Goal: Transaction & Acquisition: Purchase product/service

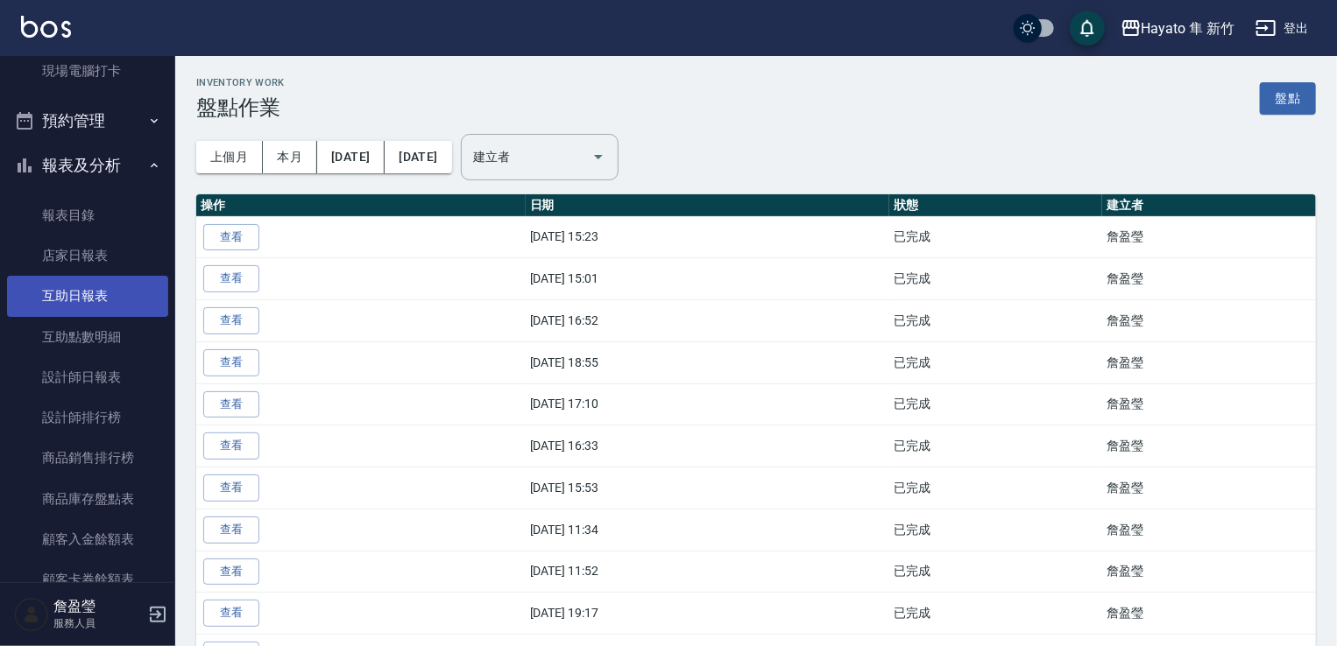
scroll to position [73, 0]
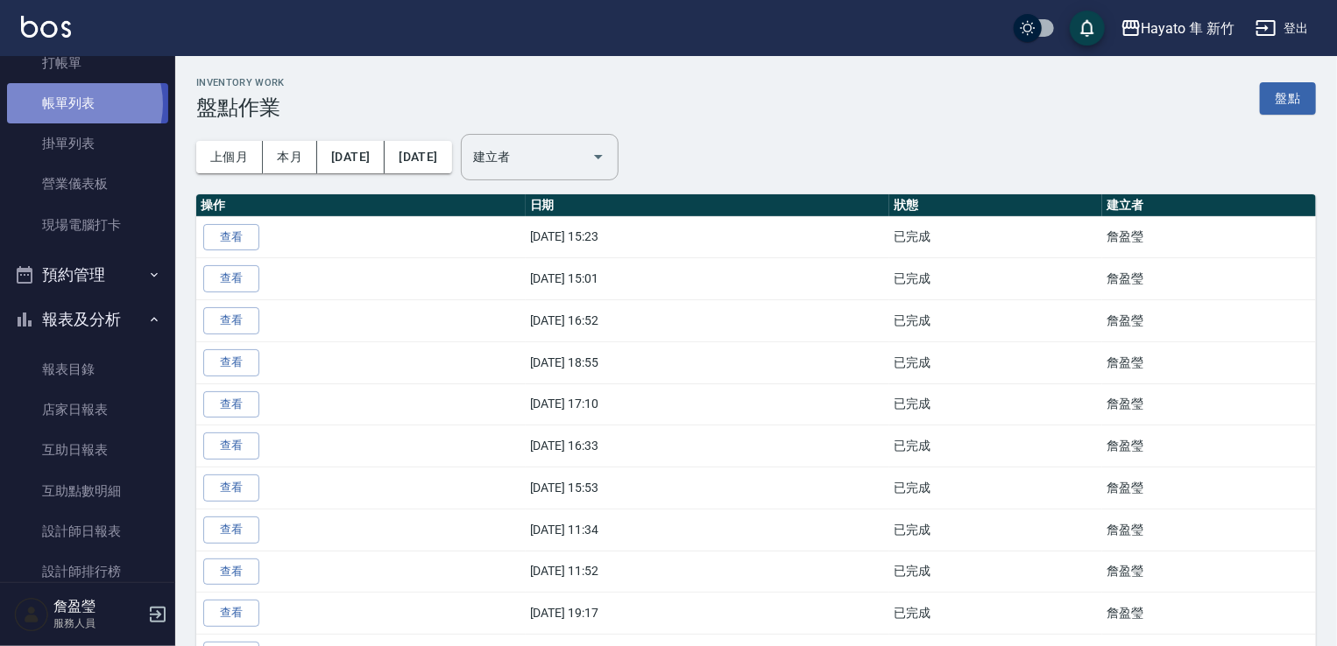
click at [71, 104] on link "帳單列表" at bounding box center [87, 103] width 161 height 40
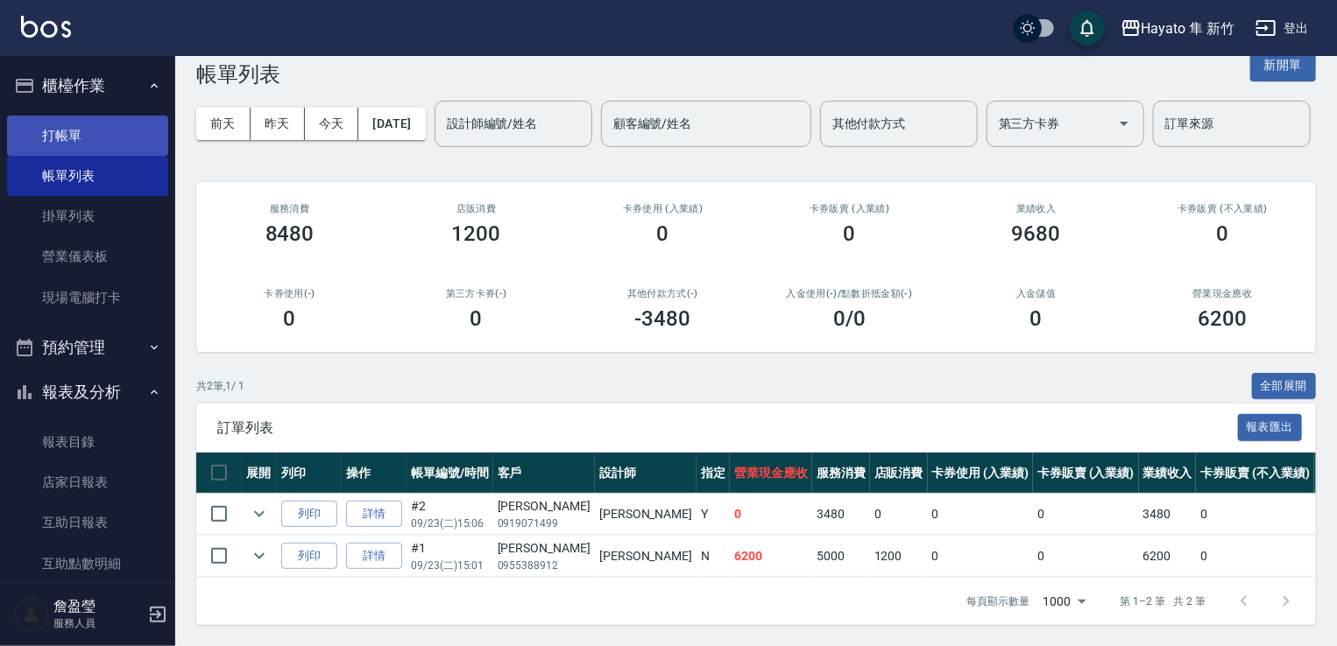
click at [102, 138] on link "打帳單" at bounding box center [87, 136] width 161 height 40
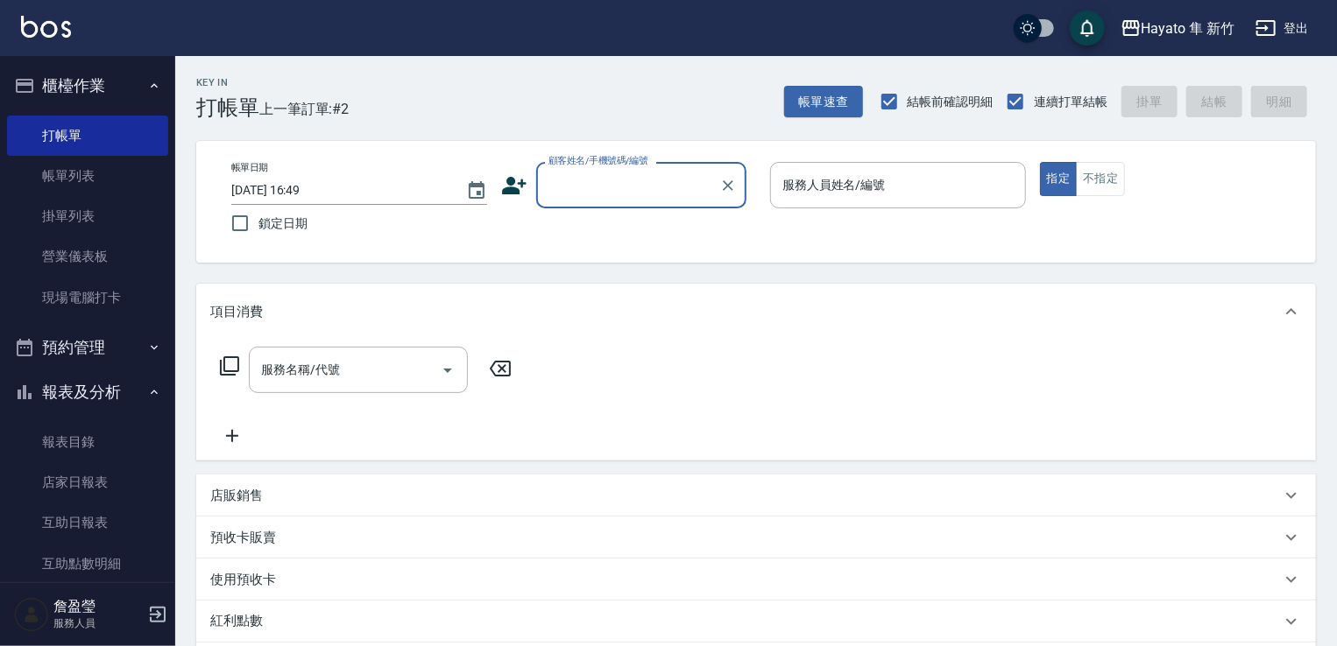
click at [627, 185] on input "顧客姓名/手機號碼/編號" at bounding box center [628, 185] width 168 height 31
type input "ㄓ"
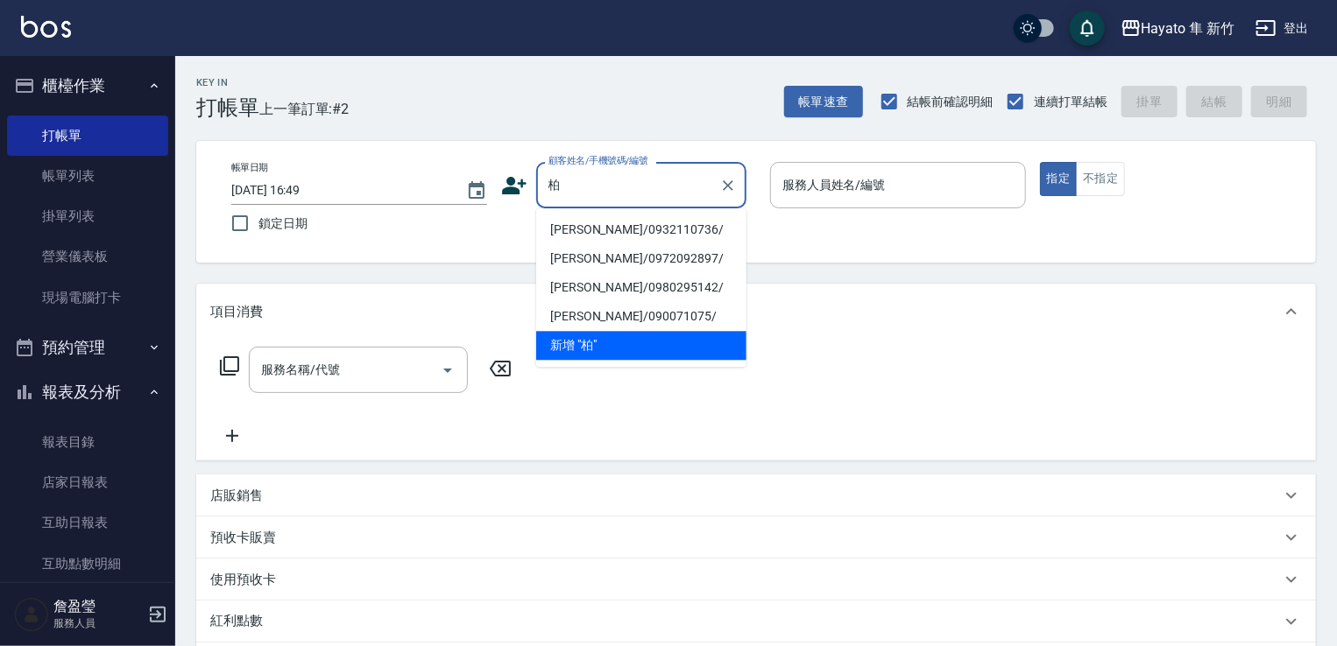
click at [571, 231] on li "[PERSON_NAME]/0932110736/" at bounding box center [641, 229] width 210 height 29
type input "[PERSON_NAME]/0932110736/"
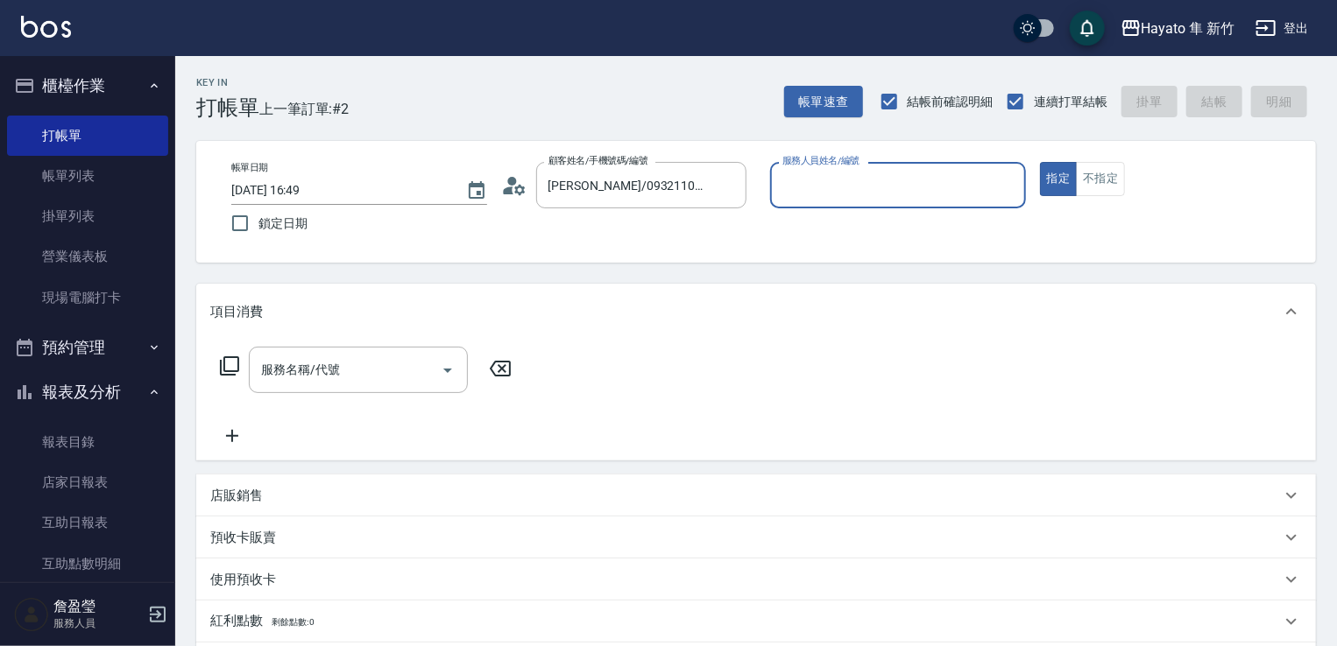
type input "[PERSON_NAME](無代號)"
click at [350, 378] on input "服務名稱/代號" at bounding box center [345, 370] width 177 height 31
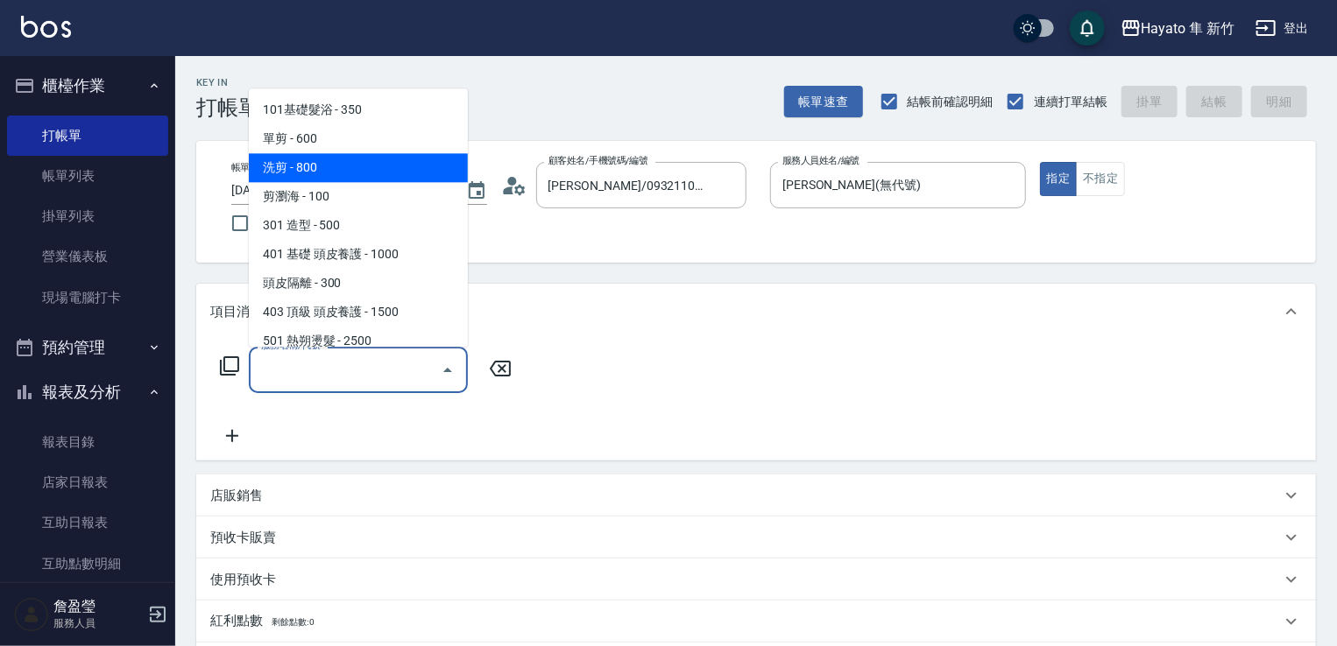
click at [299, 117] on span "101基礎髮浴 - 350" at bounding box center [358, 109] width 219 height 29
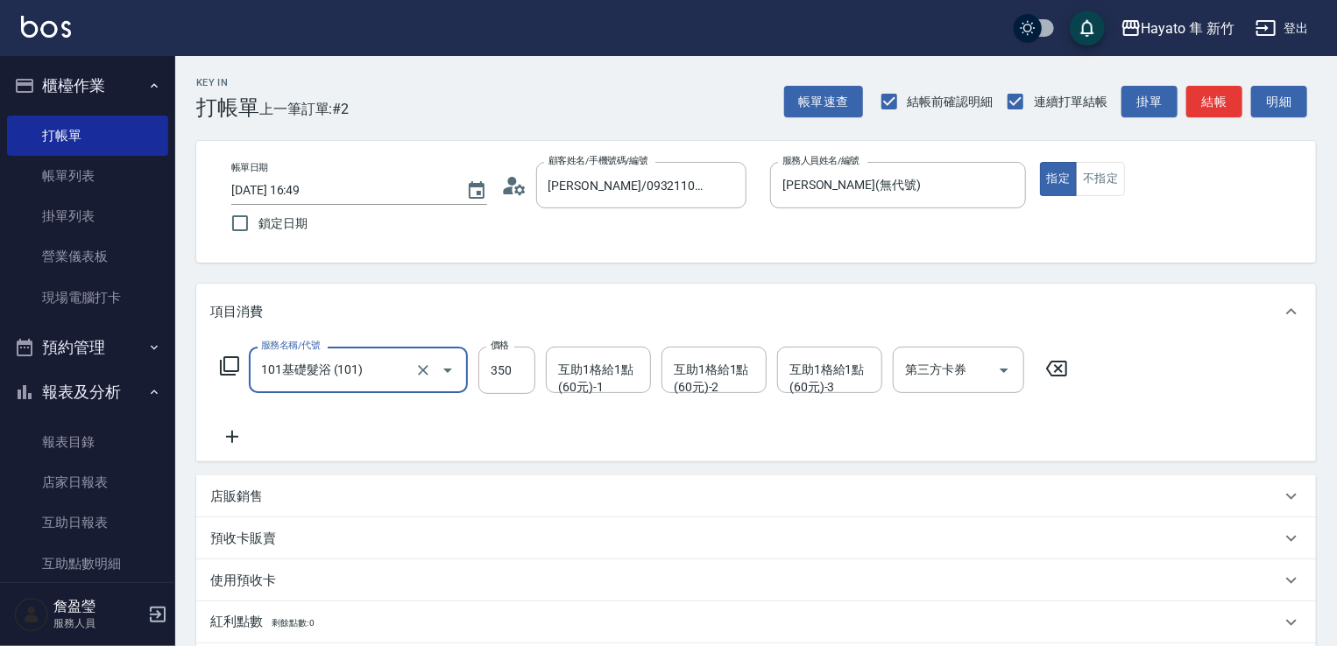
click at [328, 376] on input "101基礎髮浴 (101)" at bounding box center [334, 370] width 154 height 31
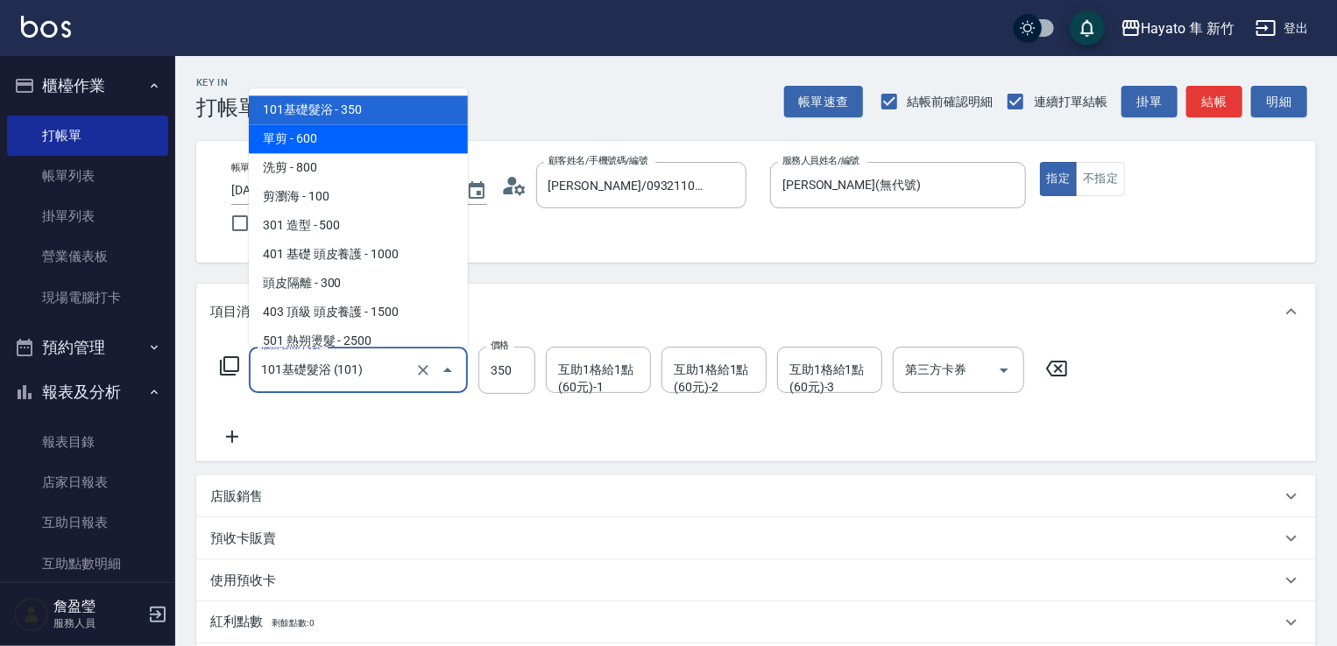
click at [329, 135] on span "單剪 - 600" at bounding box center [358, 138] width 219 height 29
type input "單剪(102)"
type input "600"
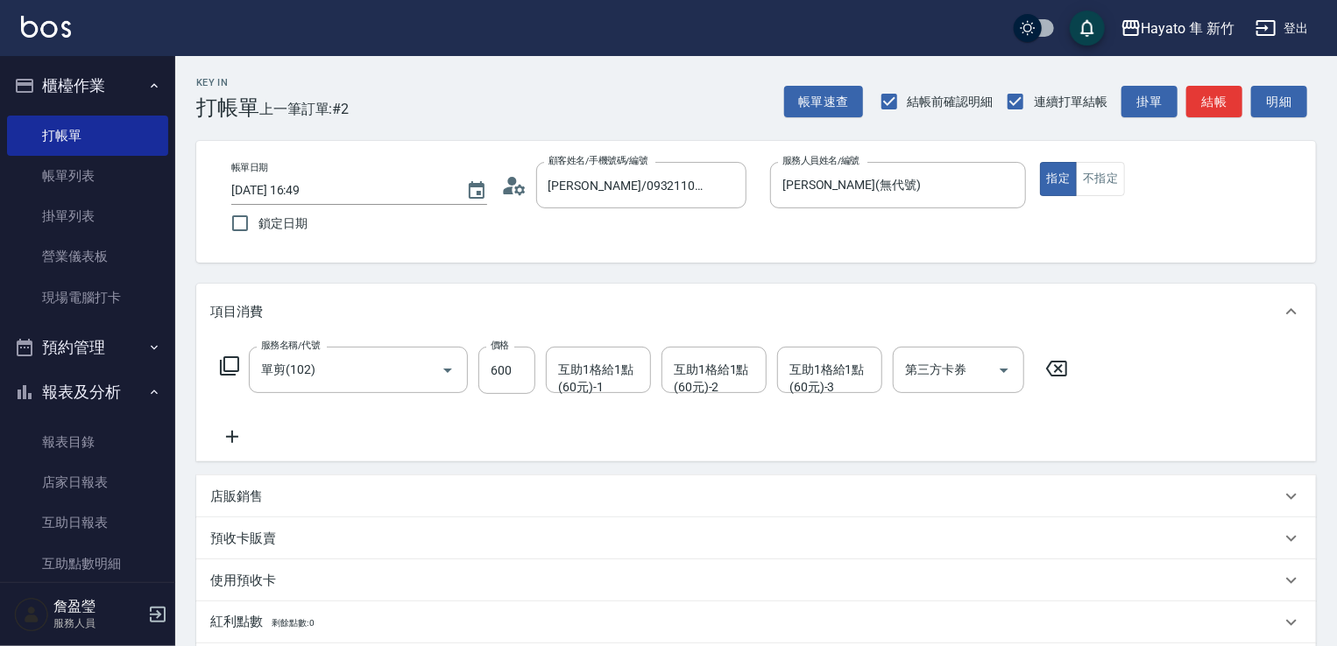
click at [417, 439] on div "服務名稱/代號 單剪(102) 服務名稱/代號 價格 600 價格 互助1格給1點(60元)-1 互助1格給1點(60元)-1 互助1格給1點(60元)-2 …" at bounding box center [644, 397] width 868 height 101
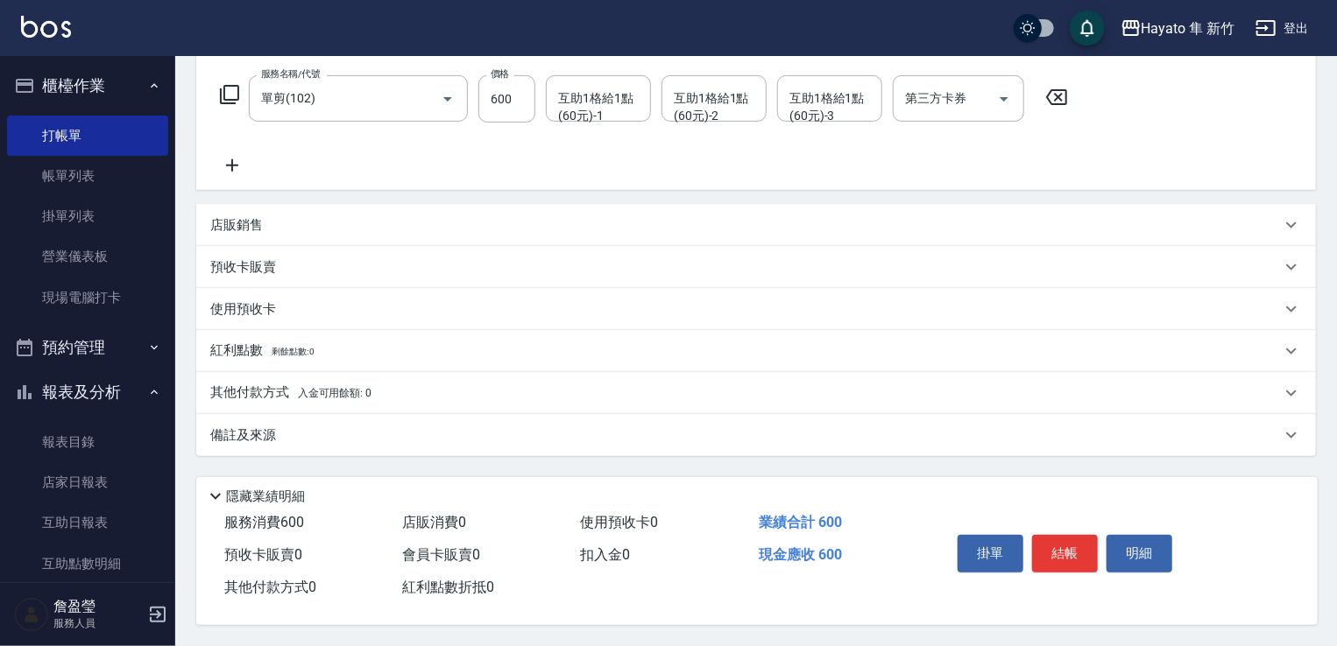
click at [262, 428] on p "備註及來源" at bounding box center [243, 436] width 66 height 18
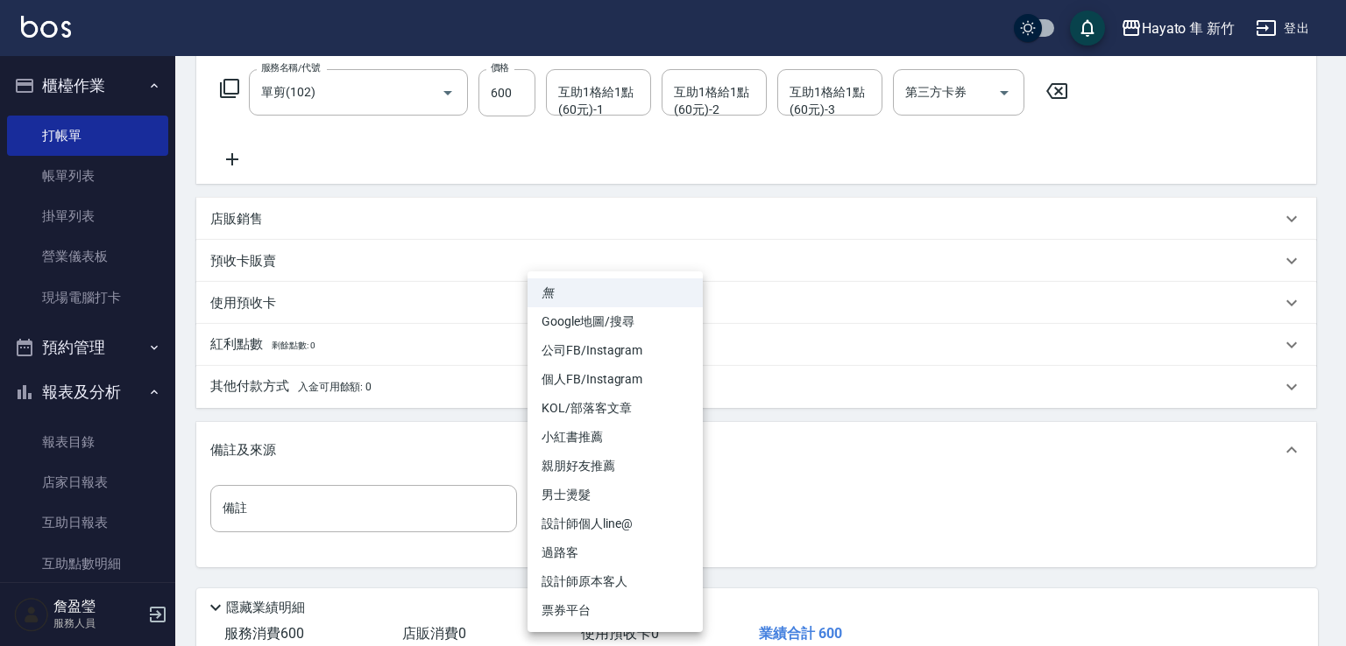
click at [606, 502] on body "Hayato 隼 新竹 登出 櫃檯作業 打帳單 帳單列表 掛單列表 營業儀表板 現場電腦打卡 預約管理 預約管理 報表及分析 報表目錄 店家日報表 互助日報表…" at bounding box center [673, 239] width 1346 height 1035
click at [647, 575] on li "設計師原本客人" at bounding box center [614, 582] width 175 height 29
type input "設計師原本客人"
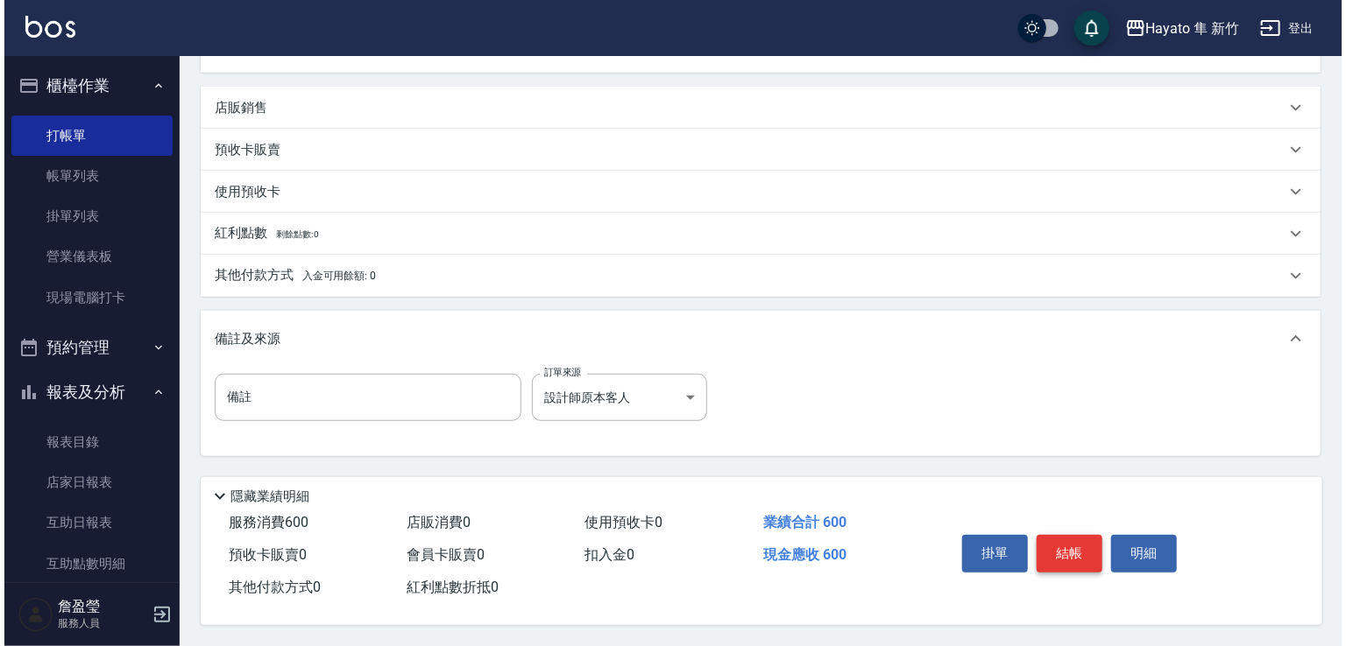
scroll to position [395, 0]
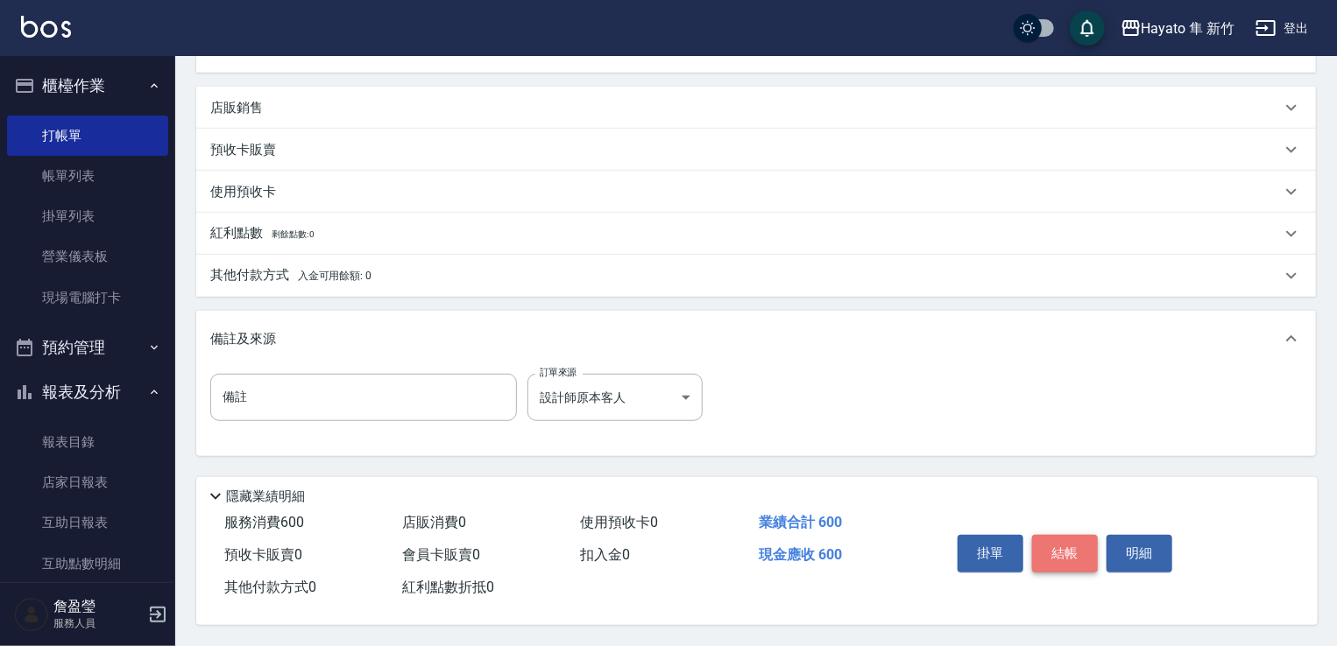
click at [1074, 544] on button "結帳" at bounding box center [1065, 553] width 66 height 37
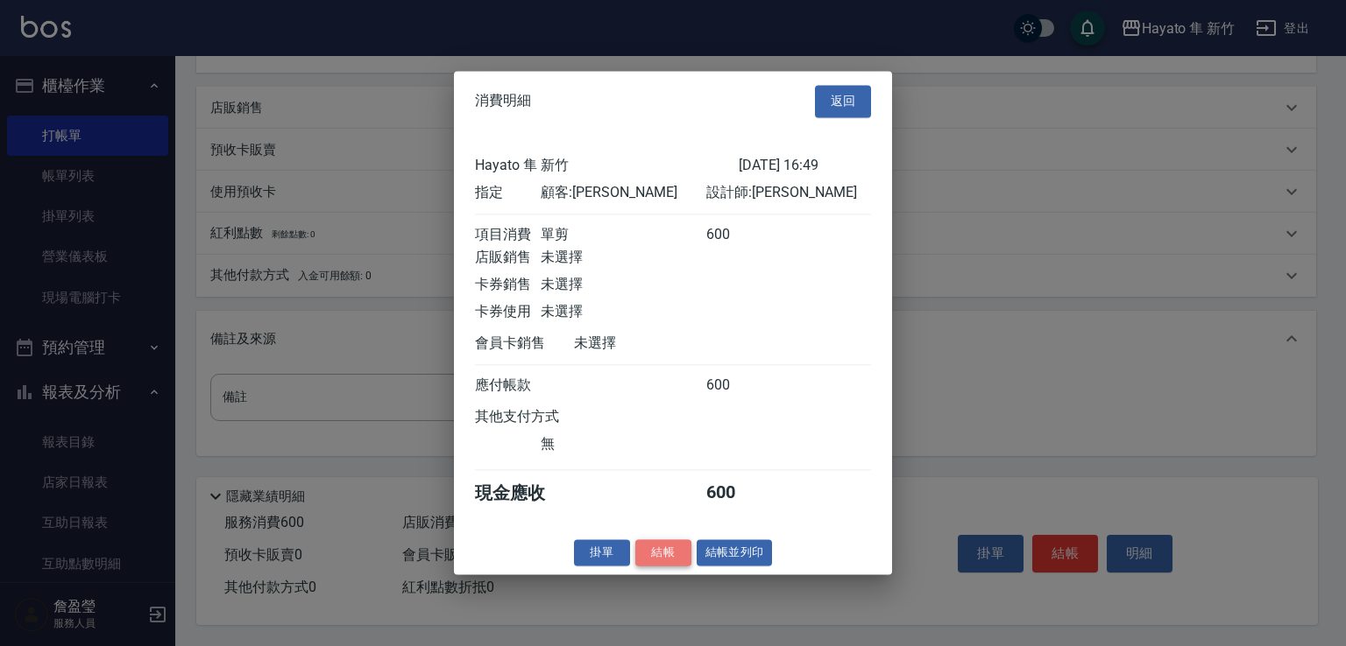
click at [661, 560] on button "結帳" at bounding box center [663, 553] width 56 height 27
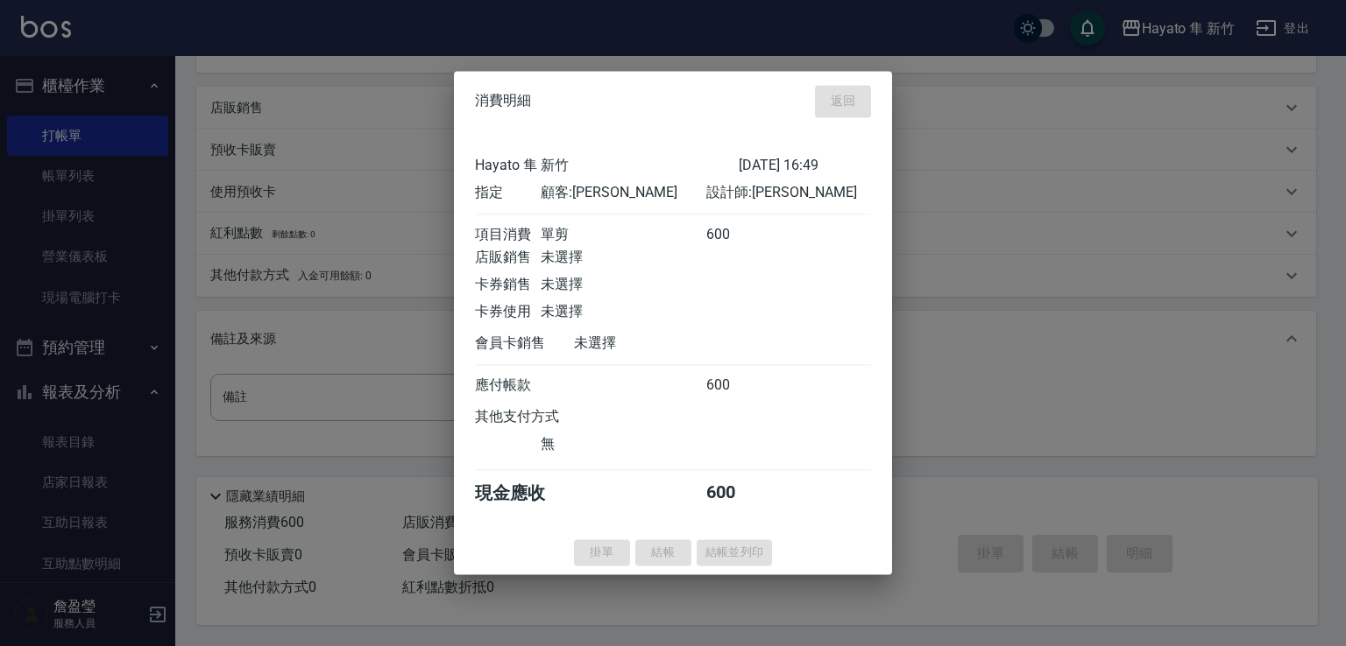
type input "[DATE] 16:50"
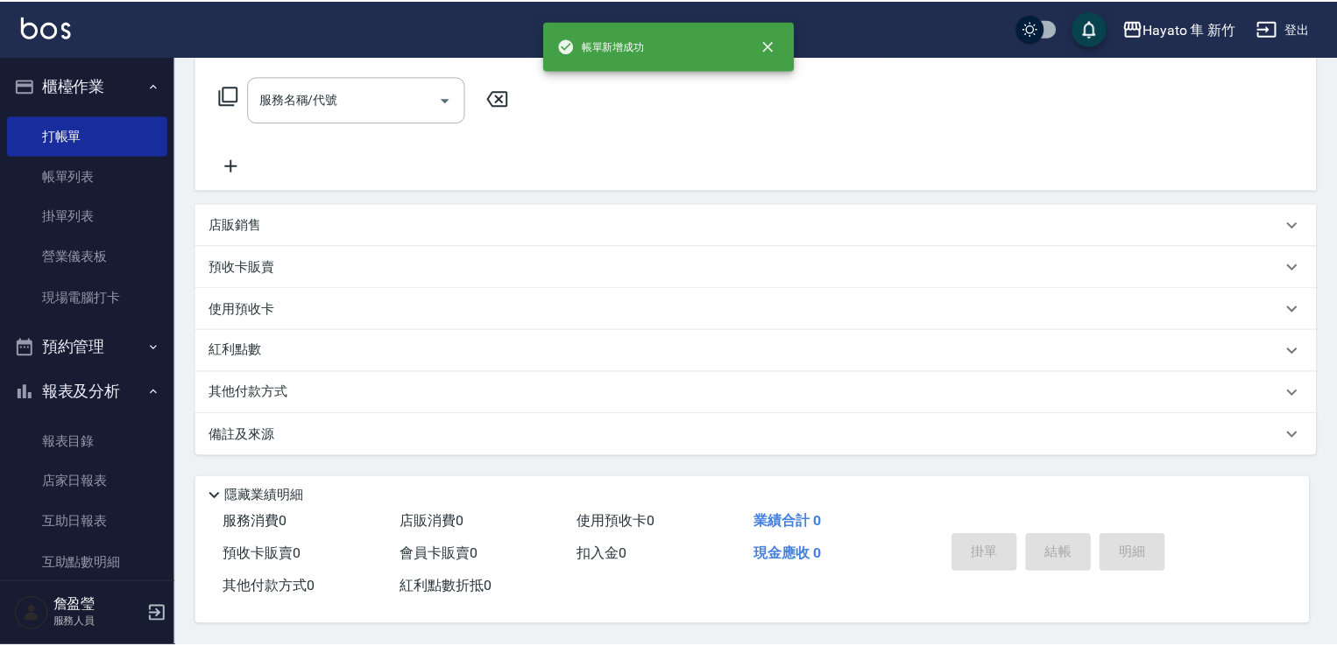
scroll to position [0, 0]
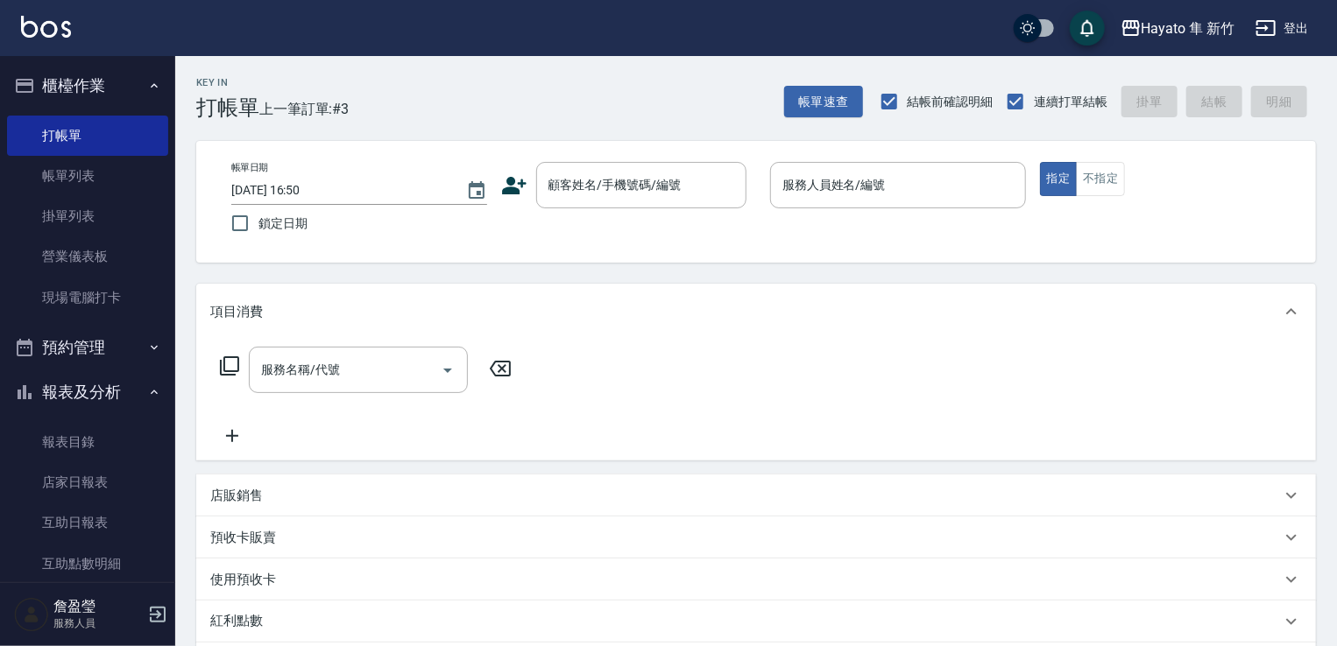
click at [514, 185] on icon at bounding box center [514, 186] width 26 height 26
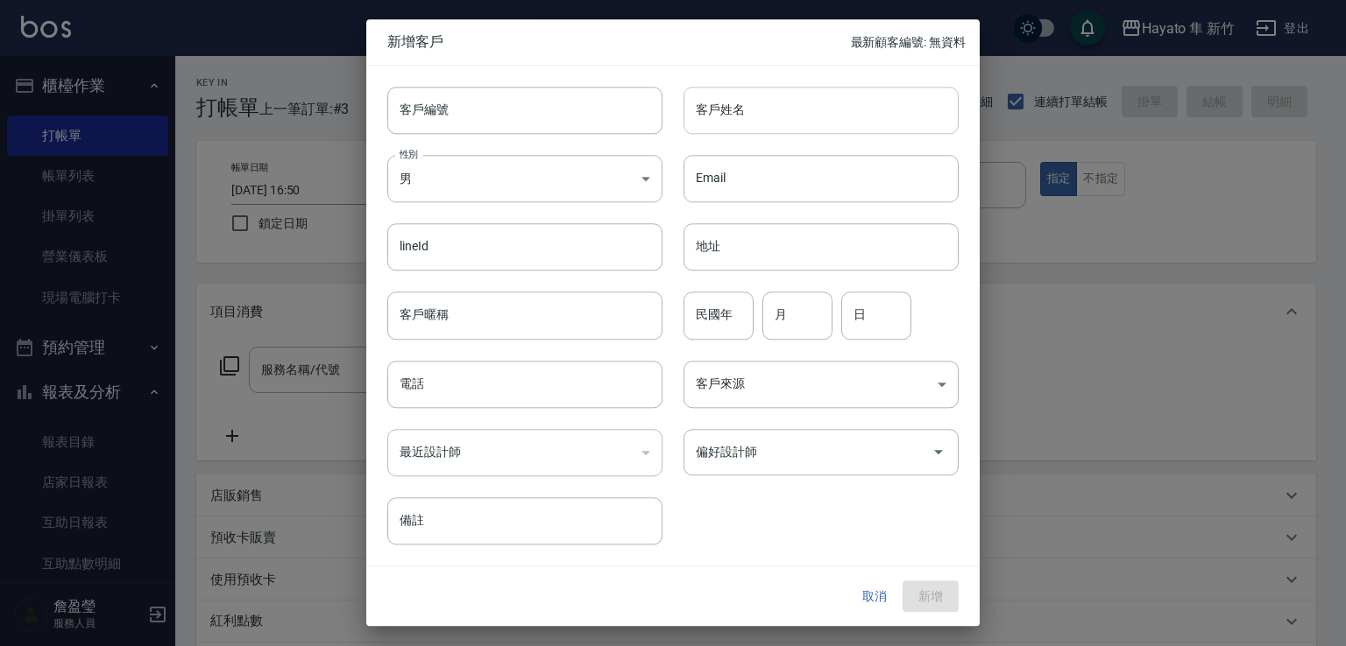
click at [858, 117] on input "客戶姓名" at bounding box center [820, 110] width 275 height 47
type input "ㄕ"
type input "[PERSON_NAME]"
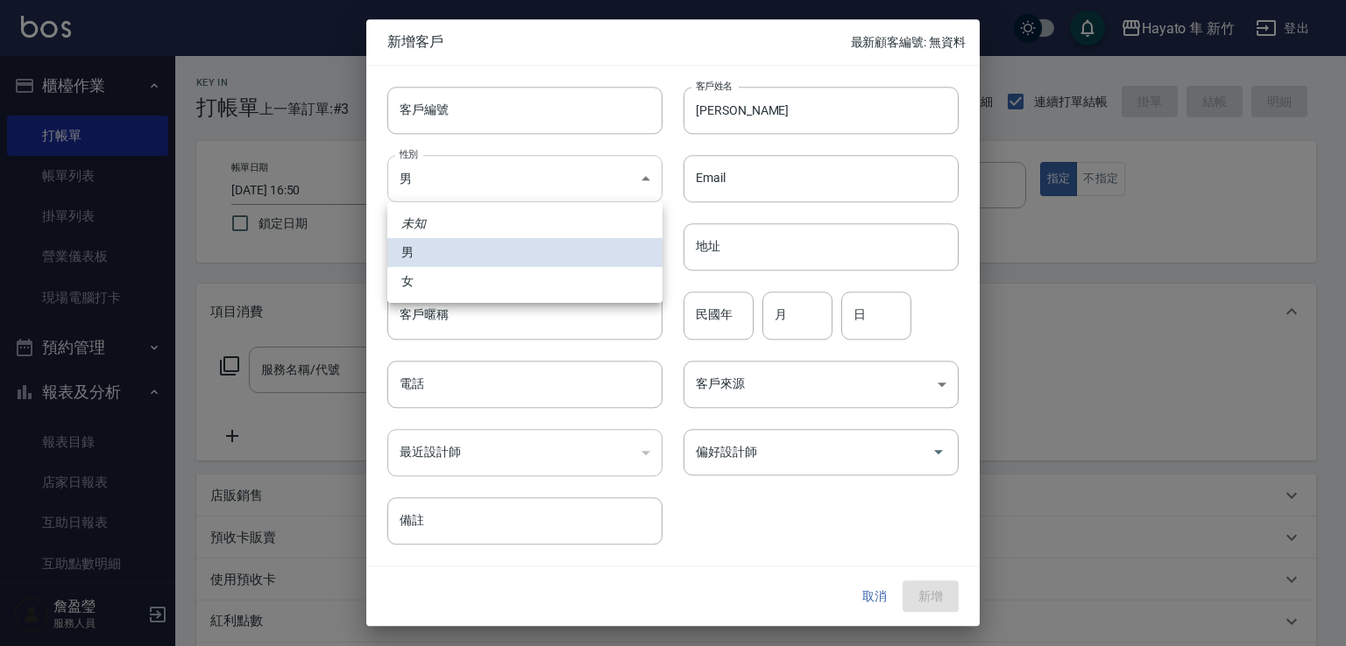
click at [589, 186] on body "Hayato 隼 新竹 登出 櫃檯作業 打帳單 帳單列表 掛單列表 營業儀表板 現場電腦打卡 預約管理 預約管理 報表及分析 報表目錄 店家日報表 互助日報表…" at bounding box center [673, 458] width 1346 height 917
click at [578, 251] on li "男" at bounding box center [524, 252] width 275 height 29
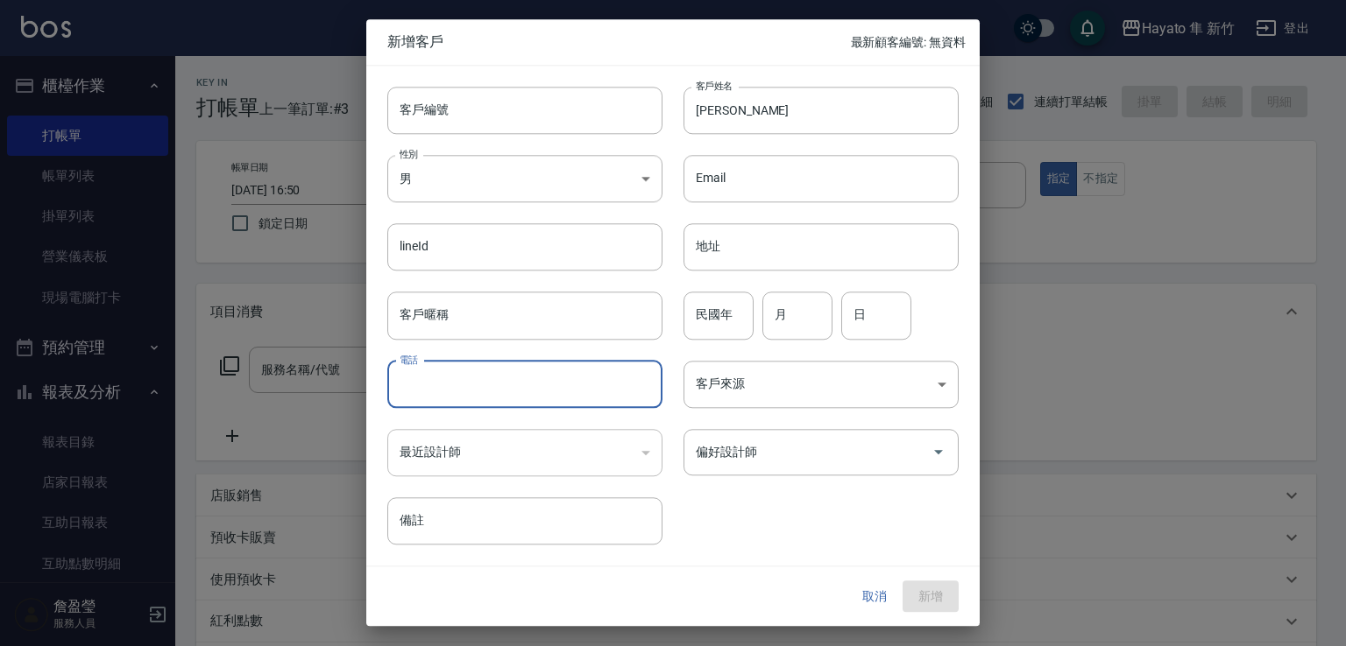
click at [514, 391] on input "電話" at bounding box center [524, 384] width 275 height 47
type input "0975783011"
click at [862, 385] on body "Hayato 隼 新竹 登出 櫃檯作業 打帳單 帳單列表 掛單列表 營業儀表板 現場電腦打卡 預約管理 預約管理 報表及分析 報表目錄 店家日報表 互助日報表…" at bounding box center [673, 458] width 1346 height 917
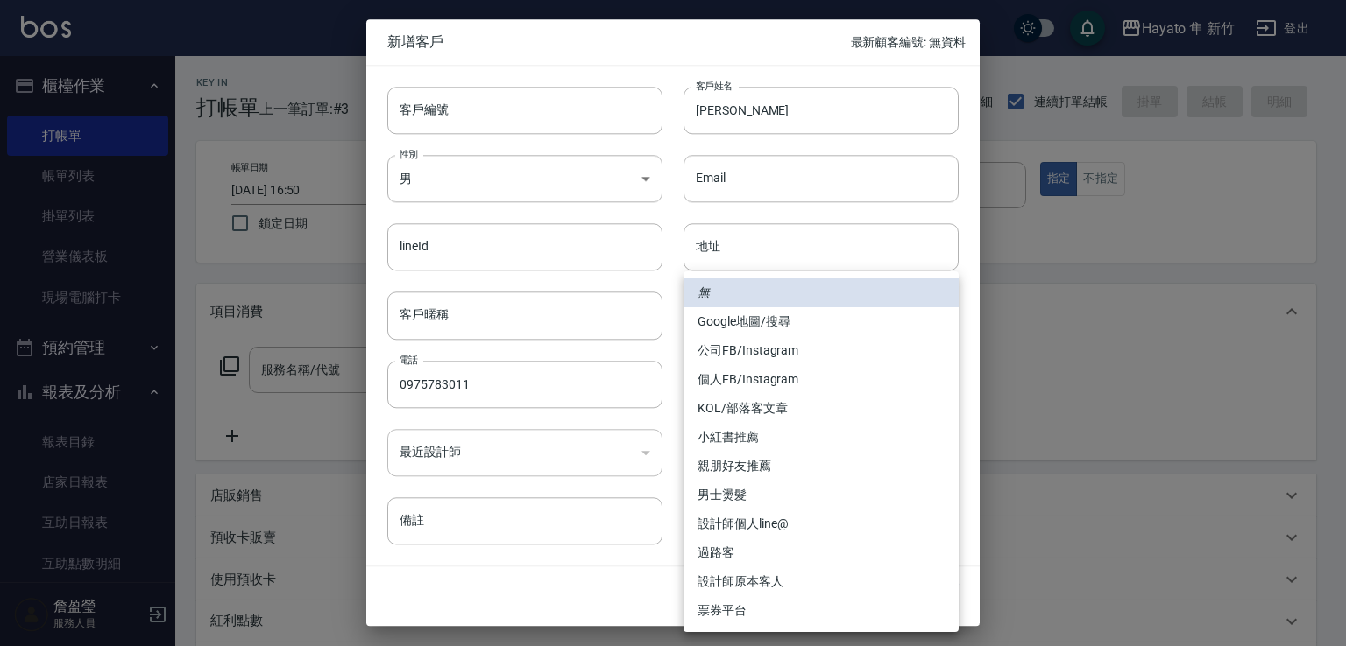
click at [774, 544] on li "過路客" at bounding box center [820, 553] width 275 height 29
type input "過路客"
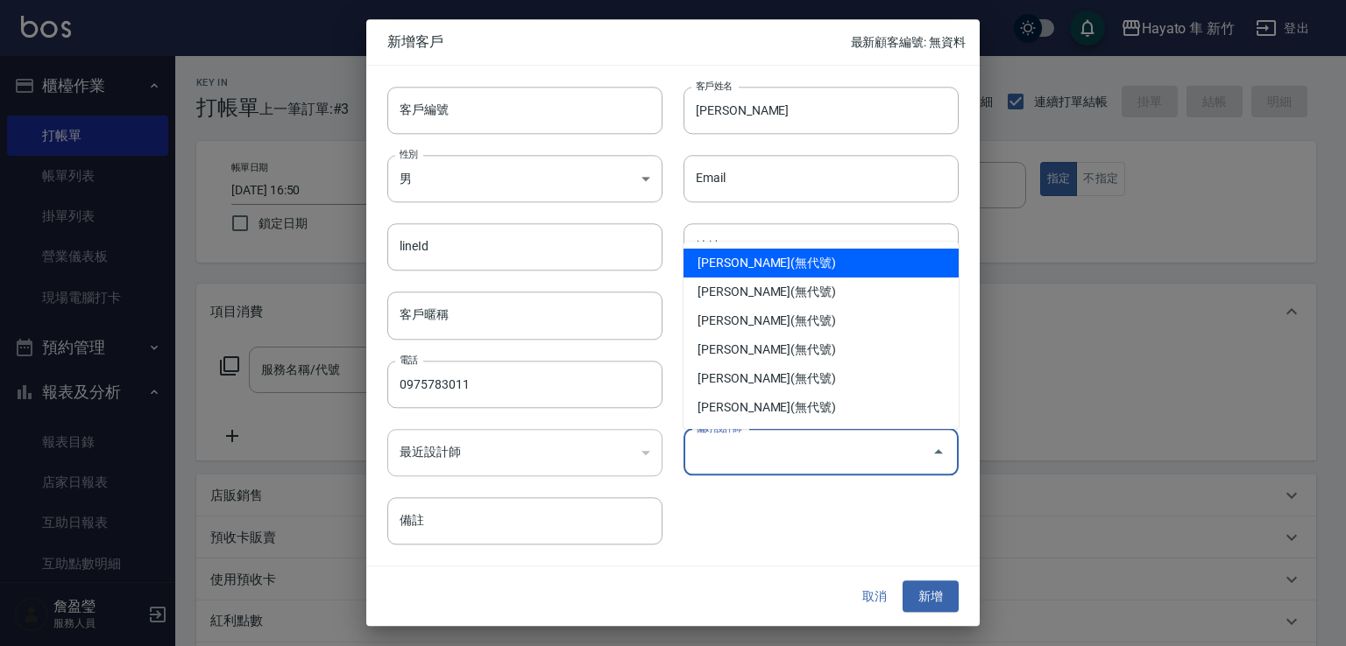
click at [779, 446] on input "偏好設計師" at bounding box center [807, 452] width 233 height 31
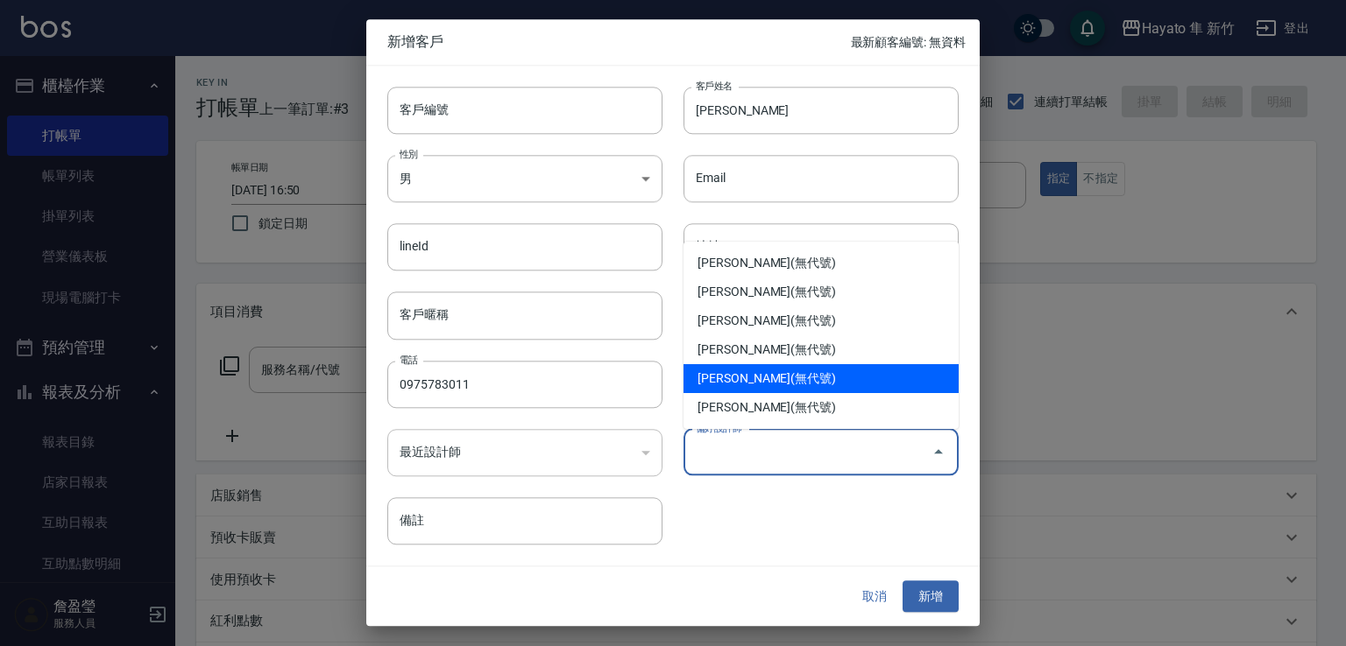
click at [777, 374] on li "[PERSON_NAME](無代號)" at bounding box center [820, 378] width 275 height 29
type input "詹盈瑩"
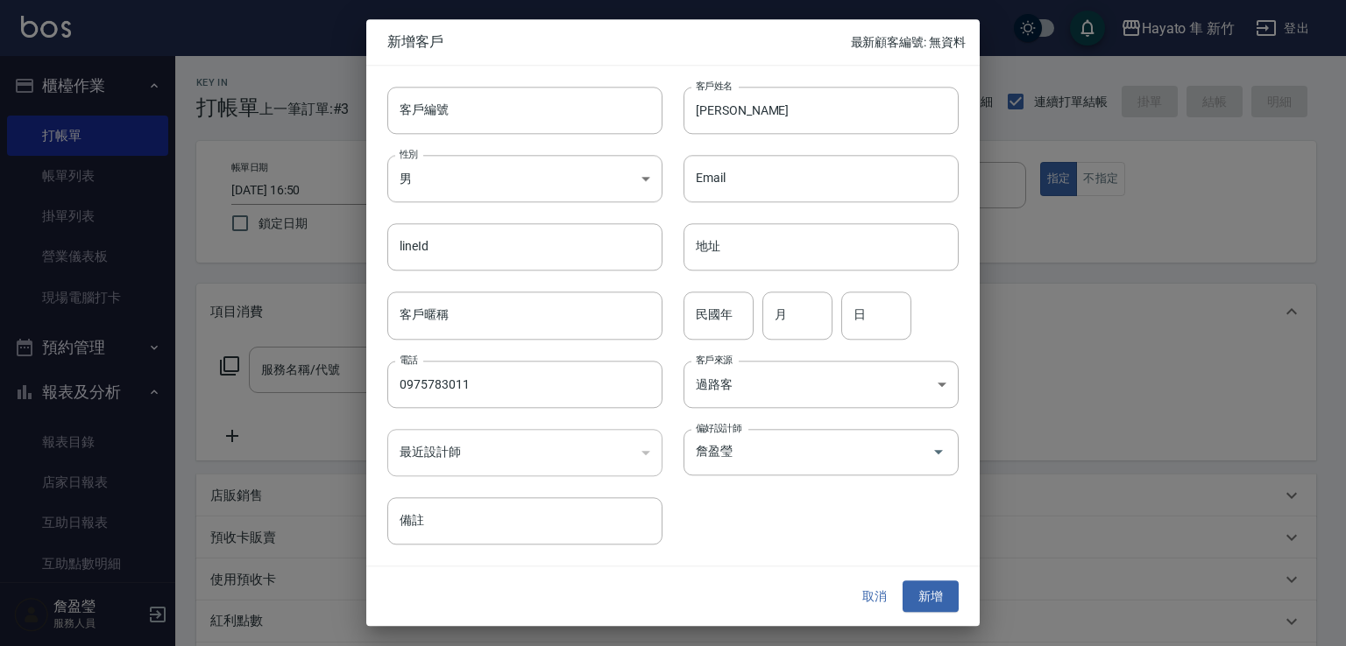
click at [948, 619] on div "取消 新增" at bounding box center [672, 597] width 613 height 60
click at [929, 586] on button "新增" at bounding box center [930, 597] width 56 height 32
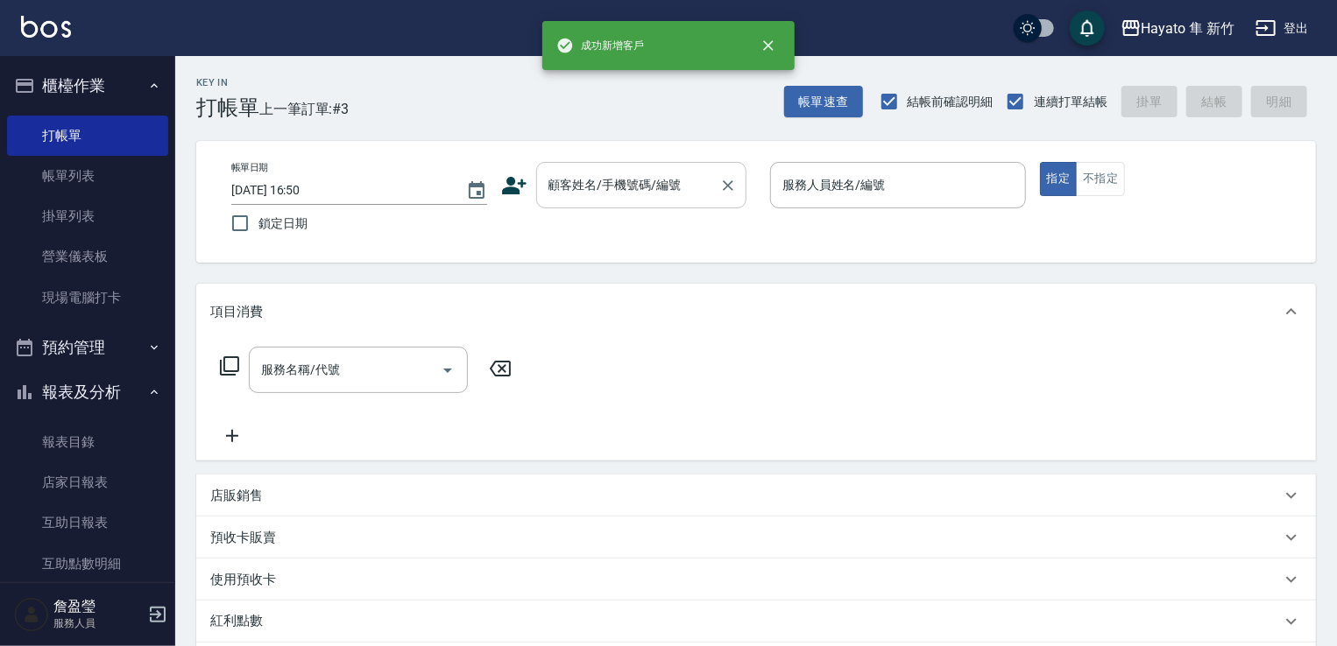
click at [632, 190] on input "顧客姓名/手機號碼/編號" at bounding box center [628, 185] width 168 height 31
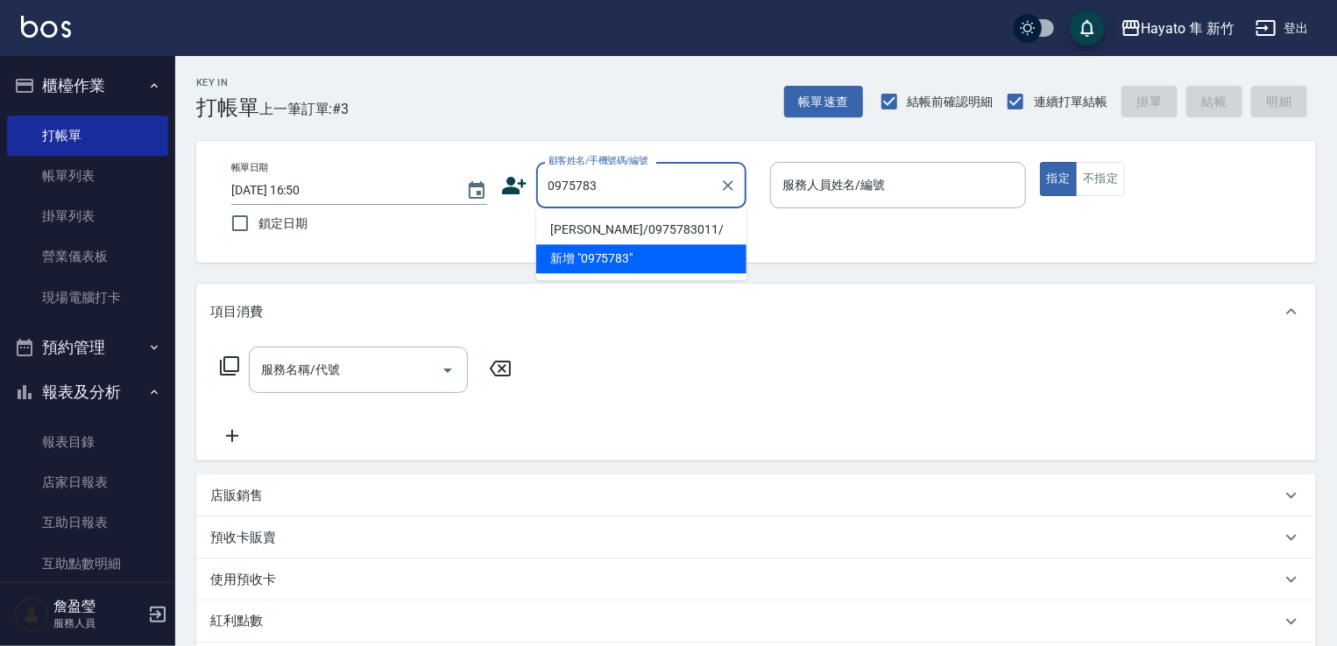
click at [627, 231] on li "[PERSON_NAME]/0975783011/" at bounding box center [641, 229] width 210 height 29
type input "[PERSON_NAME]/0975783011/"
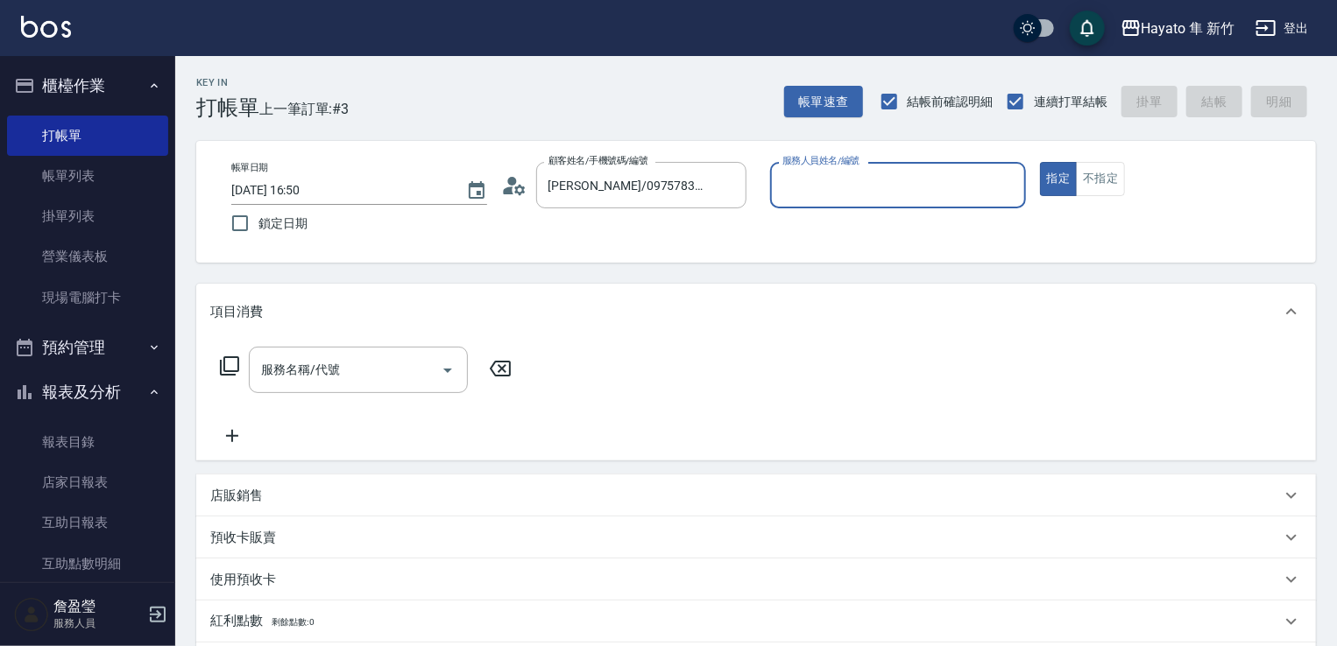
type input "[PERSON_NAME](無代號)"
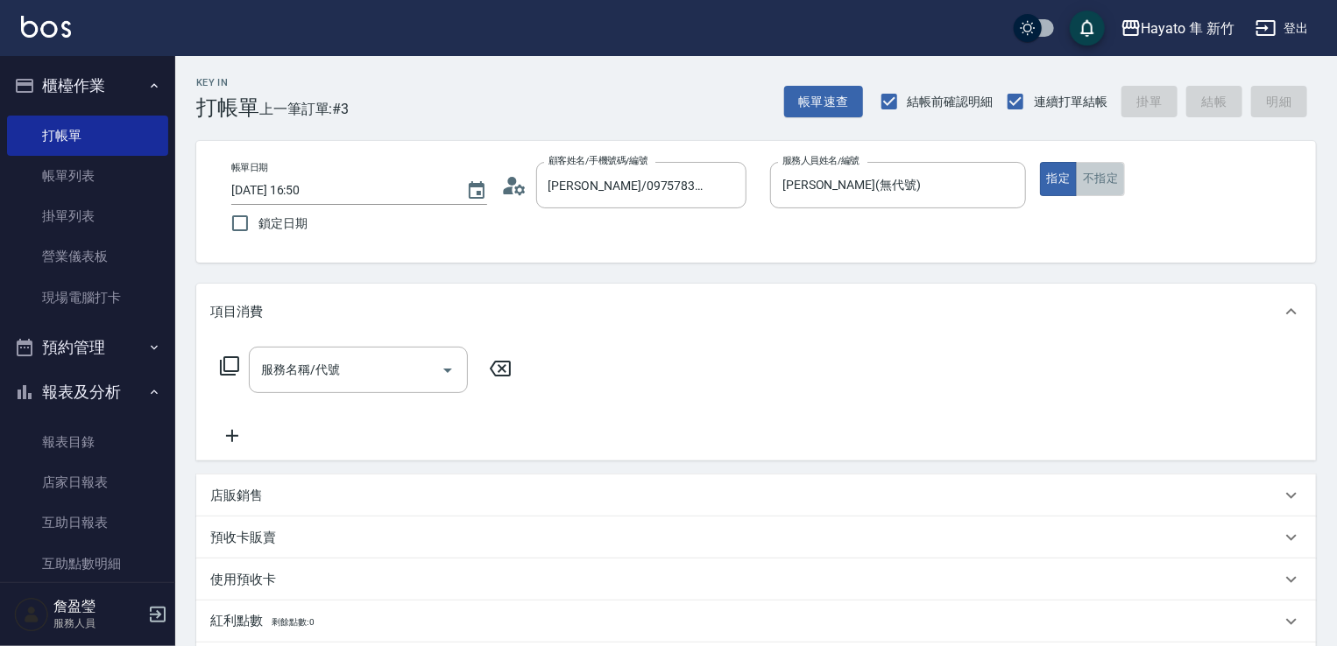
click at [1110, 181] on button "不指定" at bounding box center [1100, 179] width 49 height 34
click at [329, 378] on input "服務名稱/代號" at bounding box center [345, 370] width 177 height 31
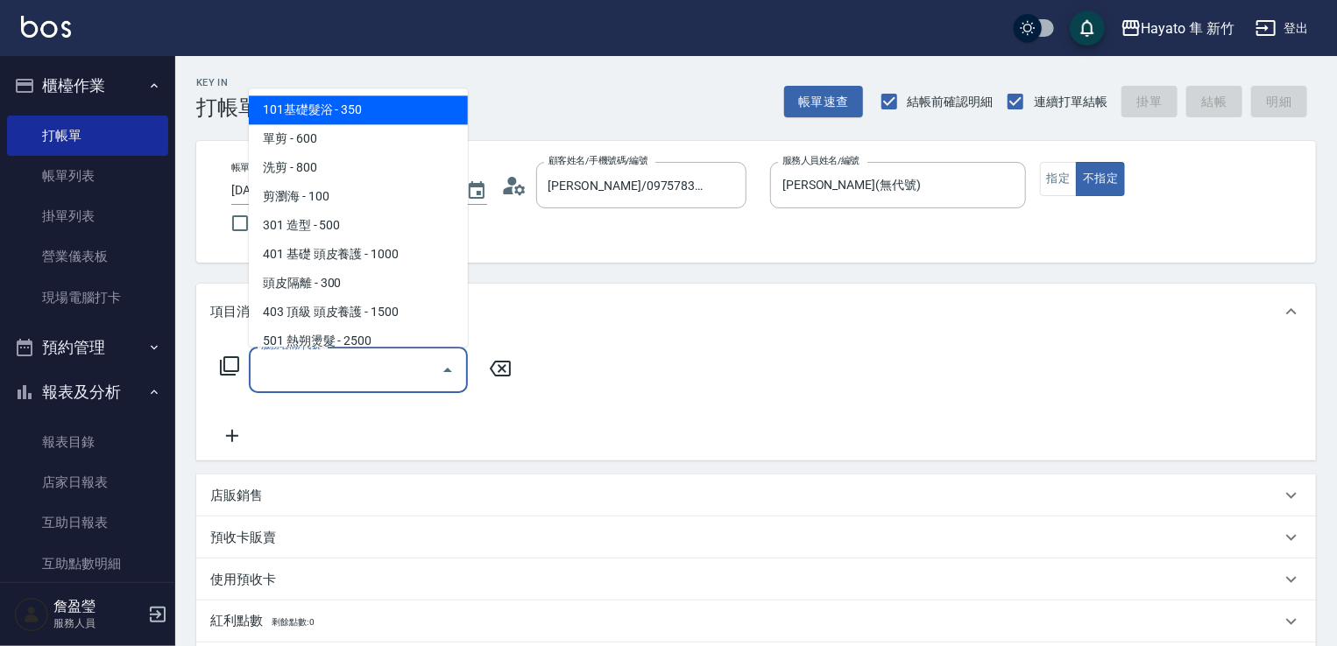
click at [341, 104] on span "101基礎髮浴 - 350" at bounding box center [358, 109] width 219 height 29
type input "101基礎髮浴 (101)"
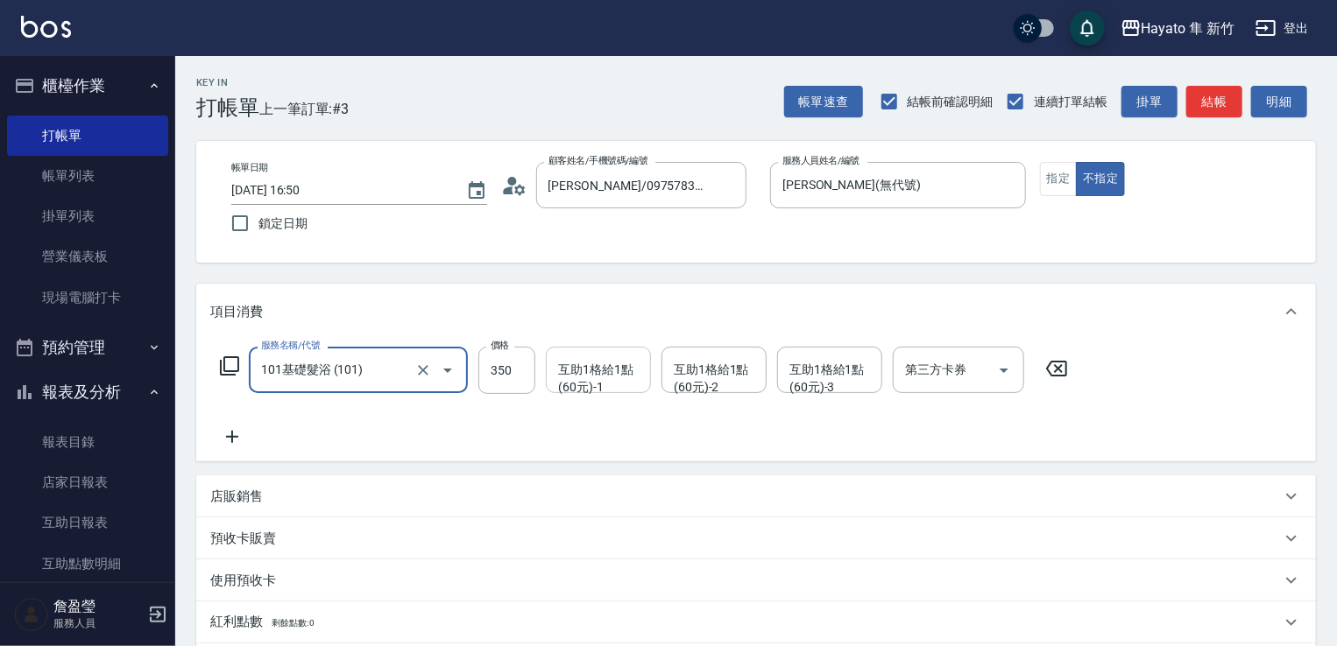
scroll to position [278, 0]
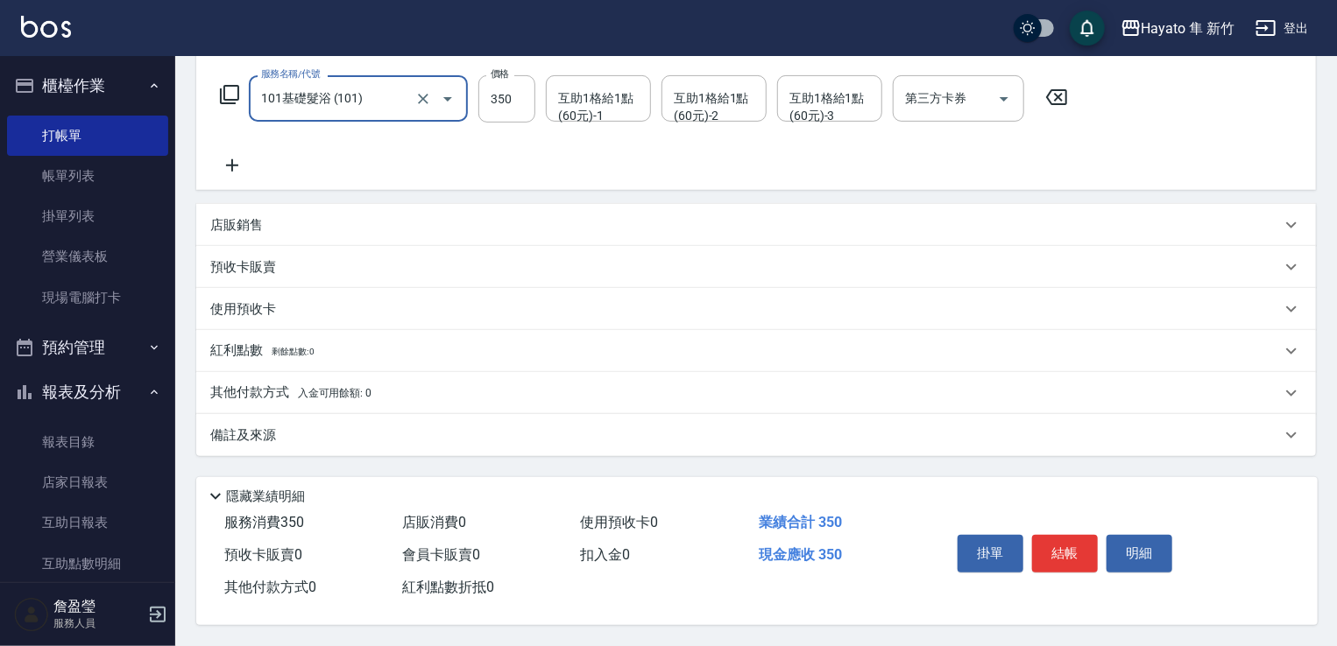
drag, startPoint x: 304, startPoint y: 436, endPoint x: 326, endPoint y: 443, distance: 23.0
click at [306, 439] on div "備註及來源" at bounding box center [756, 435] width 1120 height 42
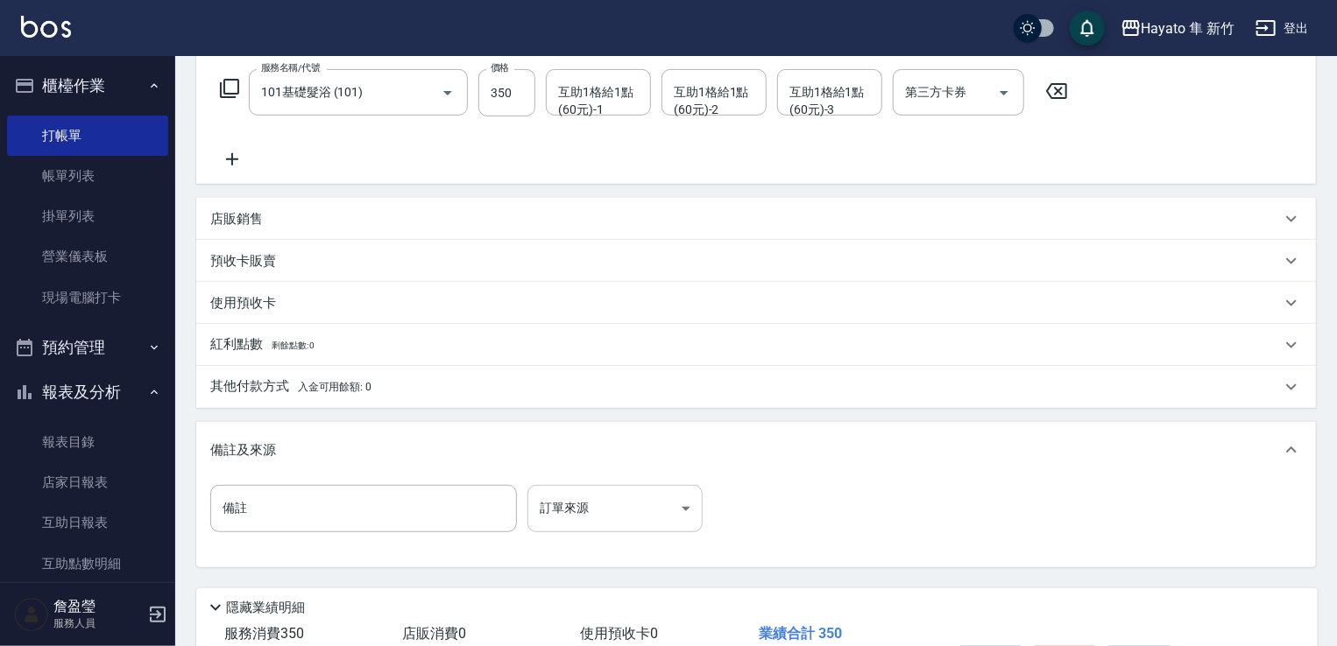
click at [606, 519] on body "Hayato 隼 新竹 登出 櫃檯作業 打帳單 帳單列表 掛單列表 營業儀表板 現場電腦打卡 預約管理 預約管理 報表及分析 報表目錄 店家日報表 互助日報表…" at bounding box center [668, 239] width 1337 height 1035
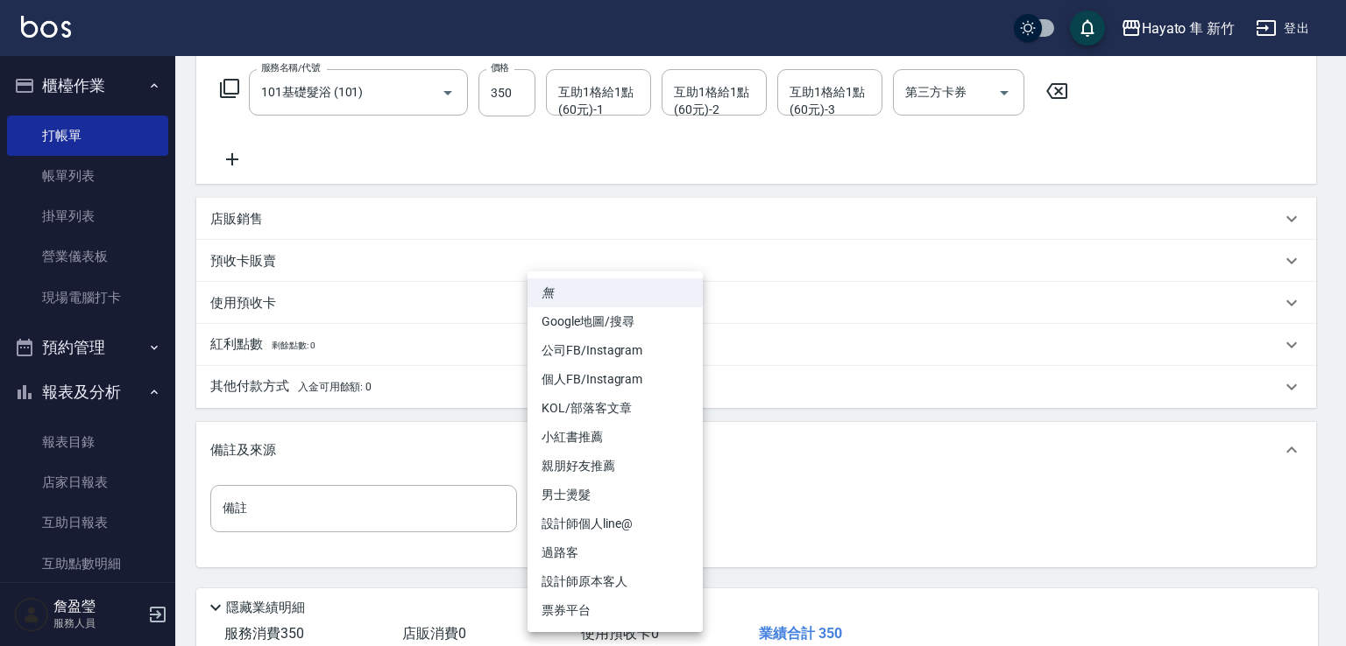
click at [606, 557] on li "過路客" at bounding box center [614, 553] width 175 height 29
type input "過路客"
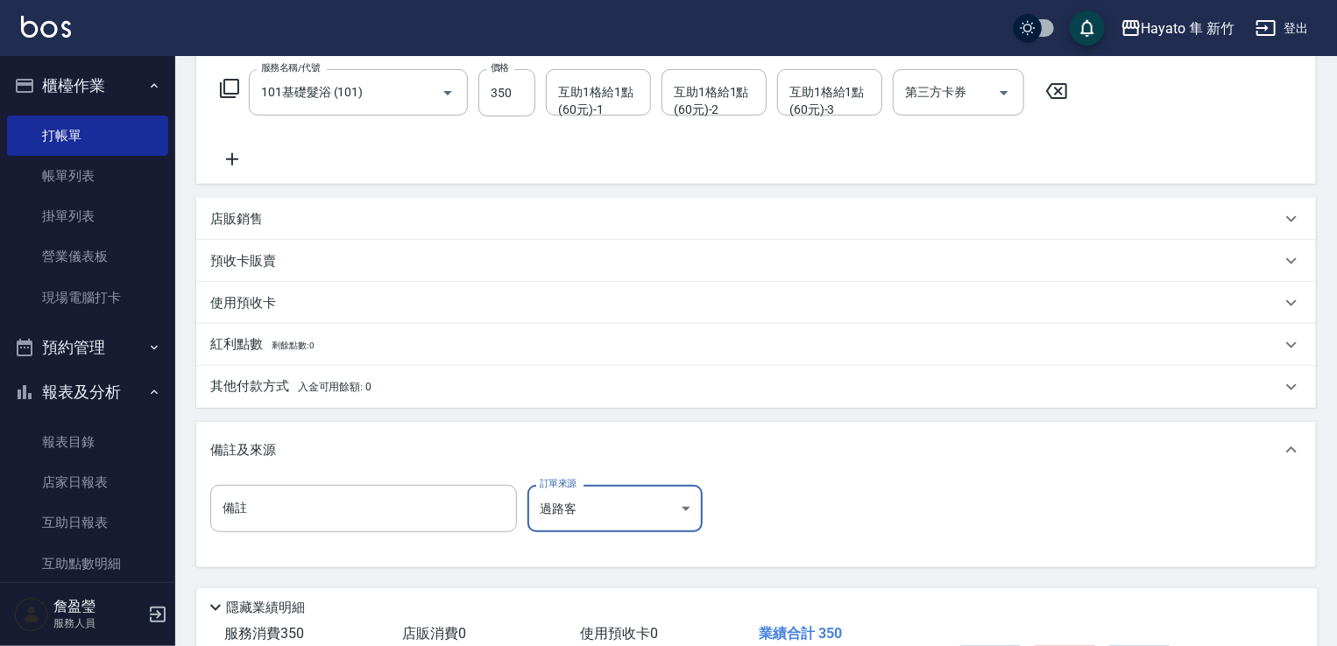
click at [1033, 516] on div "備註 備註 訂單來源 過路客 過路客 訂單來源" at bounding box center [755, 519] width 1091 height 68
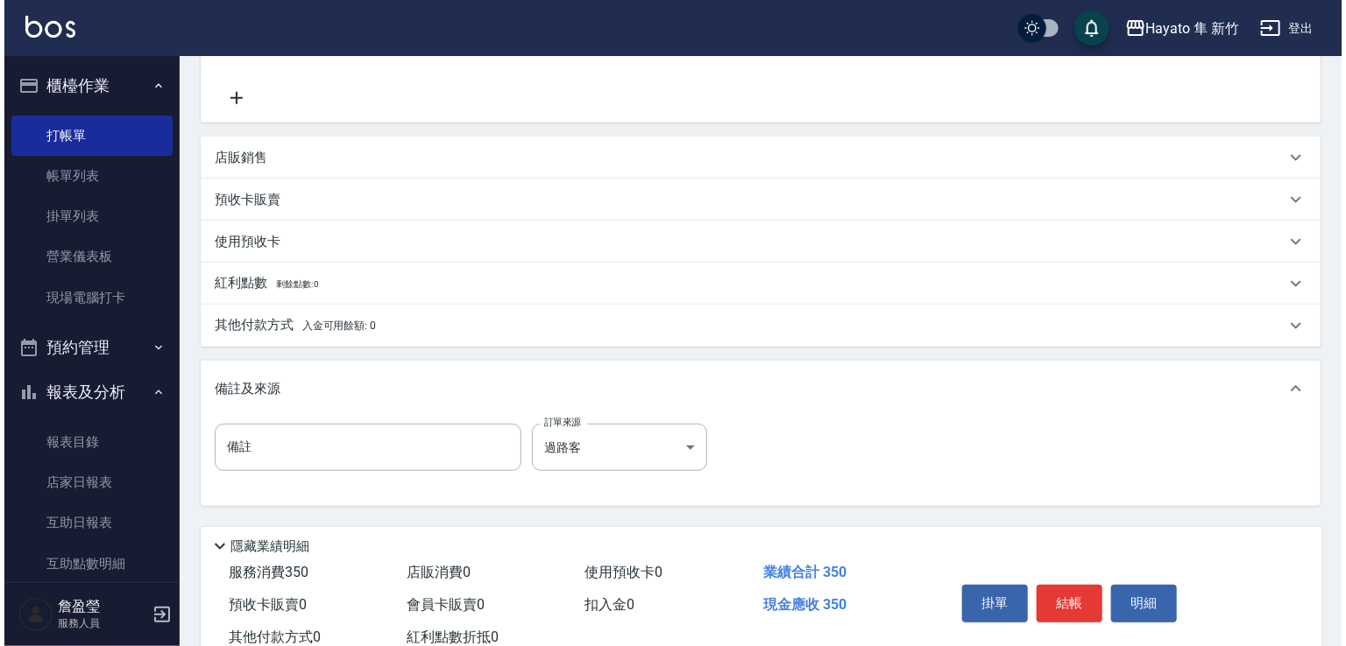
scroll to position [395, 0]
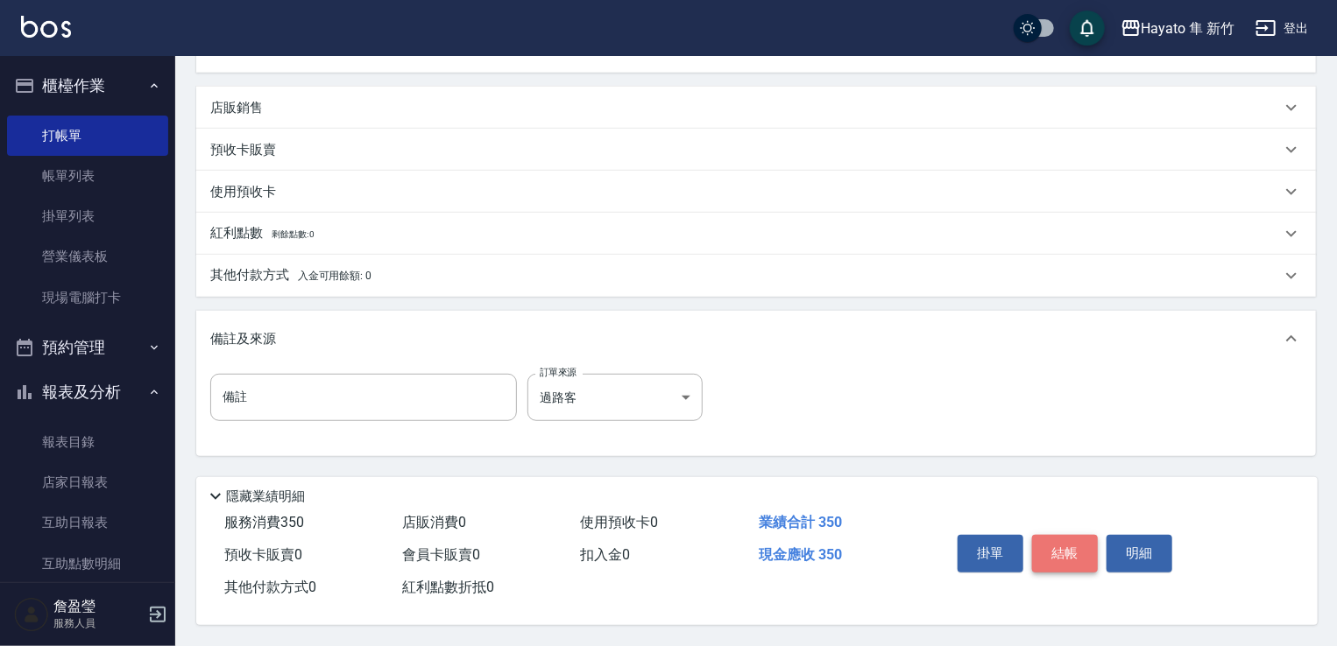
click at [1077, 553] on button "結帳" at bounding box center [1065, 553] width 66 height 37
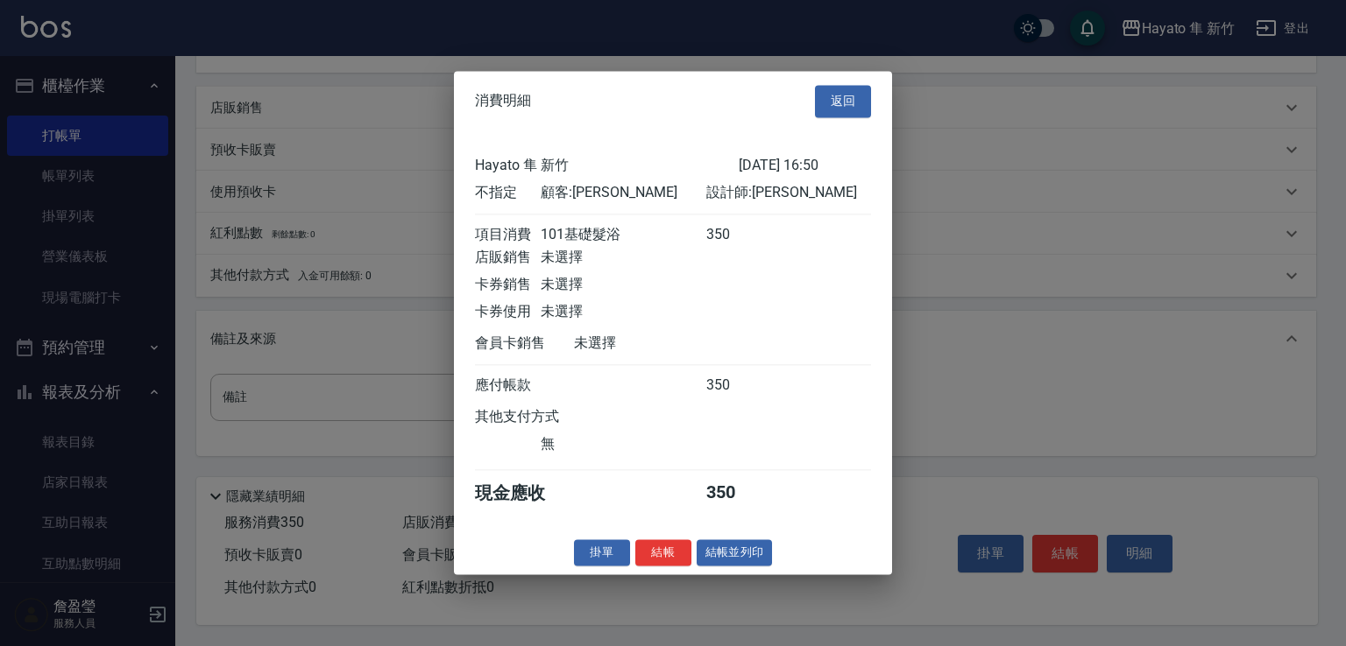
drag, startPoint x: 660, startPoint y: 569, endPoint x: 669, endPoint y: 564, distance: 9.8
click at [665, 567] on button "結帳" at bounding box center [663, 553] width 56 height 27
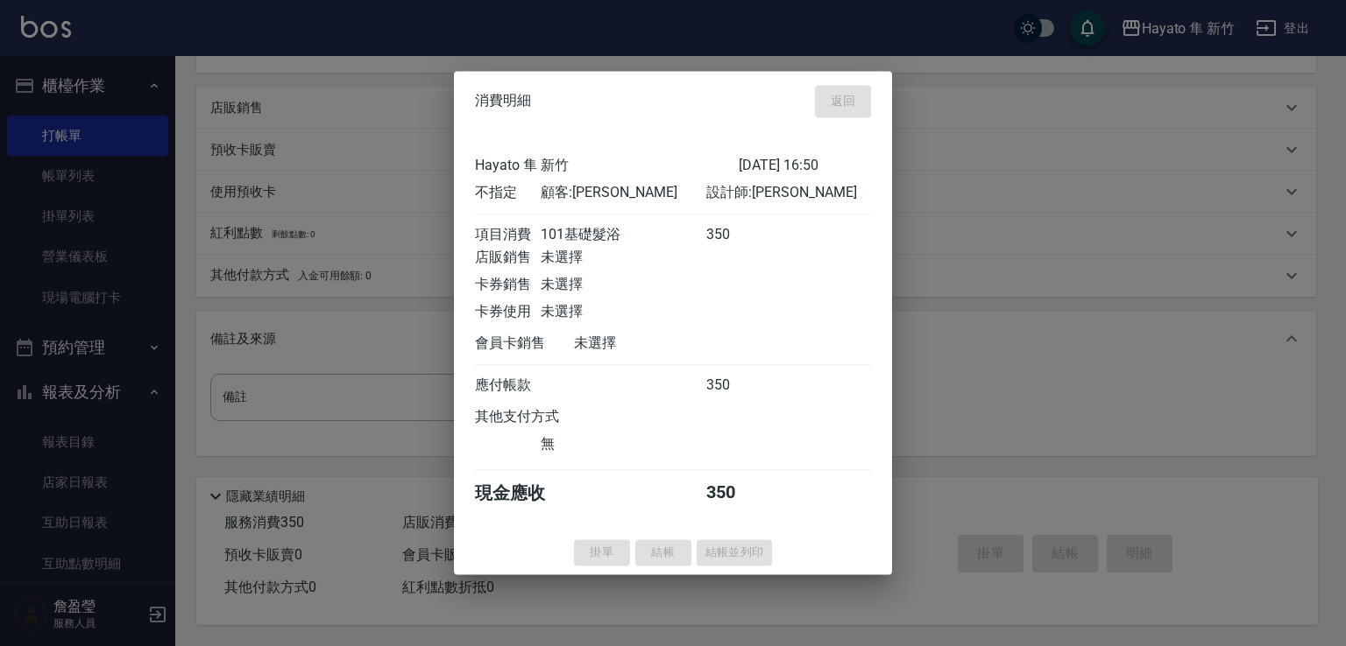
type input "[DATE] 16:51"
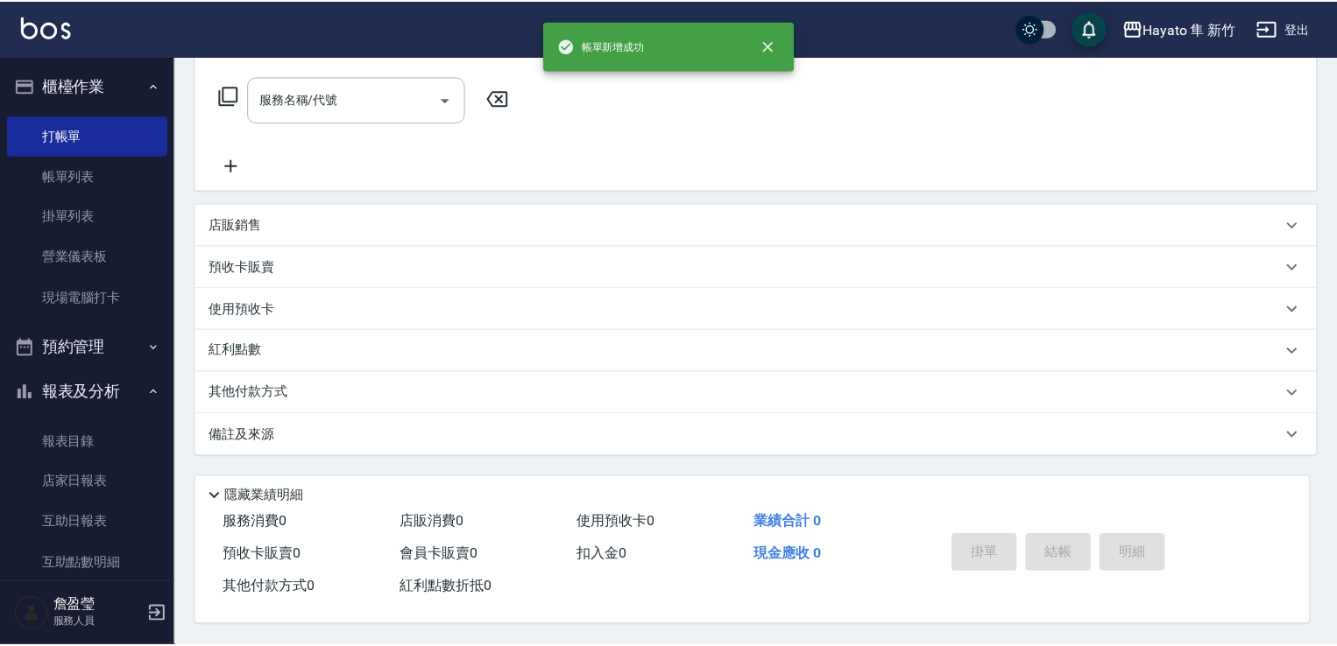
scroll to position [0, 0]
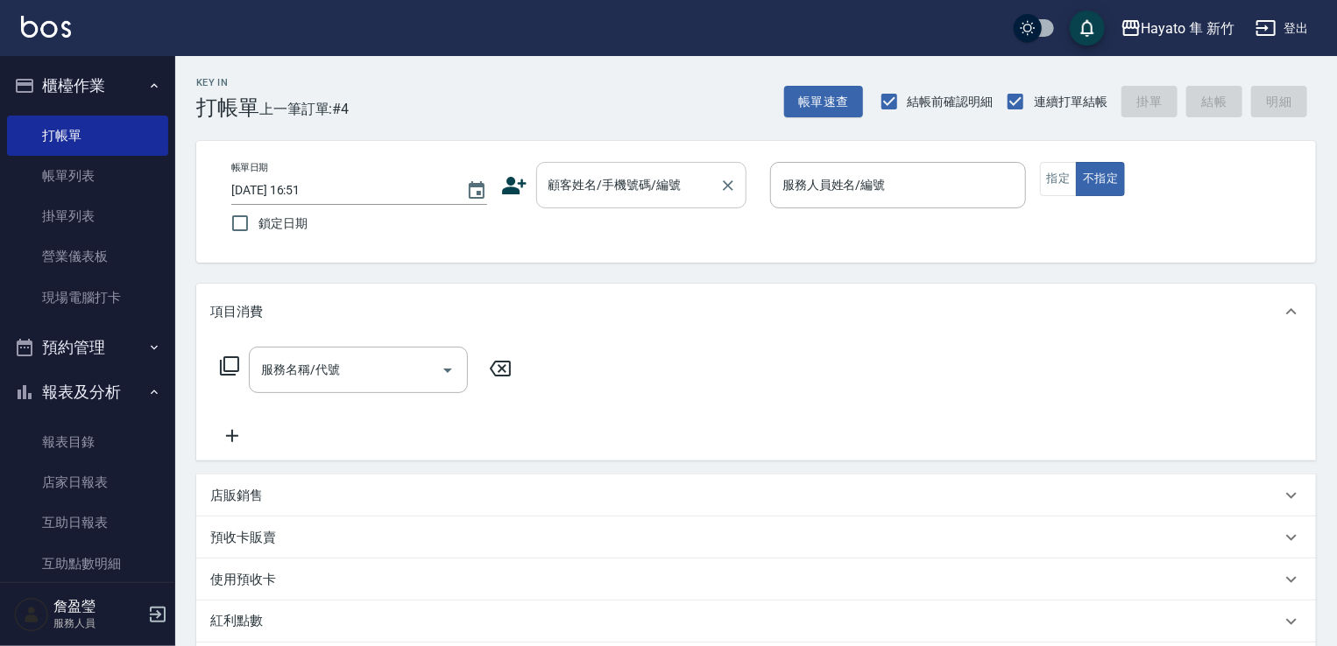
click at [564, 168] on div "顧客姓名/手機號碼/編號" at bounding box center [641, 185] width 210 height 46
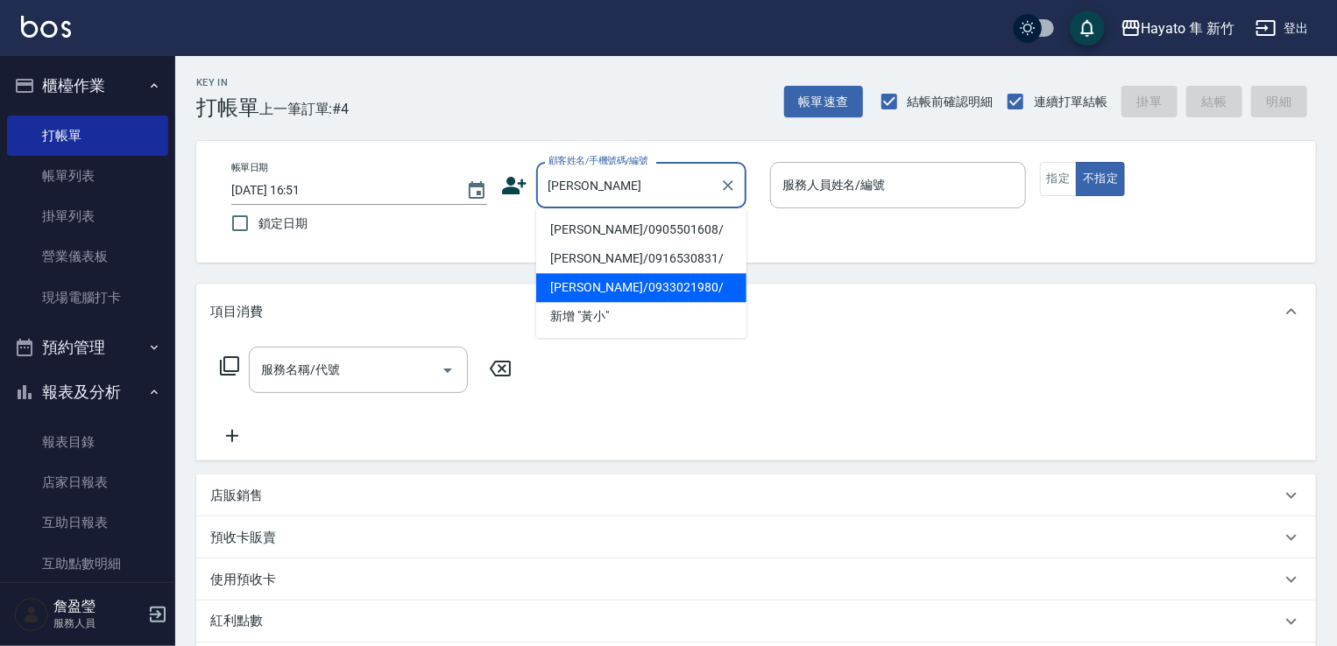
click at [584, 187] on input "[PERSON_NAME]" at bounding box center [628, 185] width 168 height 31
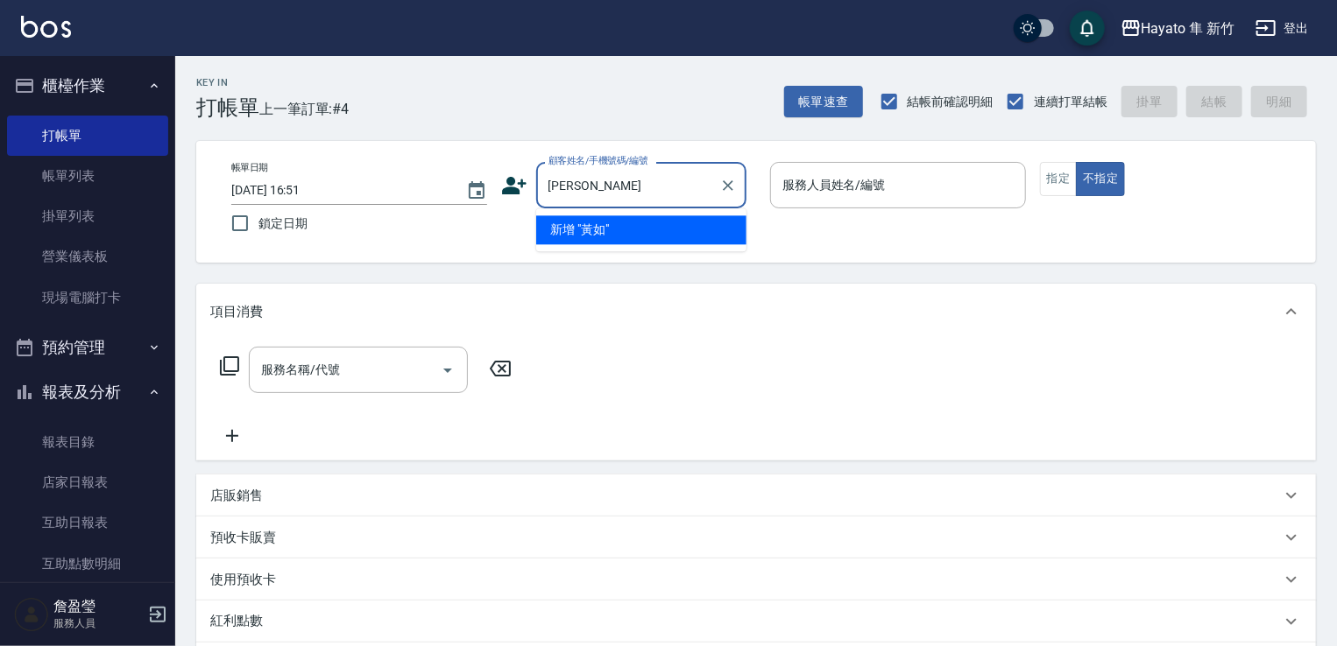
click at [567, 180] on input "[PERSON_NAME]" at bounding box center [628, 185] width 168 height 31
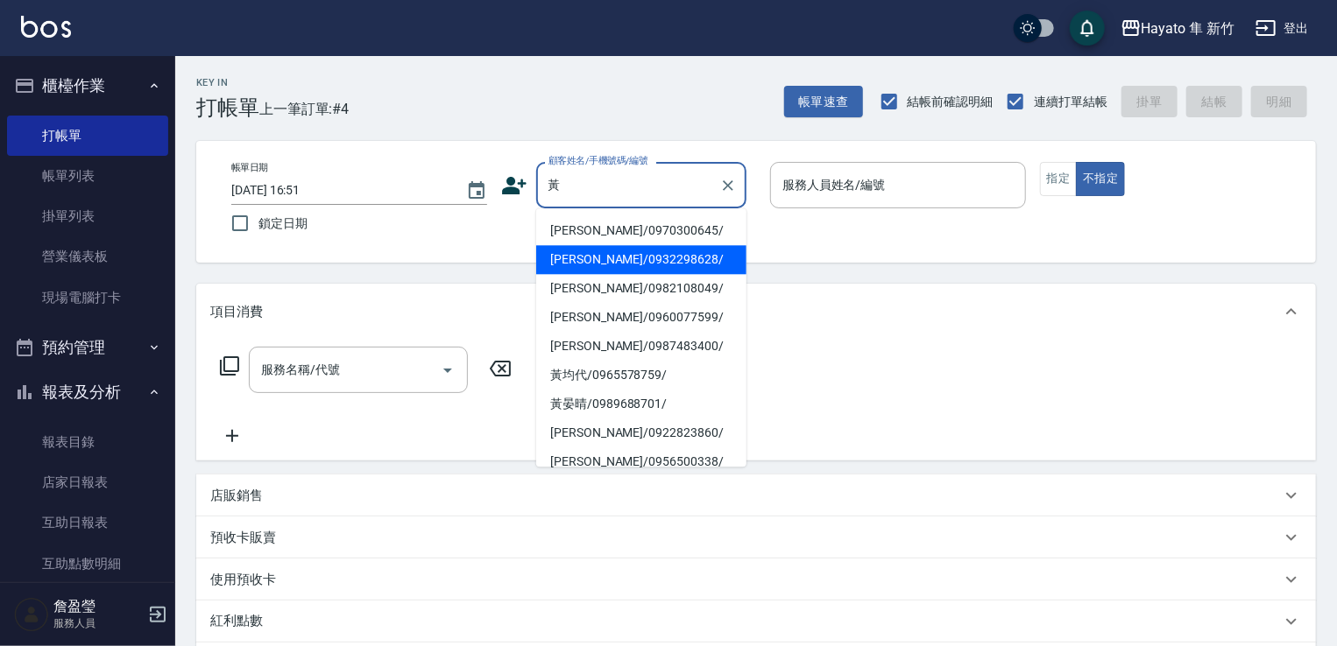
scroll to position [88, 0]
click at [597, 269] on li "[PERSON_NAME]/0976321890/" at bounding box center [641, 258] width 210 height 29
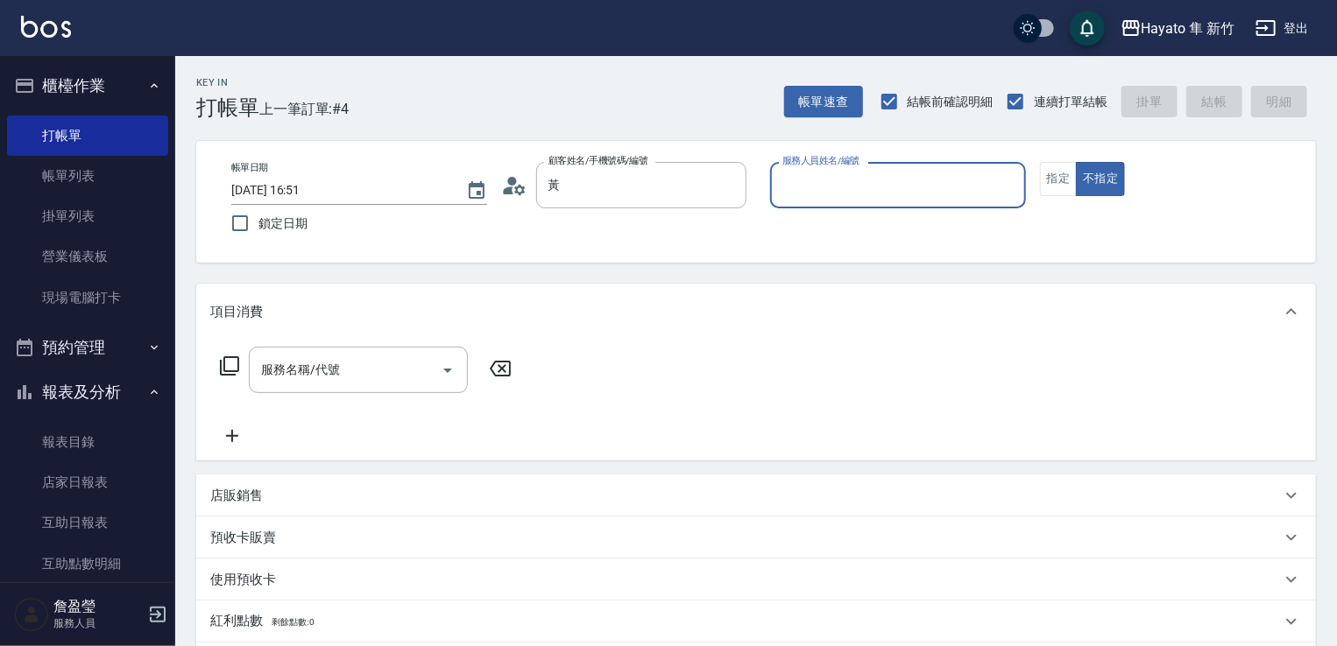
type input "[PERSON_NAME]/0976321890/"
type input "En(無代號)"
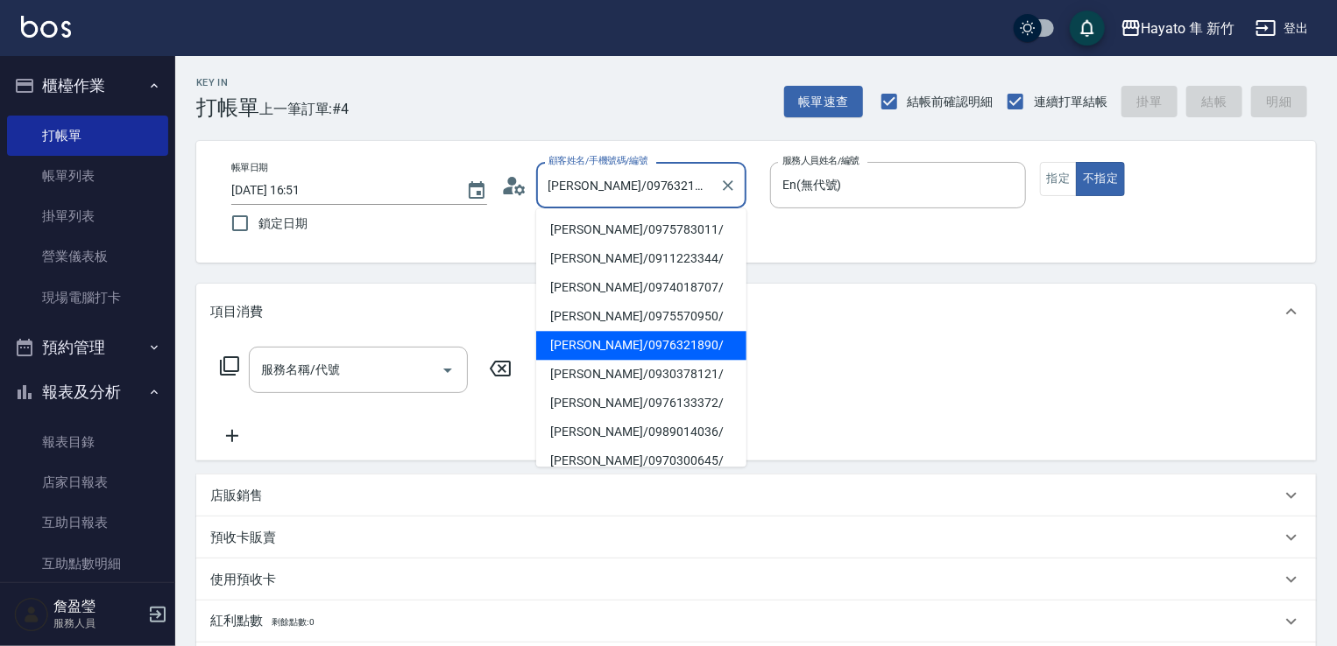
drag, startPoint x: 689, startPoint y: 196, endPoint x: 504, endPoint y: 196, distance: 185.7
click at [505, 196] on div "顧客姓名/手機號碼/編號 [PERSON_NAME]/0976321890/ 顧客姓名/手機號碼/編號" at bounding box center [629, 185] width 256 height 46
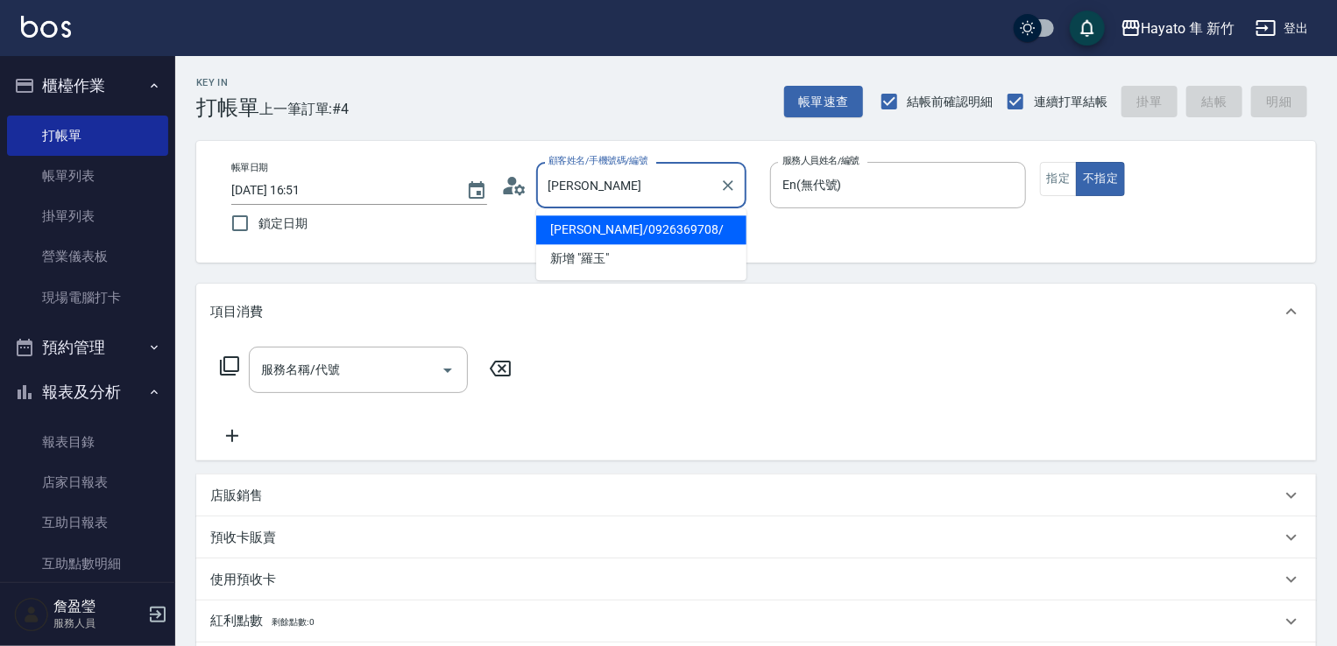
click at [668, 218] on li "[PERSON_NAME]/0926369708/" at bounding box center [641, 229] width 210 height 29
type input "[PERSON_NAME]/0926369708/"
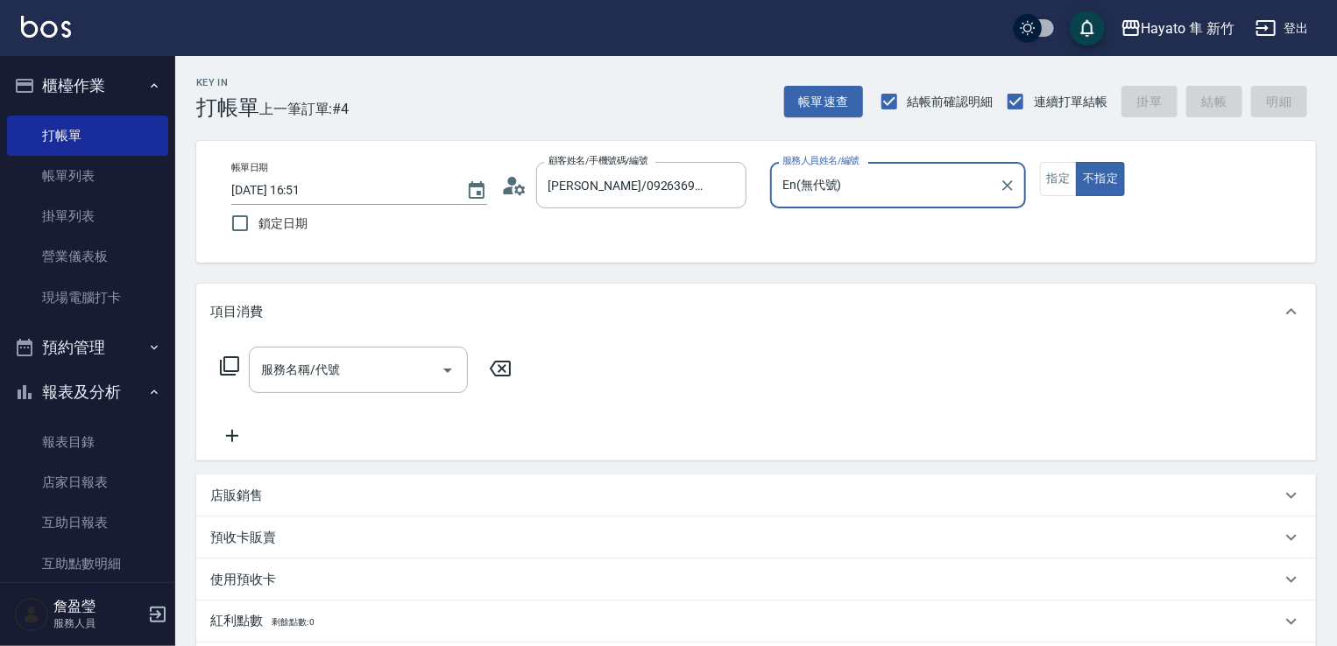
type input "[PERSON_NAME](無代號)"
click at [1068, 187] on button "指定" at bounding box center [1059, 179] width 38 height 34
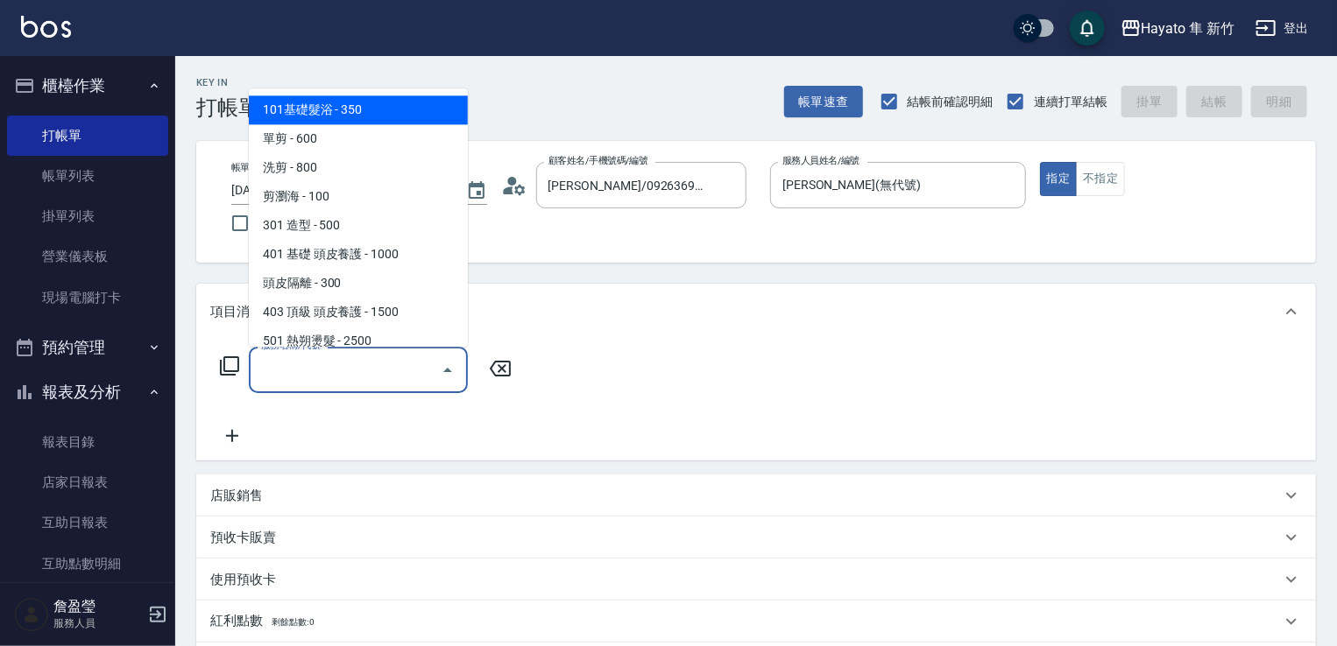
click at [329, 378] on input "服務名稱/代號" at bounding box center [345, 370] width 177 height 31
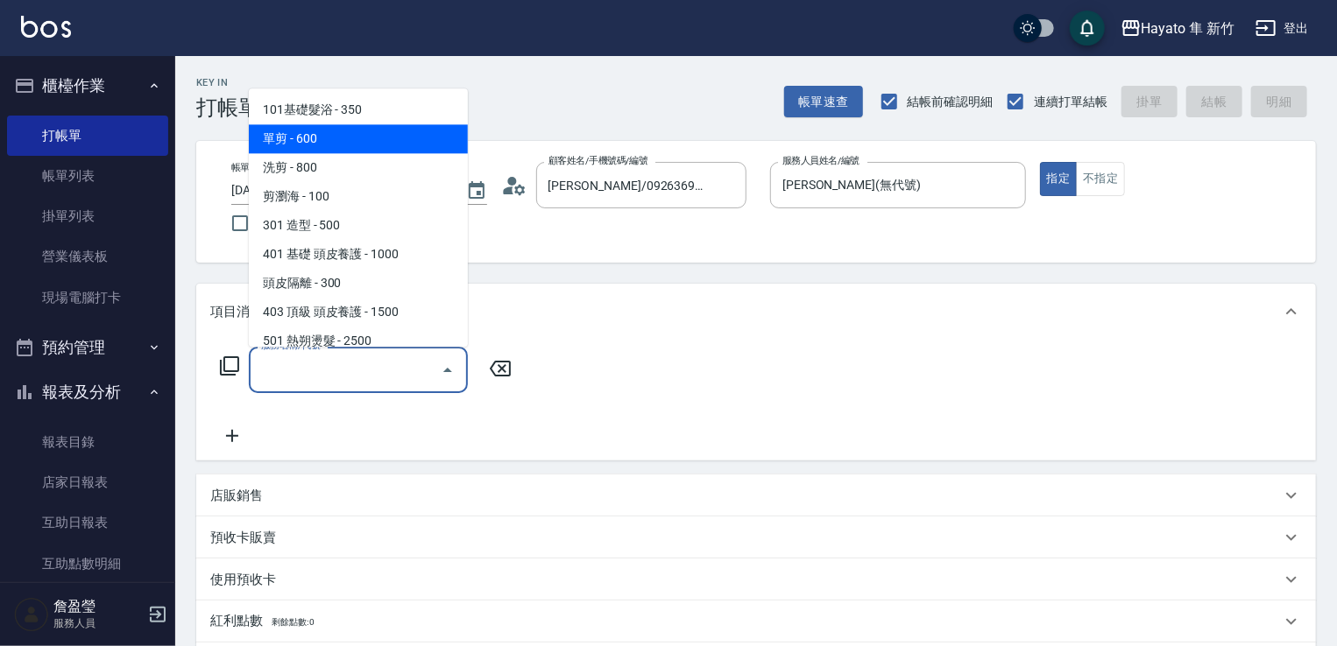
click at [382, 135] on span "單剪 - 600" at bounding box center [358, 138] width 219 height 29
type input "單剪(102)"
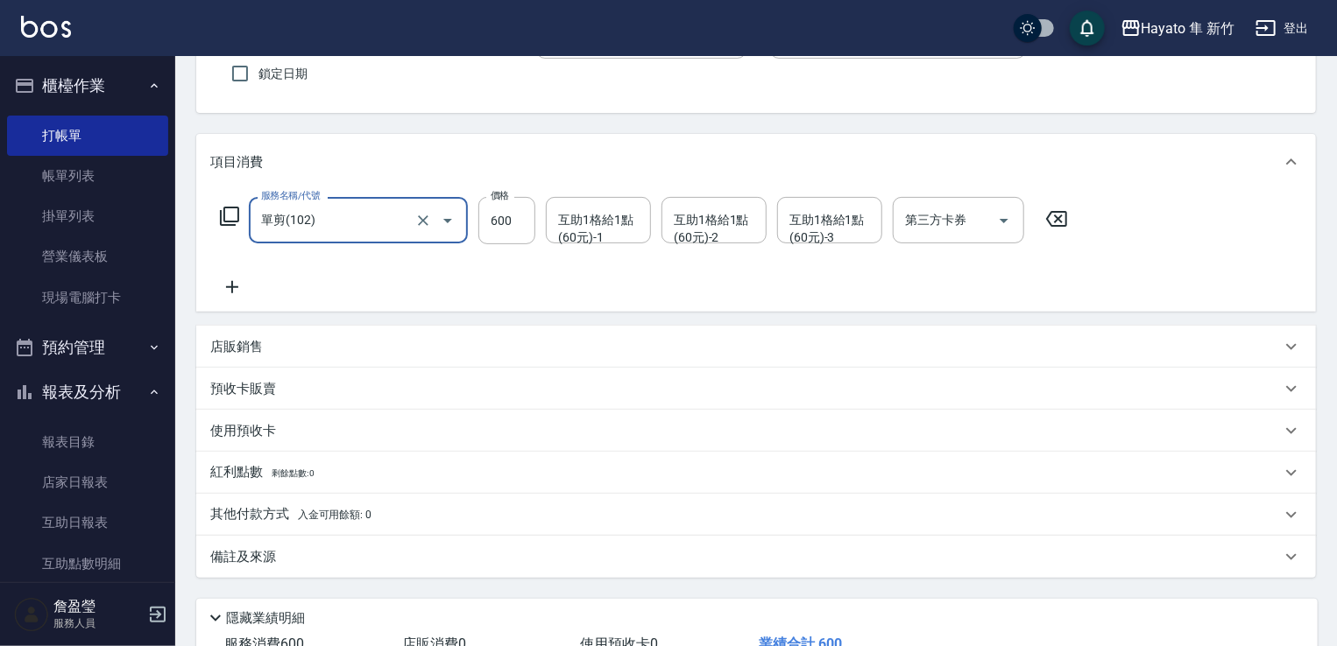
scroll to position [278, 0]
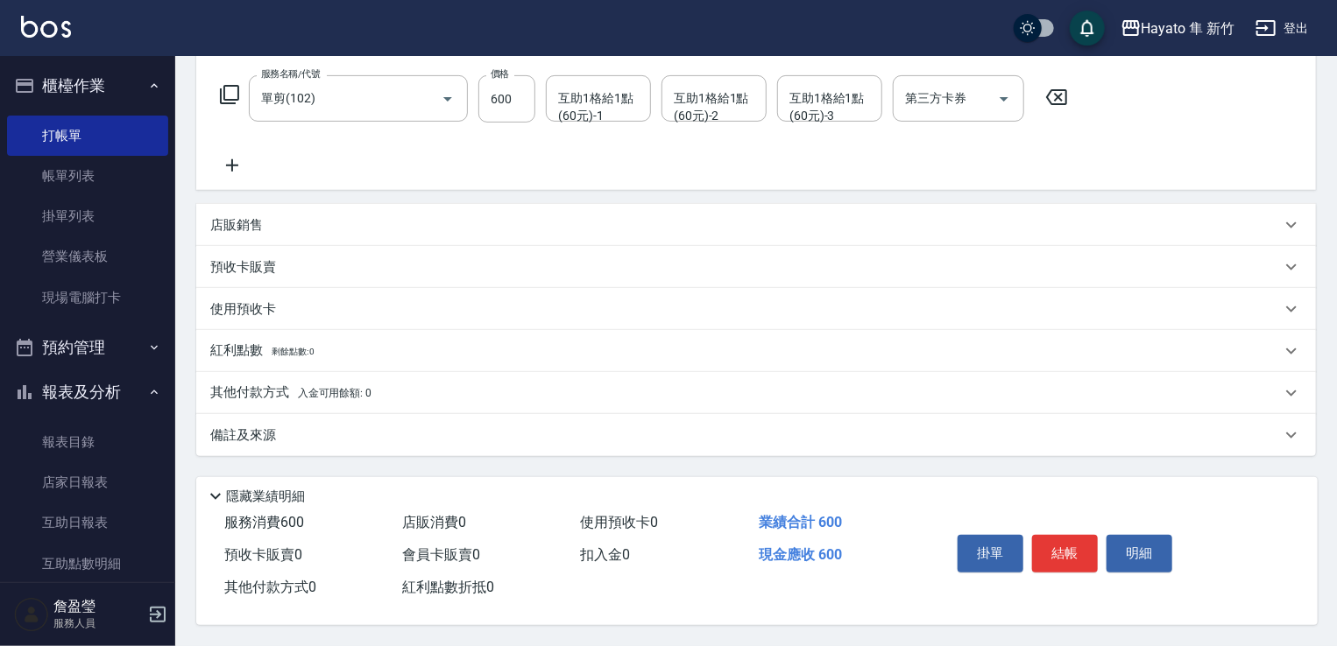
click at [242, 166] on icon at bounding box center [232, 165] width 44 height 21
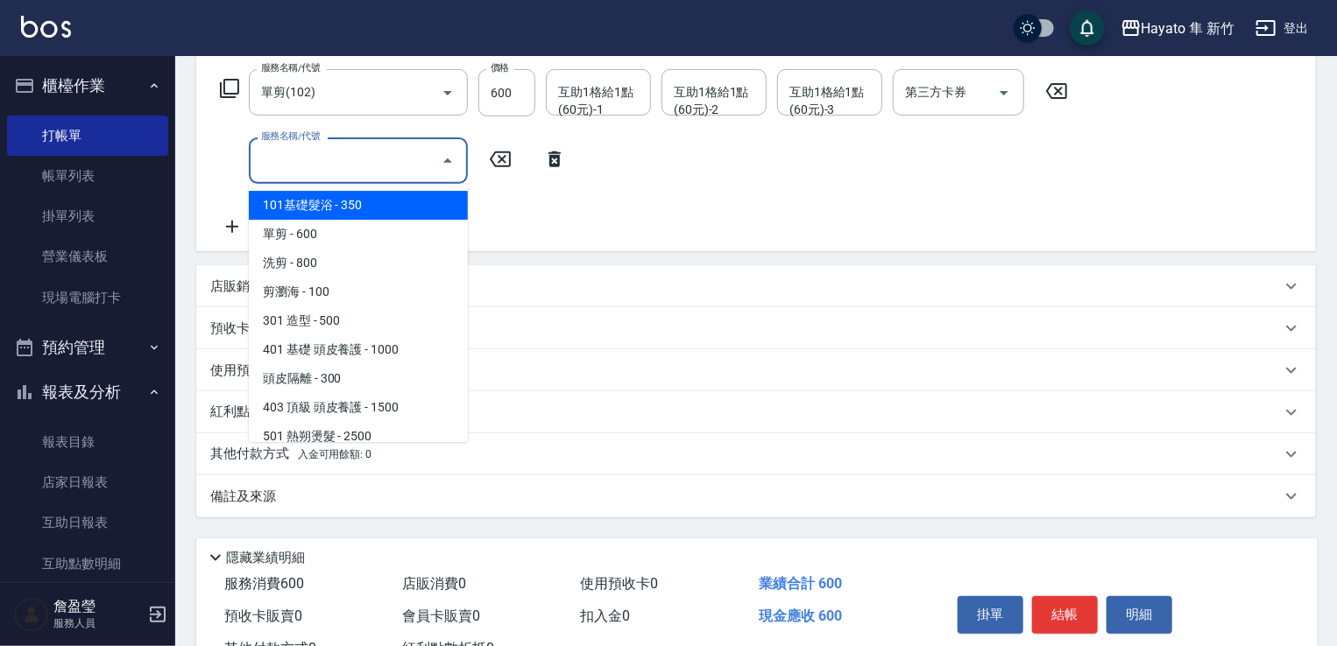
click at [371, 166] on input "服務名稱/代號" at bounding box center [345, 160] width 177 height 31
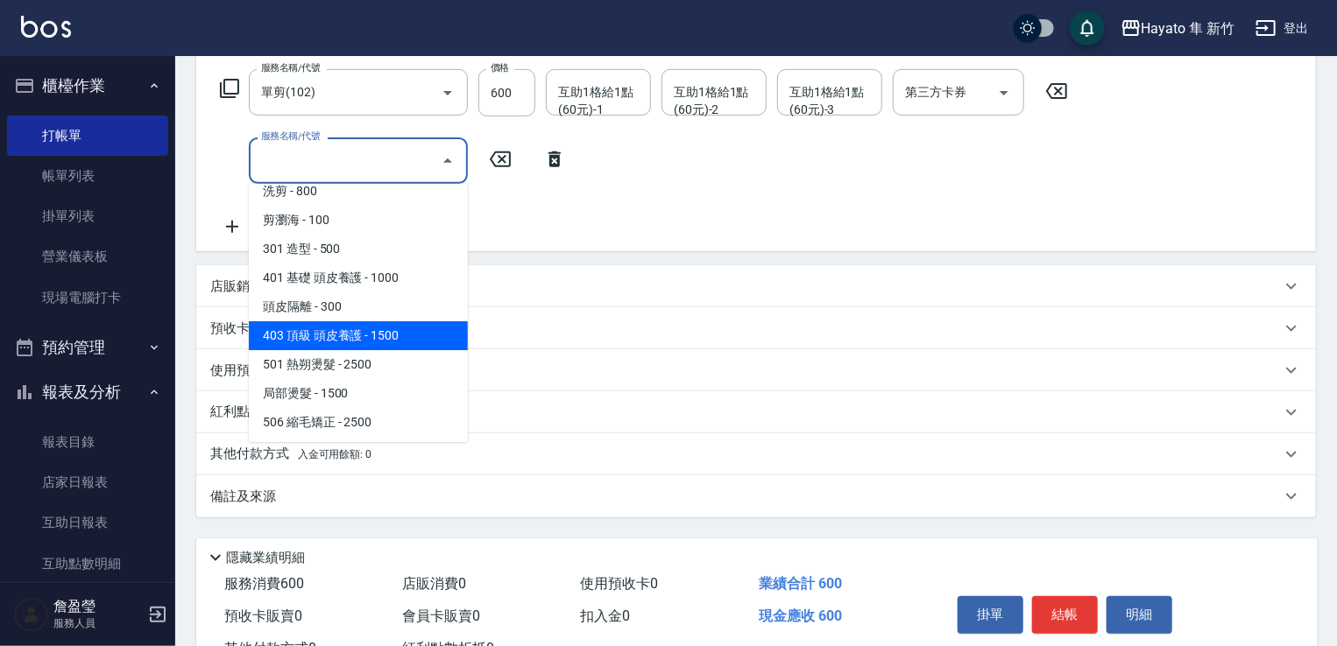
scroll to position [263, 0]
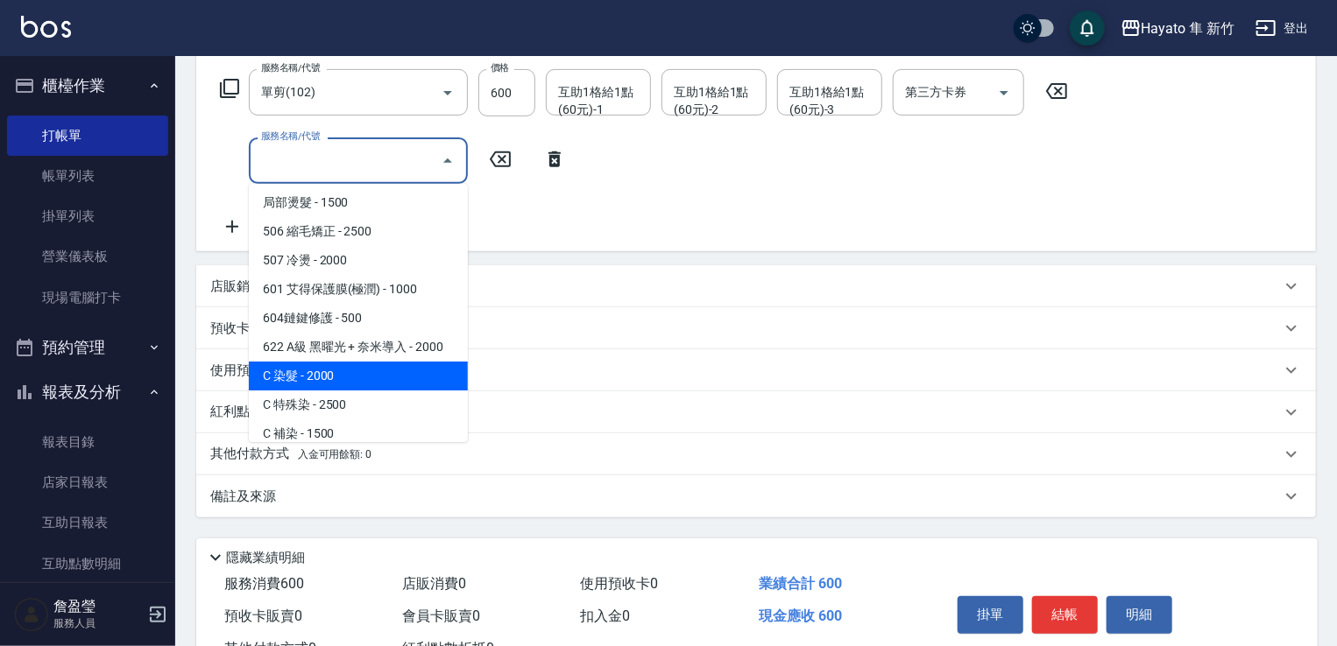
click at [338, 380] on span "C 染髮 - 2000" at bounding box center [358, 376] width 219 height 29
type input "C 染髮(701)"
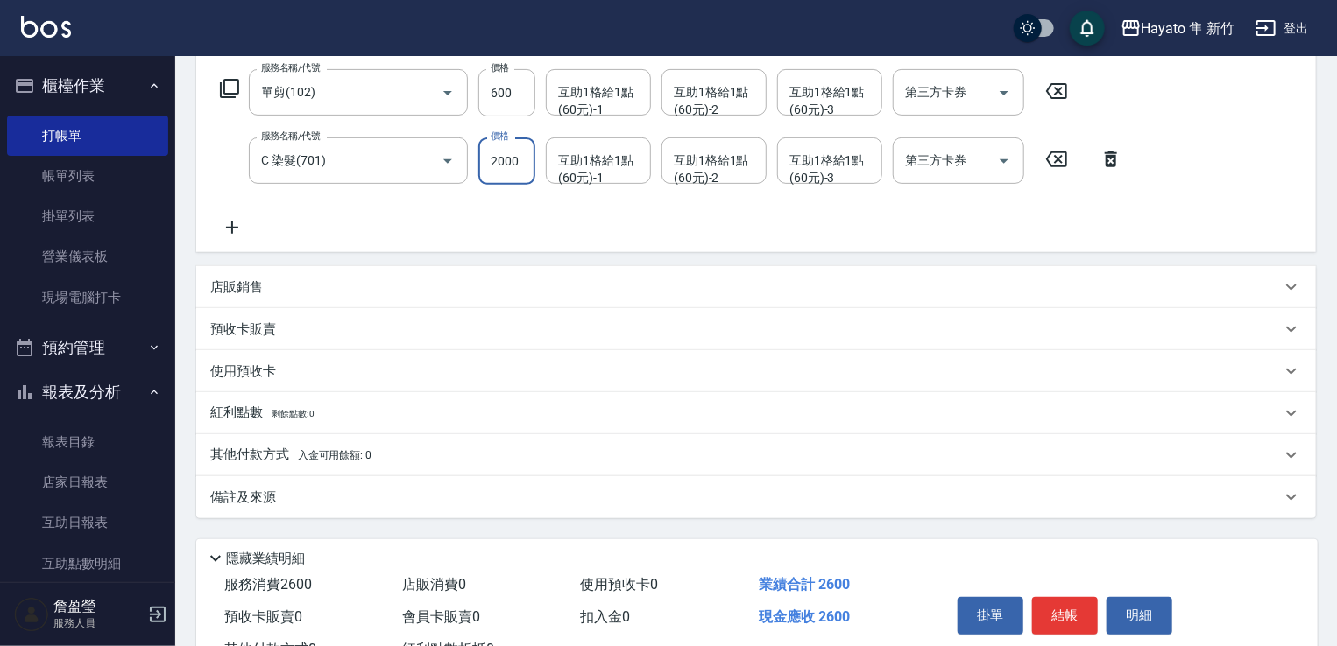
click at [510, 152] on input "2000" at bounding box center [506, 161] width 57 height 47
type input "1800"
click at [251, 284] on p "店販銷售" at bounding box center [236, 288] width 53 height 18
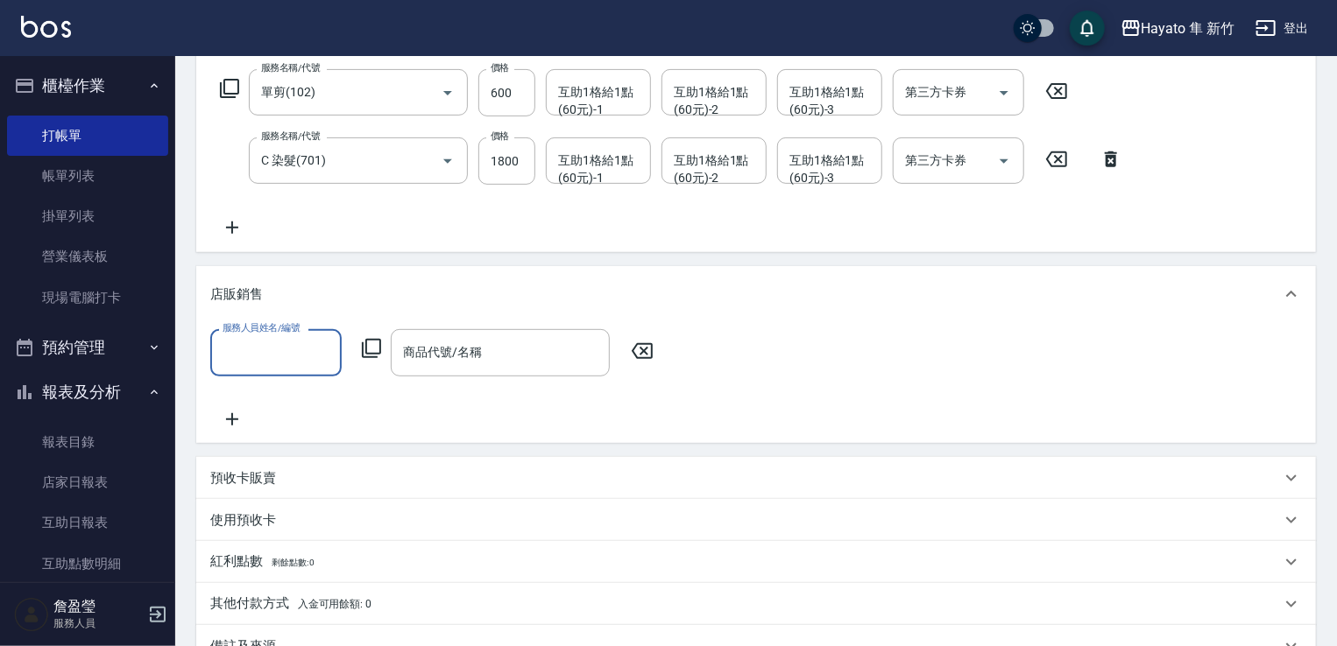
scroll to position [0, 0]
click at [264, 334] on label "服務人員姓名/編號" at bounding box center [261, 327] width 77 height 13
click at [264, 337] on input "服務人員姓名/編號" at bounding box center [276, 352] width 116 height 31
click at [260, 347] on input "服務人員姓名/編號" at bounding box center [276, 352] width 116 height 31
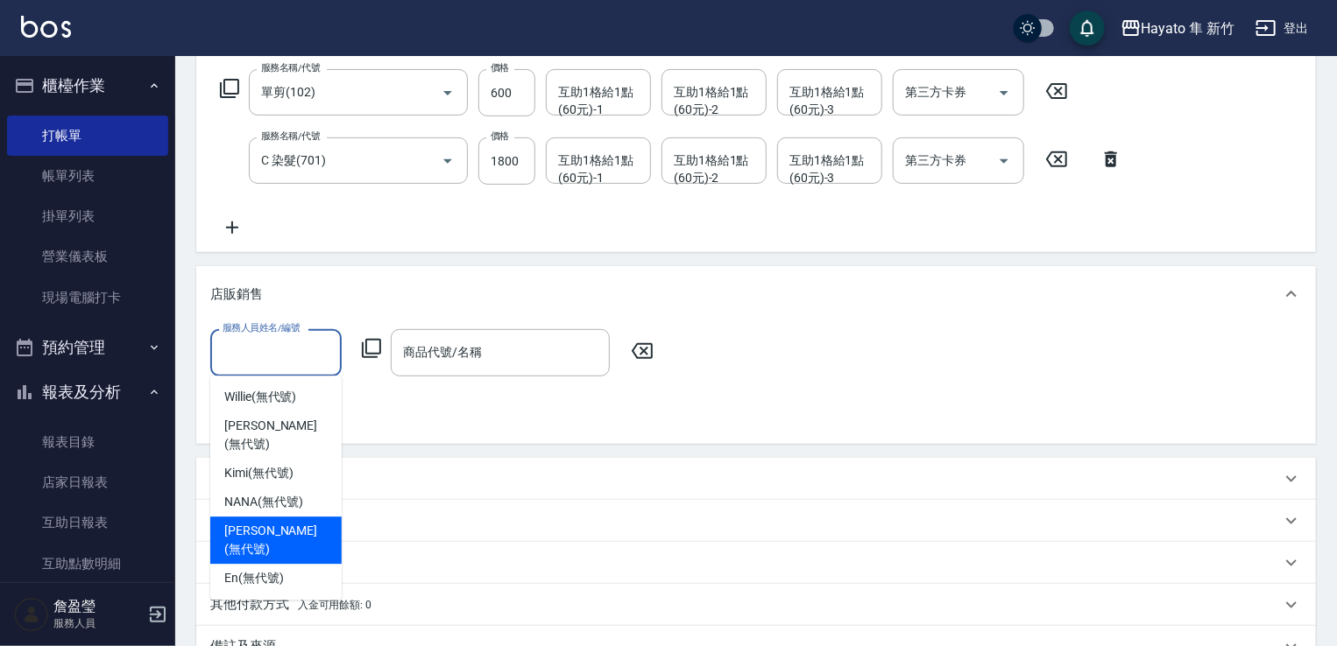
click at [268, 522] on span "[PERSON_NAME] (無代號)" at bounding box center [275, 540] width 103 height 37
type input "[PERSON_NAME](無代號)"
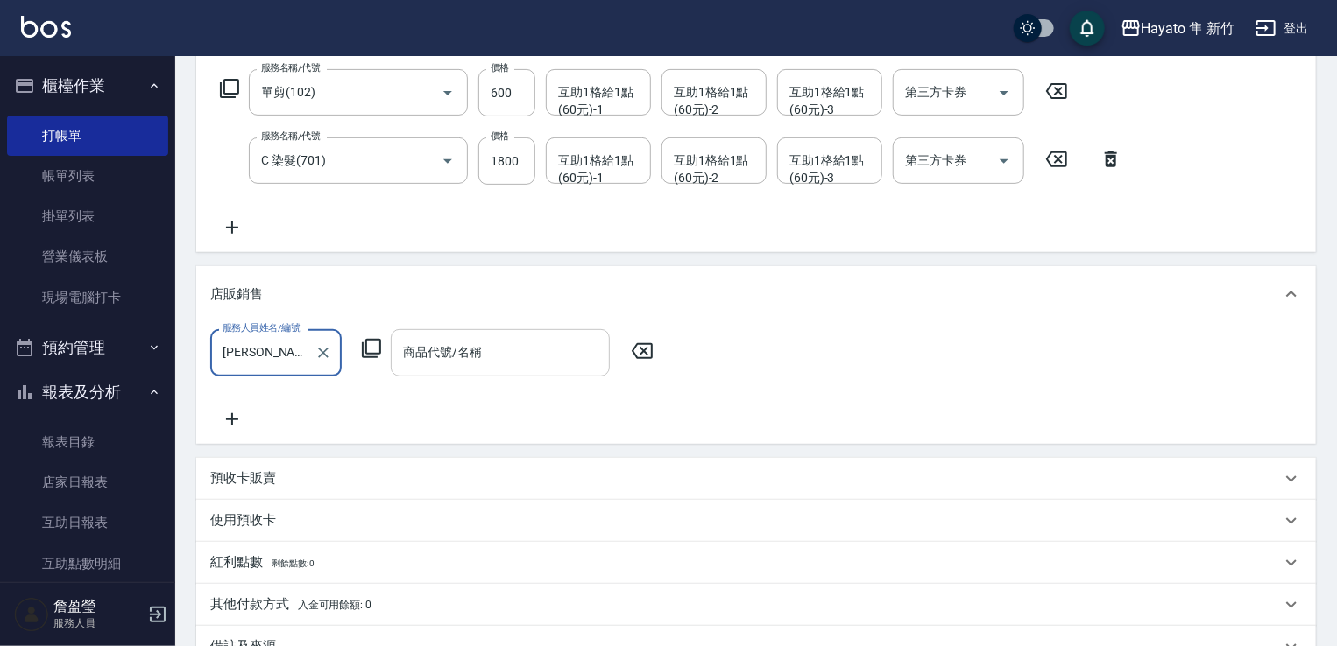
click at [431, 350] on input "商品代號/名稱" at bounding box center [500, 352] width 203 height 31
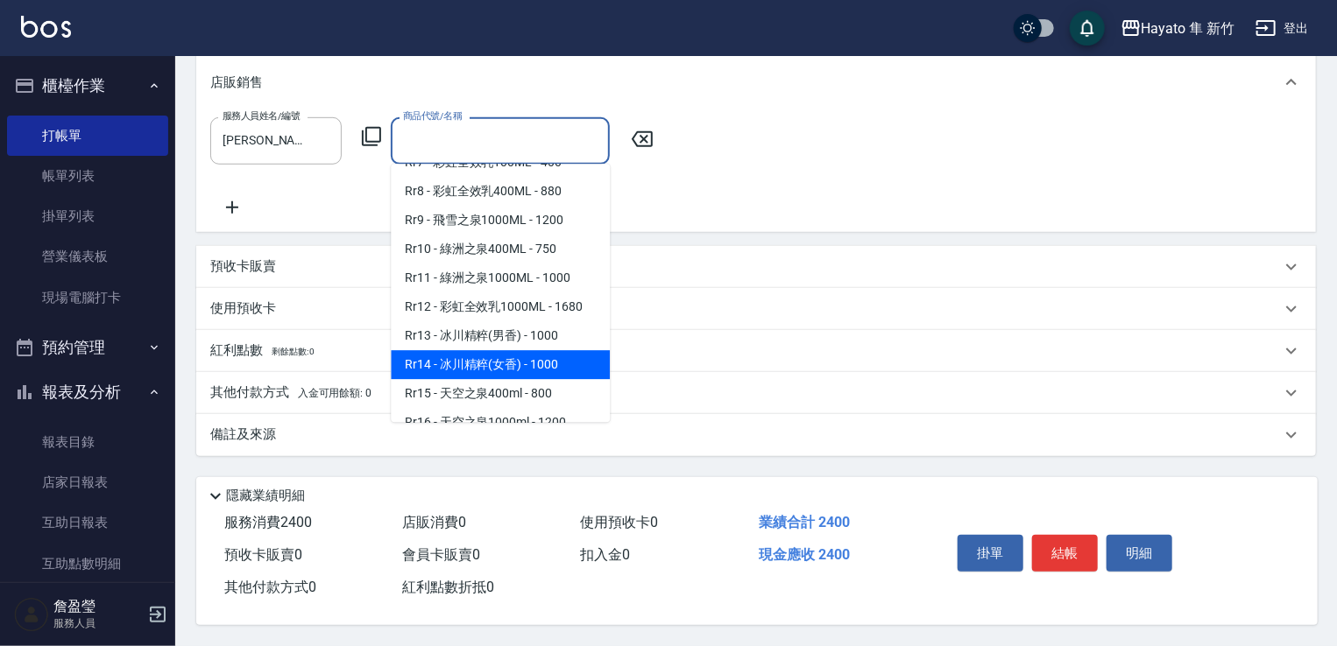
scroll to position [663, 0]
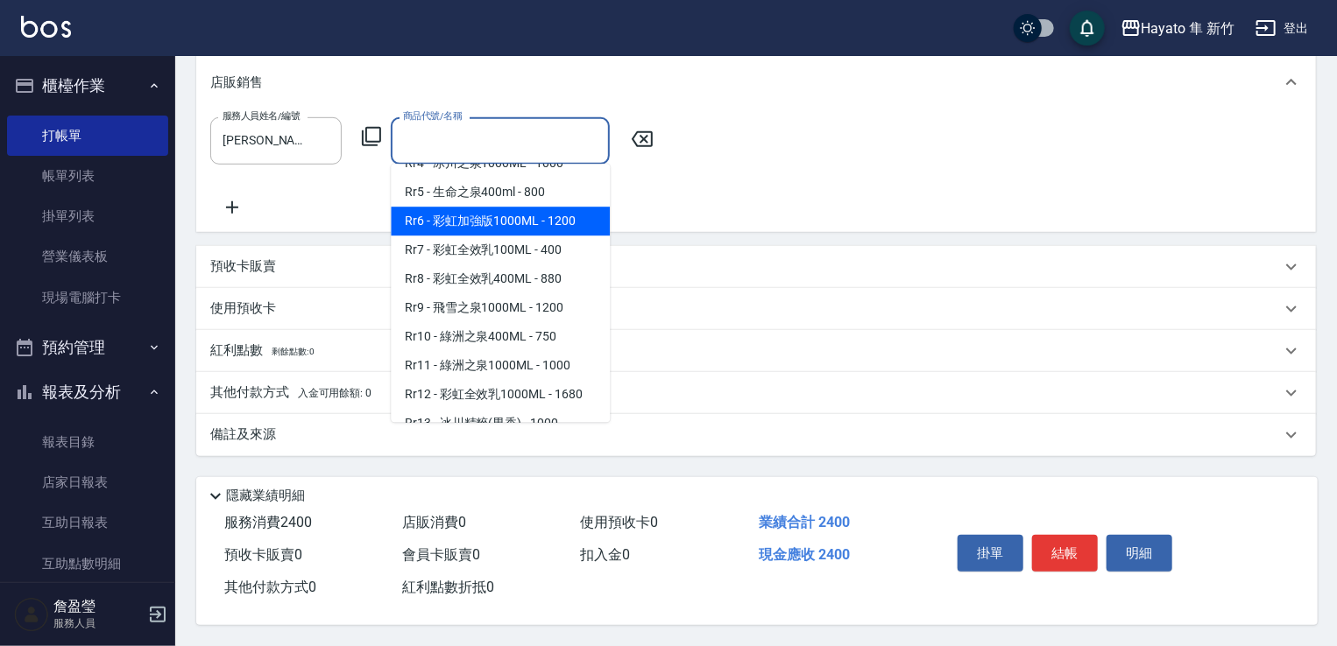
click at [461, 236] on span "Rr6 - 彩虹加強版1000ML - 1200" at bounding box center [500, 221] width 219 height 29
type input "彩虹加強版1000ML"
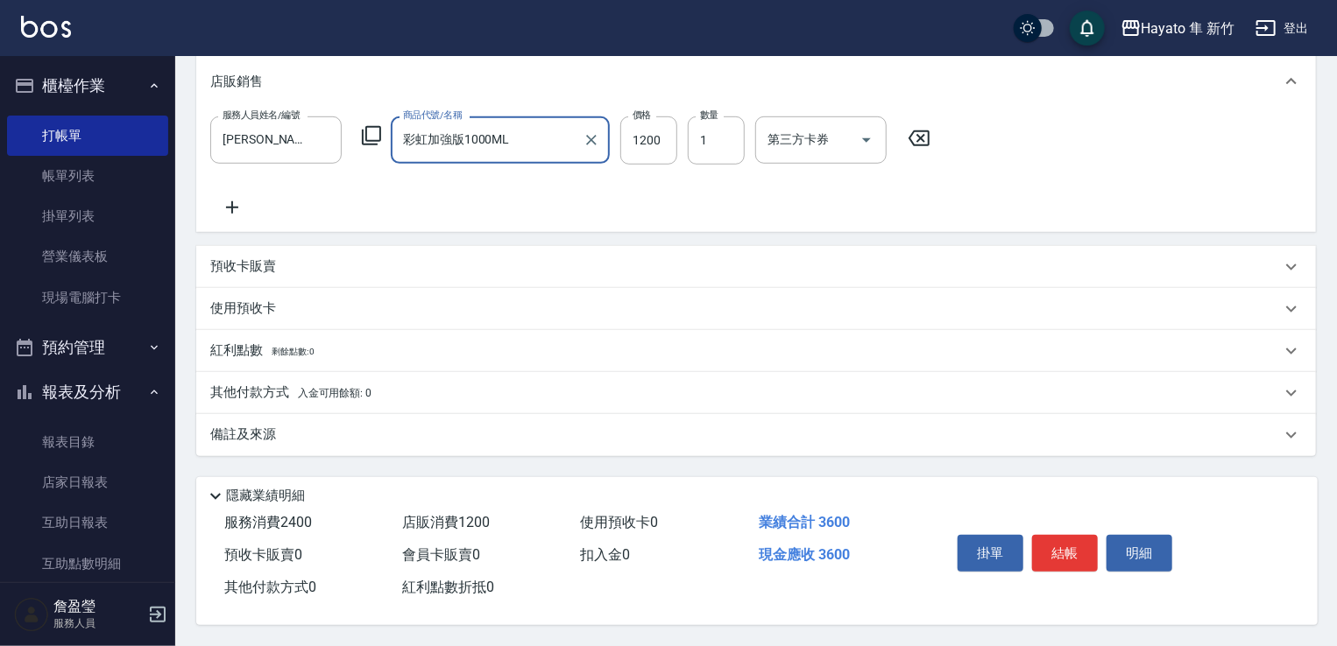
click at [641, 194] on div "服務人員姓名/編號 [PERSON_NAME](無代號) 服務人員姓名/編號 商品代號/名稱 彩虹加強版1000ML 商品代號/名稱 價格 1200 價格 數…" at bounding box center [755, 167] width 1091 height 101
click at [258, 400] on div "其他付款方式 入金可用餘額: 0" at bounding box center [756, 393] width 1120 height 42
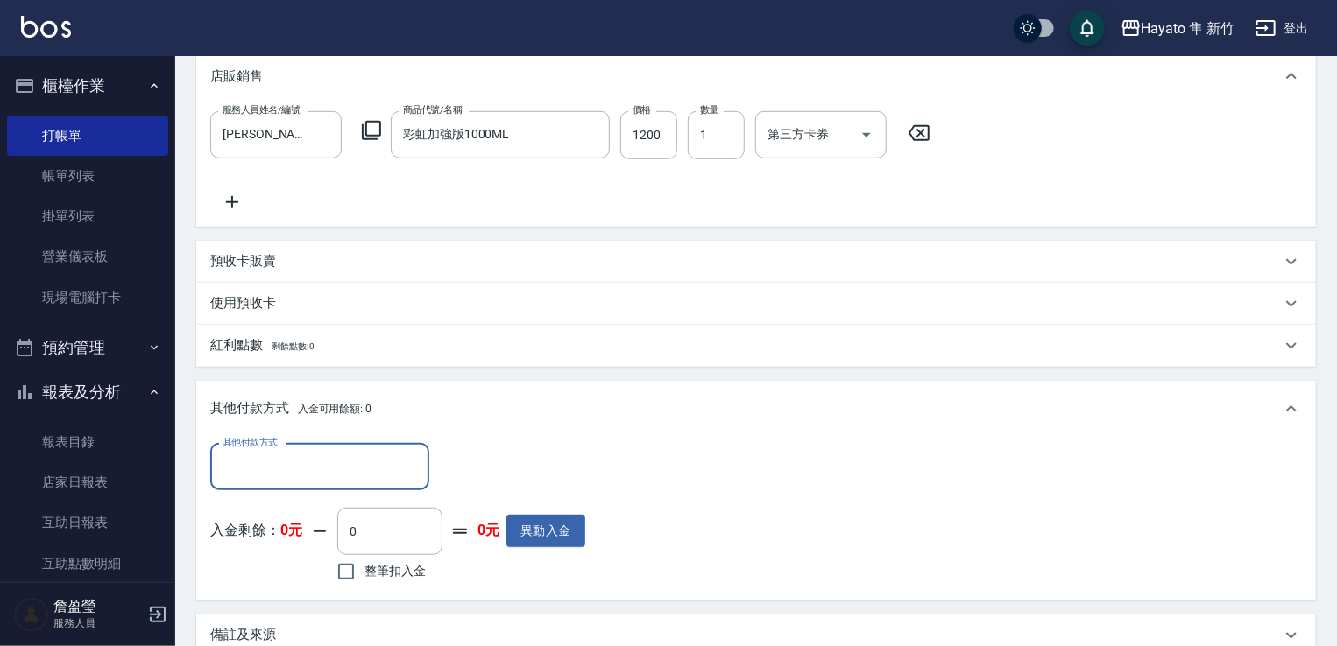
scroll to position [0, 0]
click at [264, 459] on input "其他付款方式" at bounding box center [319, 467] width 203 height 31
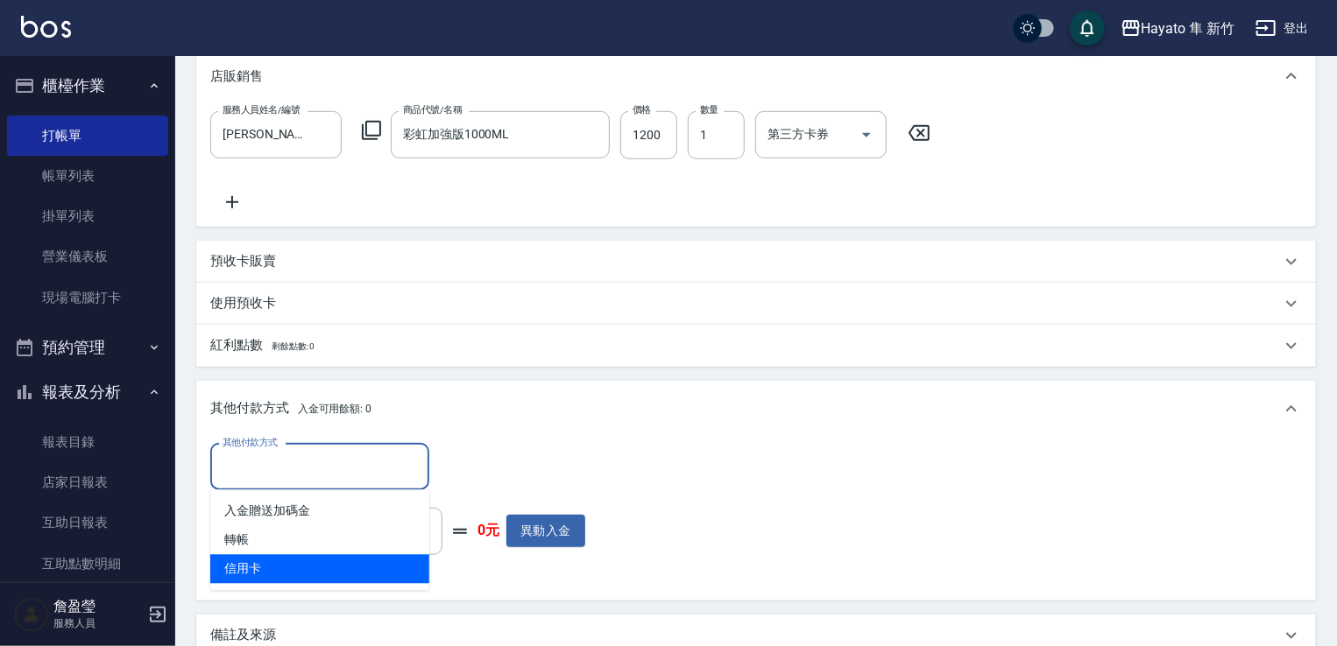
click at [277, 576] on span "信用卡" at bounding box center [319, 569] width 219 height 29
type input "信用卡"
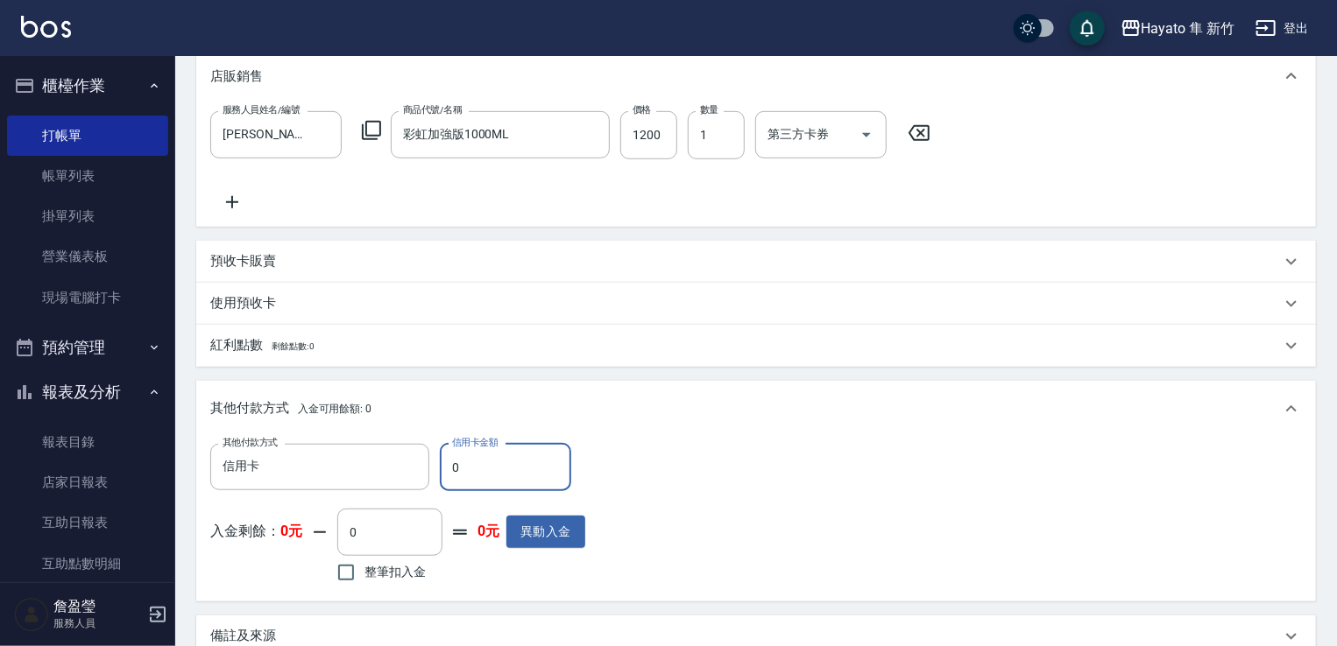
drag, startPoint x: 437, startPoint y: 463, endPoint x: 431, endPoint y: 477, distance: 14.5
click at [431, 477] on div "其他付款方式 信用卡 其他付款方式 信用卡金額 0 信用卡金額" at bounding box center [397, 467] width 375 height 47
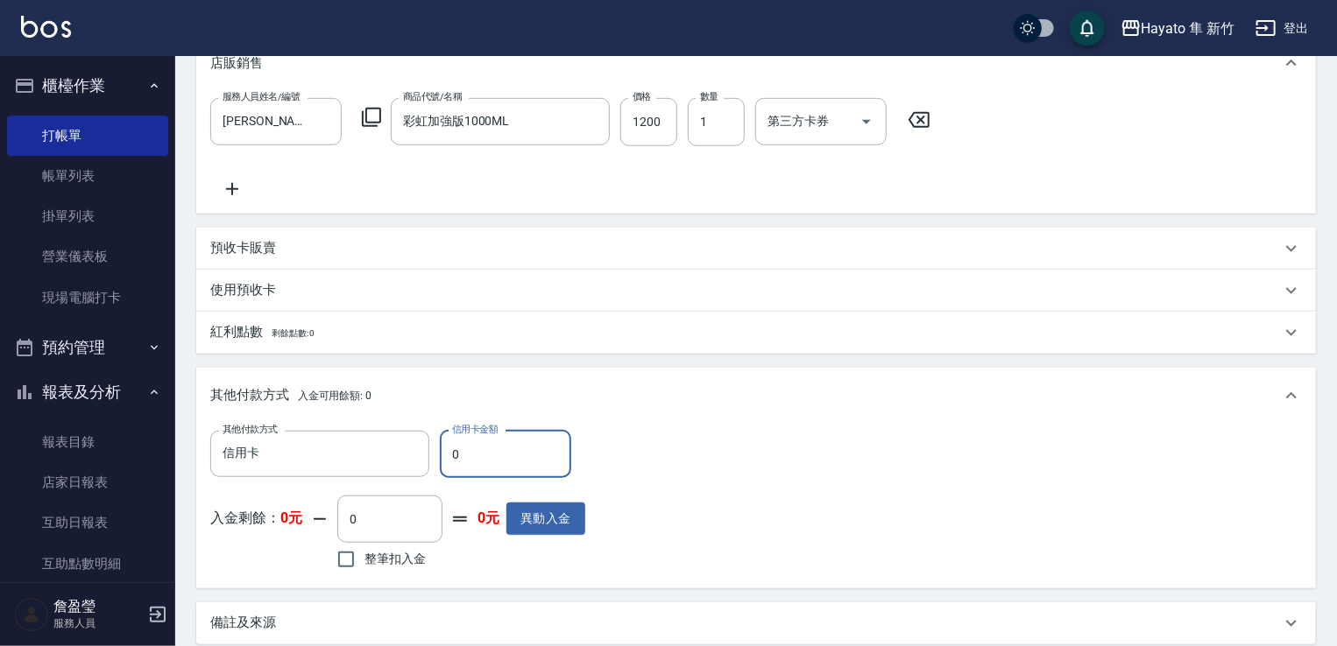
scroll to position [671, 0]
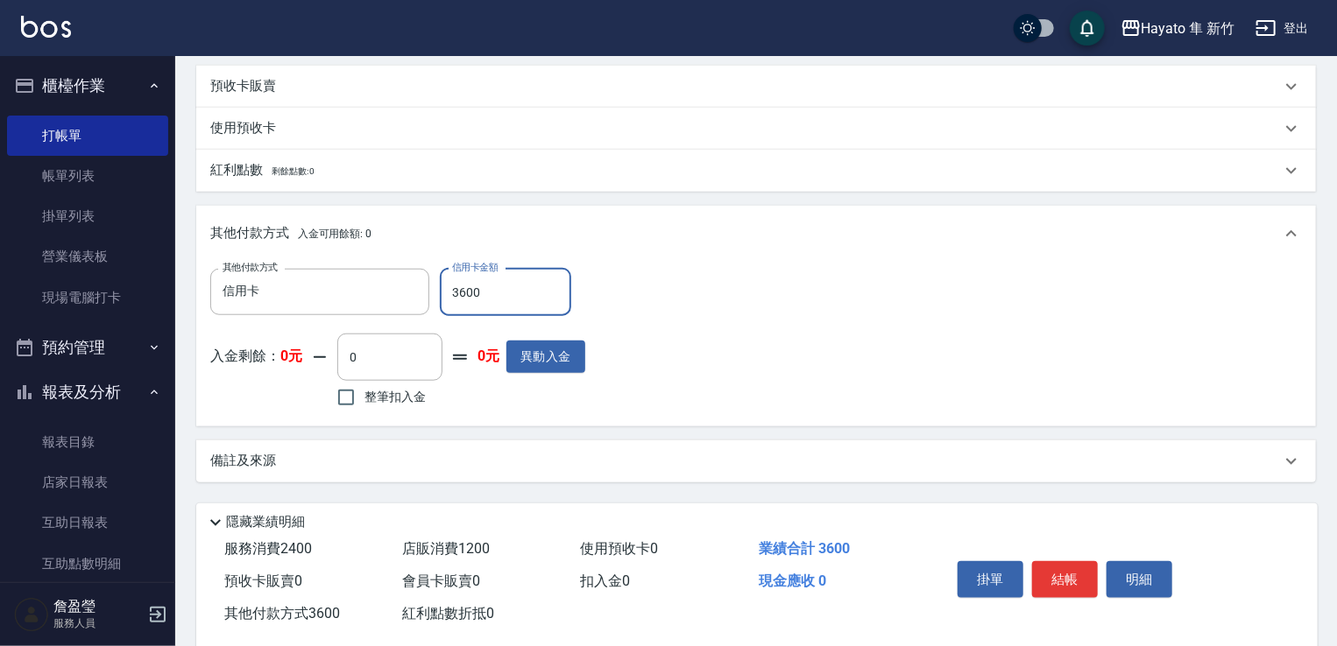
type input "3600"
click at [487, 444] on div "備註及來源" at bounding box center [756, 462] width 1120 height 42
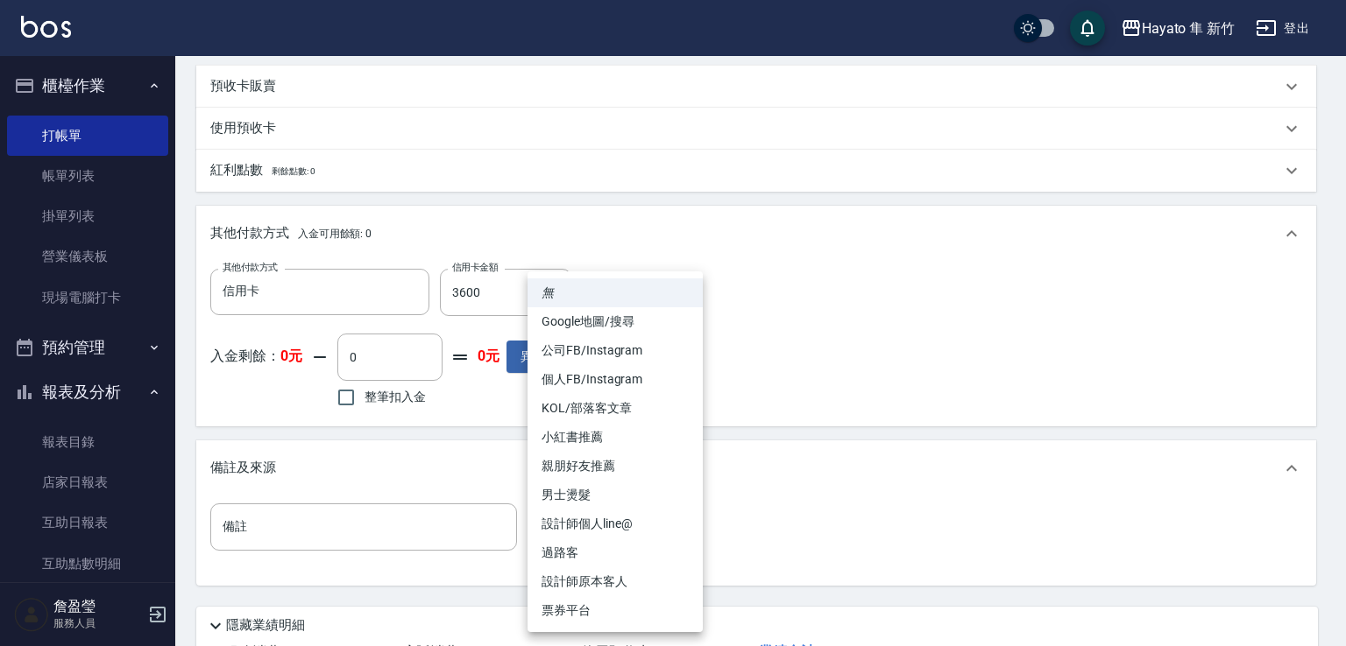
click at [601, 531] on body "Hayato 隼 新竹 登出 櫃檯作業 打帳單 帳單列表 掛單列表 營業儀表板 現場電腦打卡 預約管理 預約管理 報表及分析 報表目錄 店家日報表 互助日報表…" at bounding box center [673, 52] width 1346 height 1447
click at [618, 572] on li "設計師原本客人" at bounding box center [614, 582] width 175 height 29
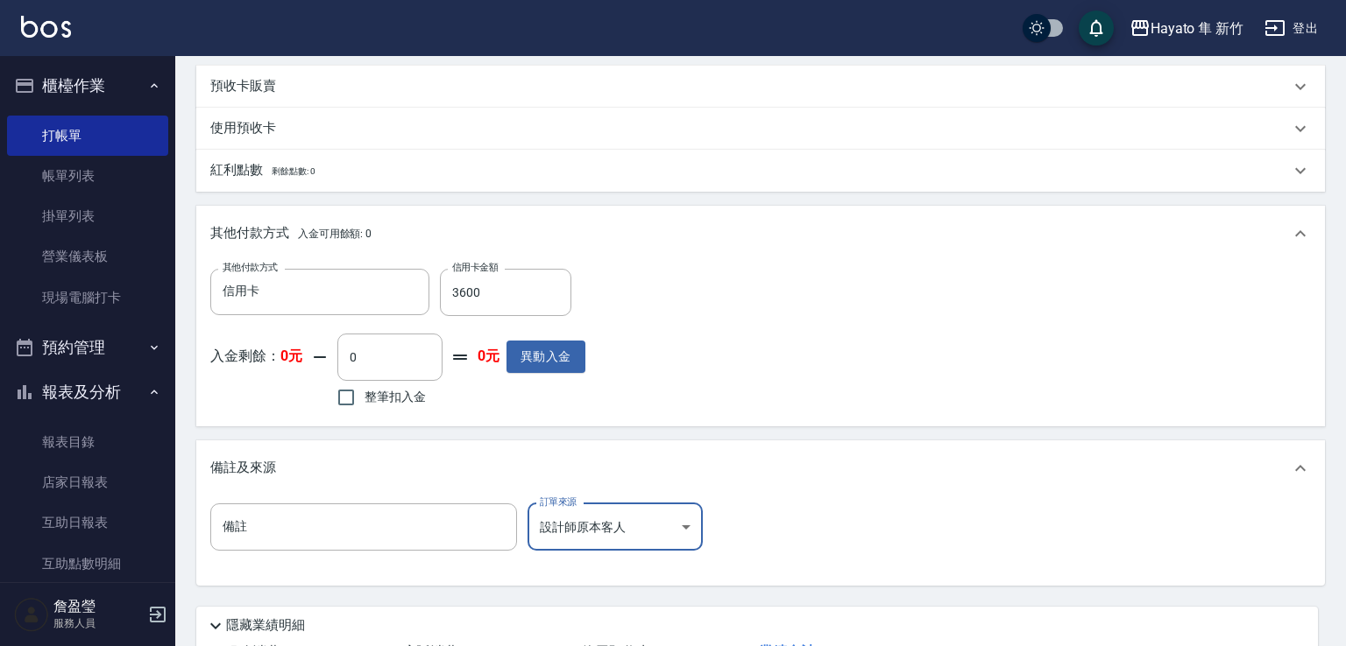
type input "設計師原本客人"
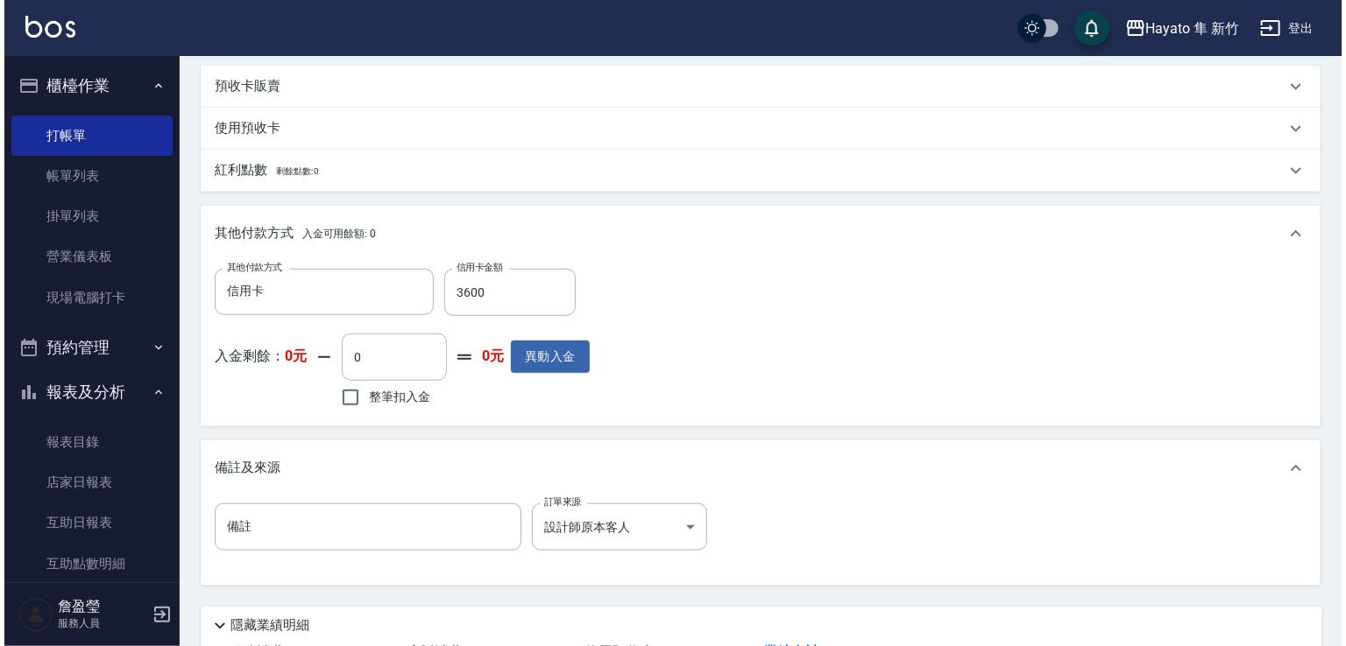
scroll to position [806, 0]
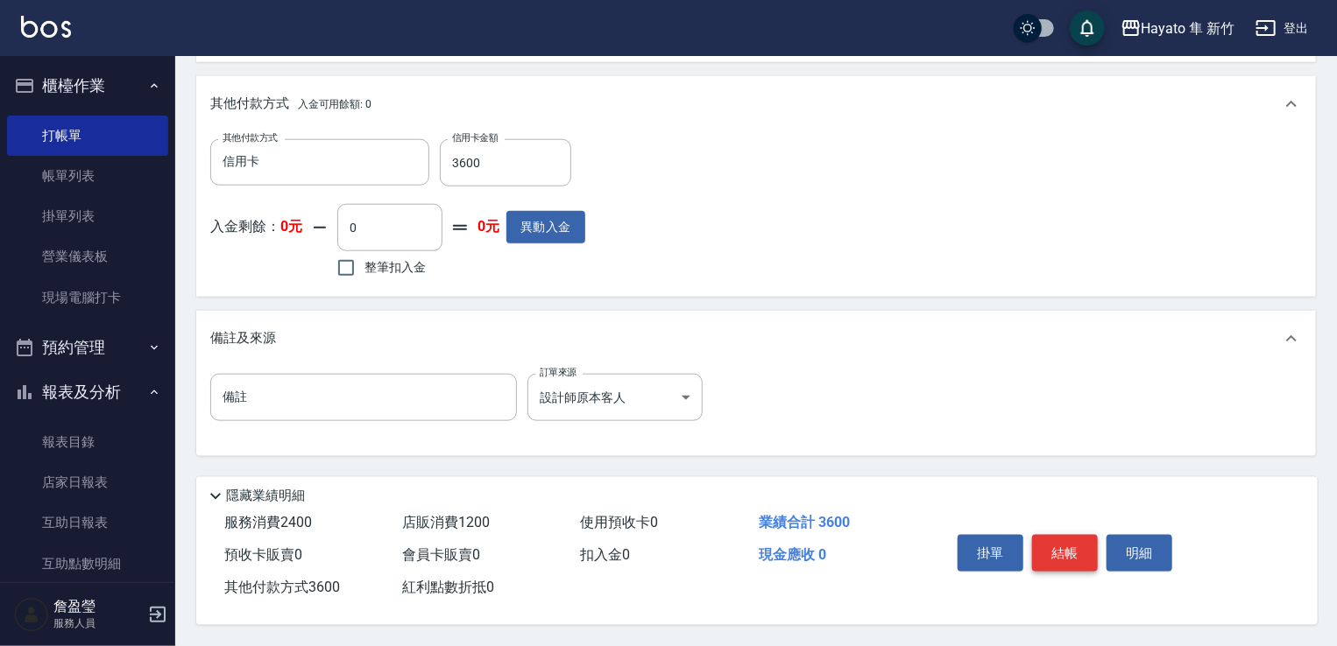
click at [1056, 540] on button "結帳" at bounding box center [1065, 553] width 66 height 37
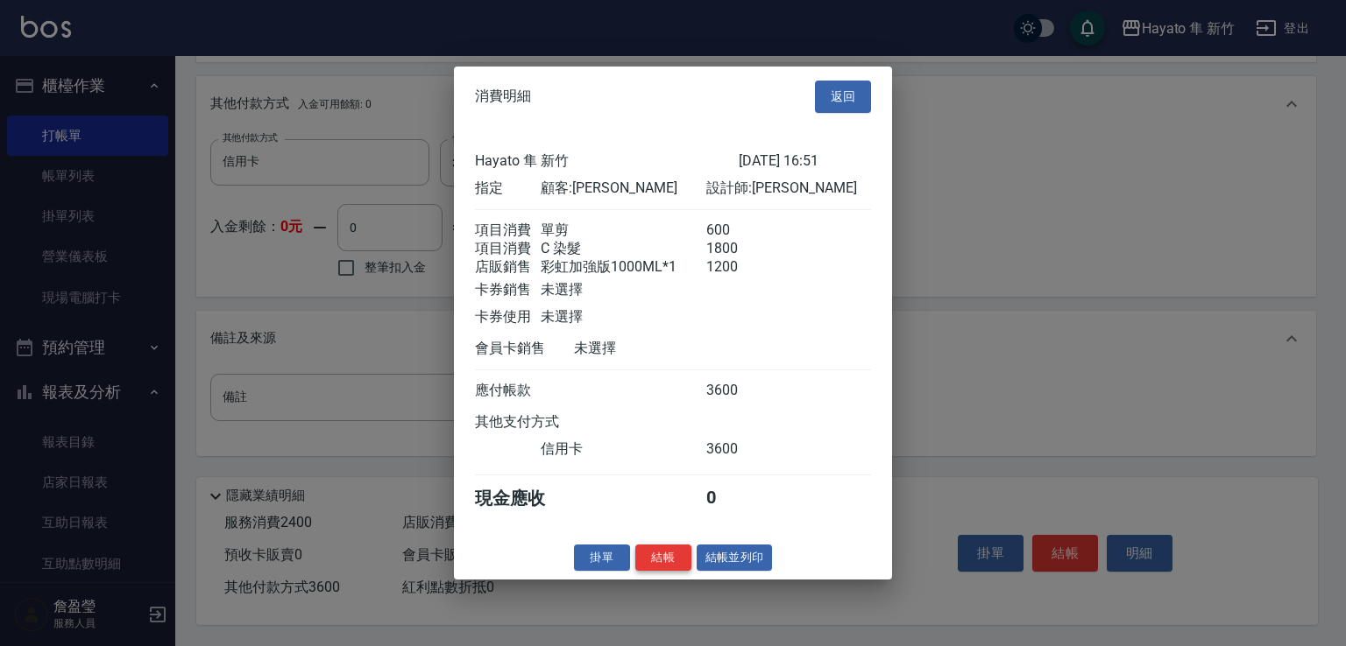
click at [659, 569] on button "結帳" at bounding box center [663, 557] width 56 height 27
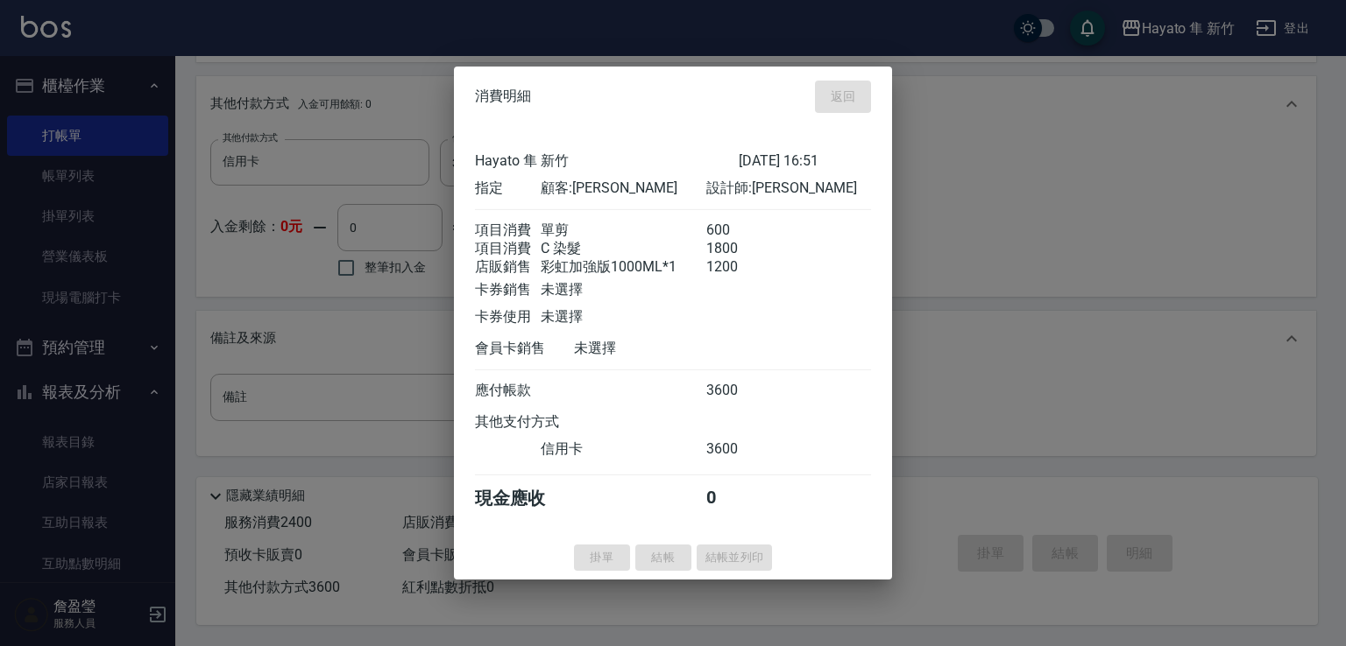
type input "[DATE] 16:53"
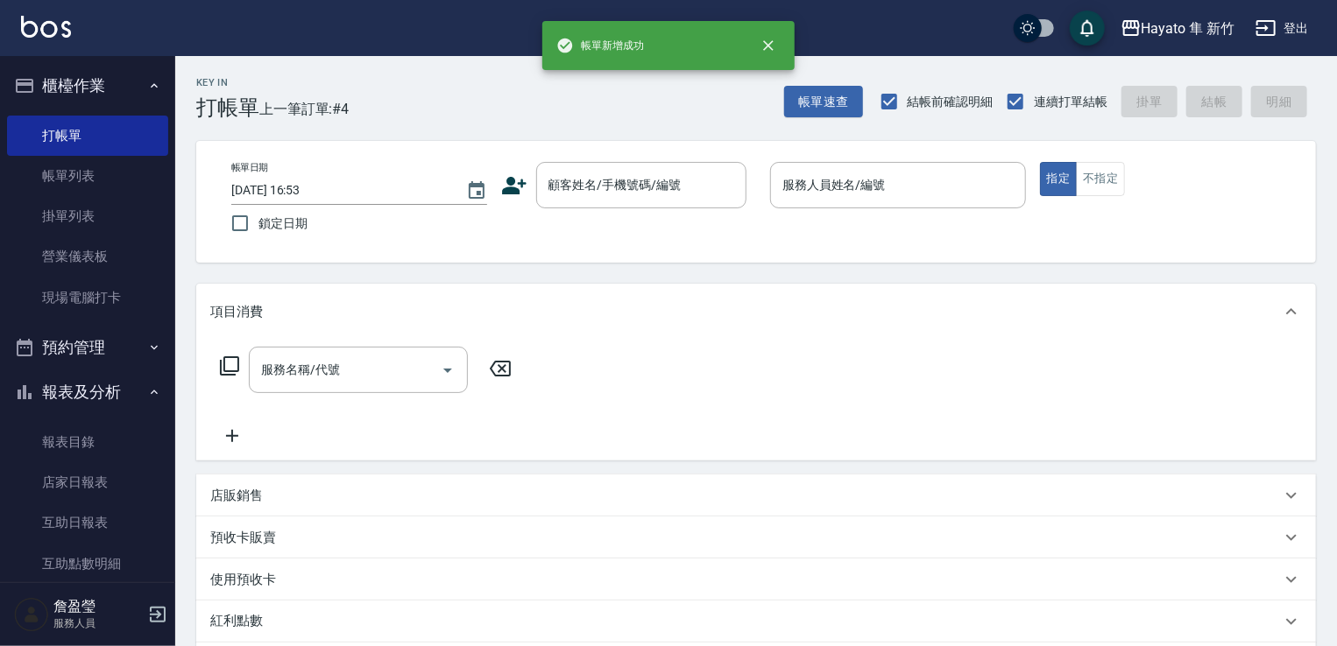
scroll to position [0, 0]
click at [105, 187] on link "帳單列表" at bounding box center [87, 176] width 161 height 40
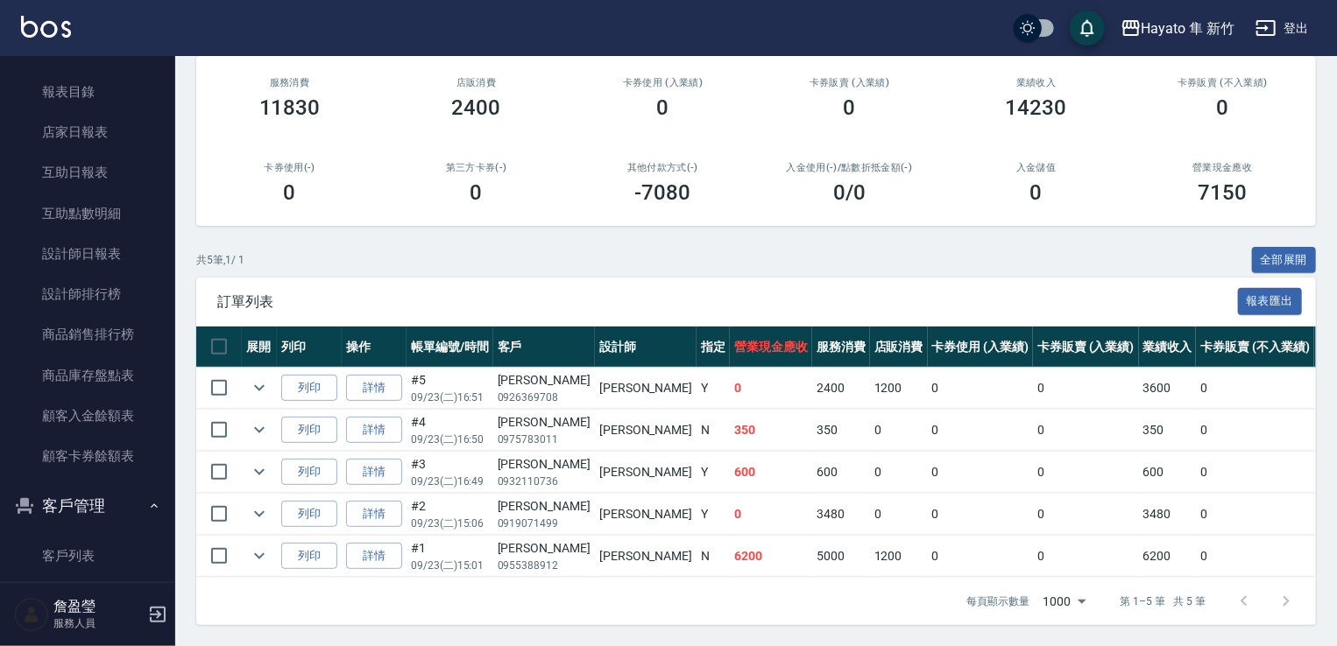
scroll to position [226, 0]
click at [74, 292] on link "設計師排行榜" at bounding box center [87, 294] width 161 height 40
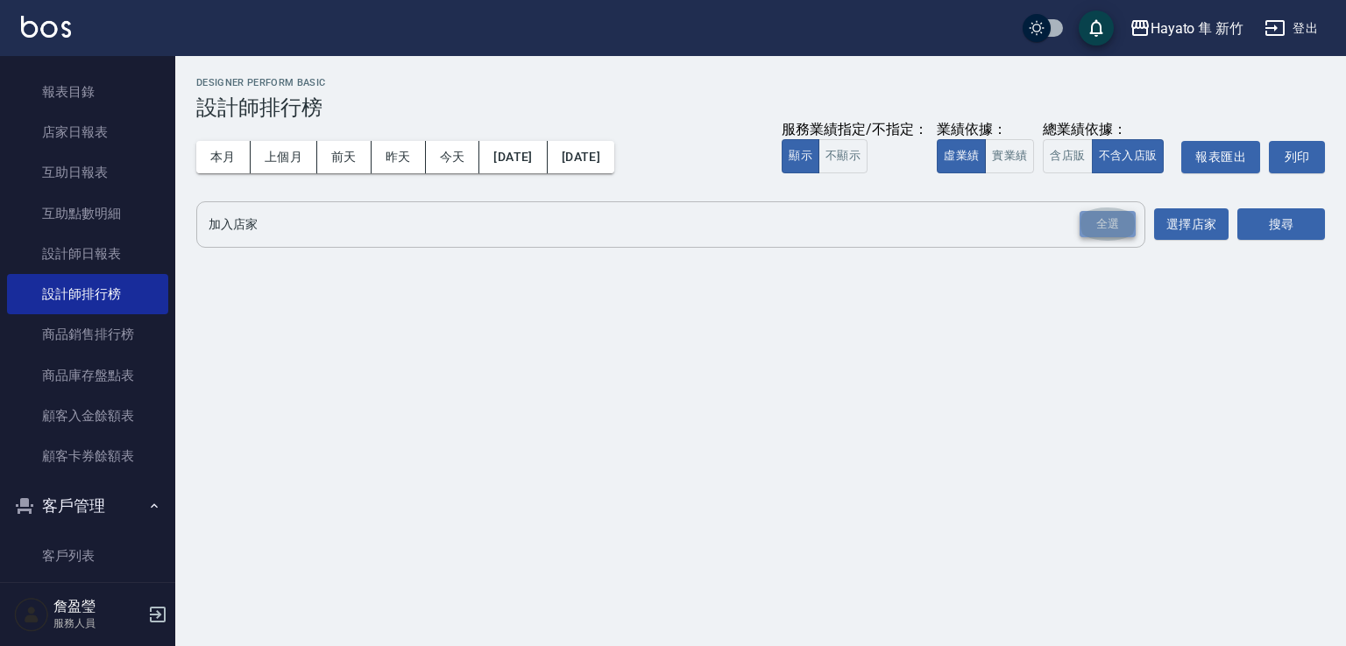
click at [1085, 223] on div "全選" at bounding box center [1107, 224] width 56 height 27
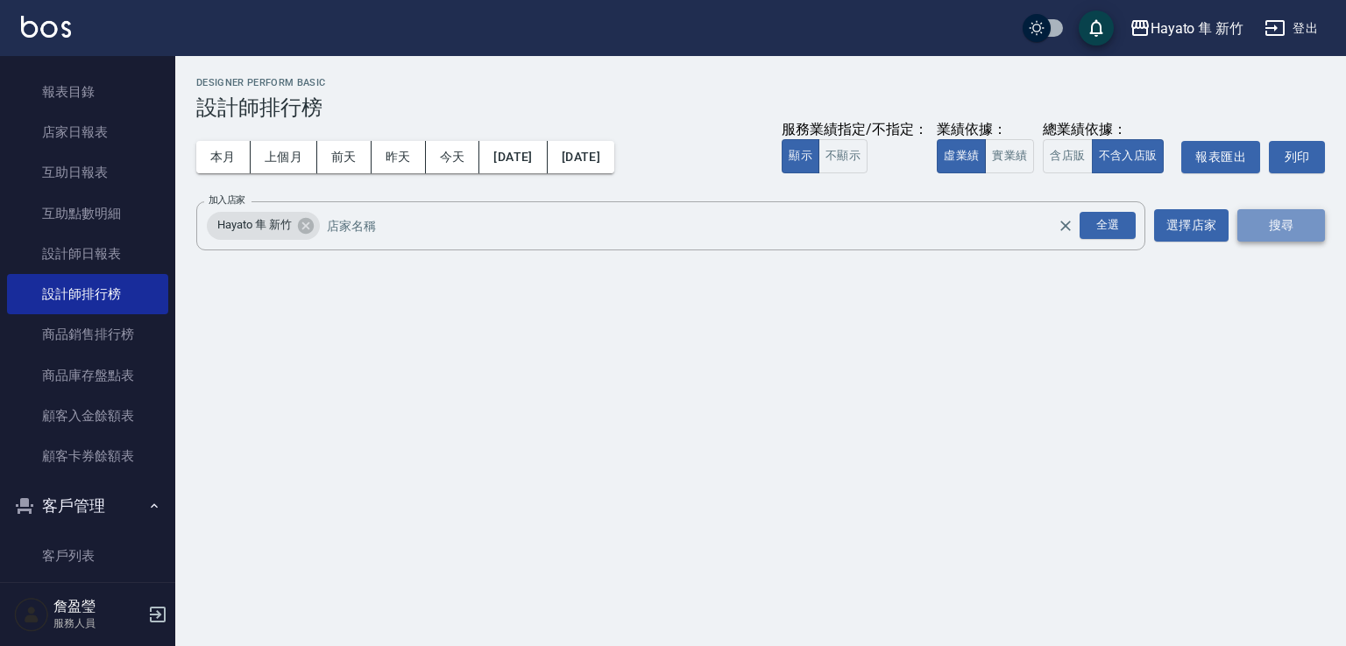
click at [1278, 239] on button "搜尋" at bounding box center [1281, 225] width 88 height 32
